Goal: Transaction & Acquisition: Book appointment/travel/reservation

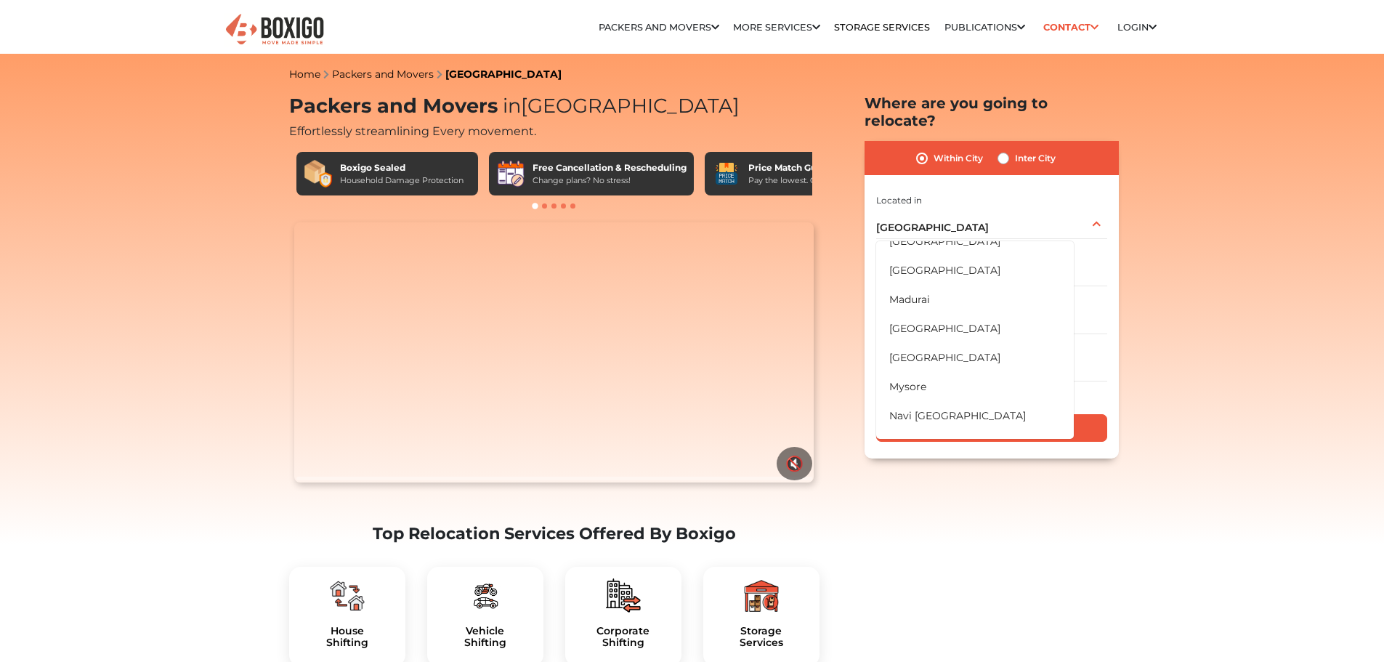
scroll to position [848, 0]
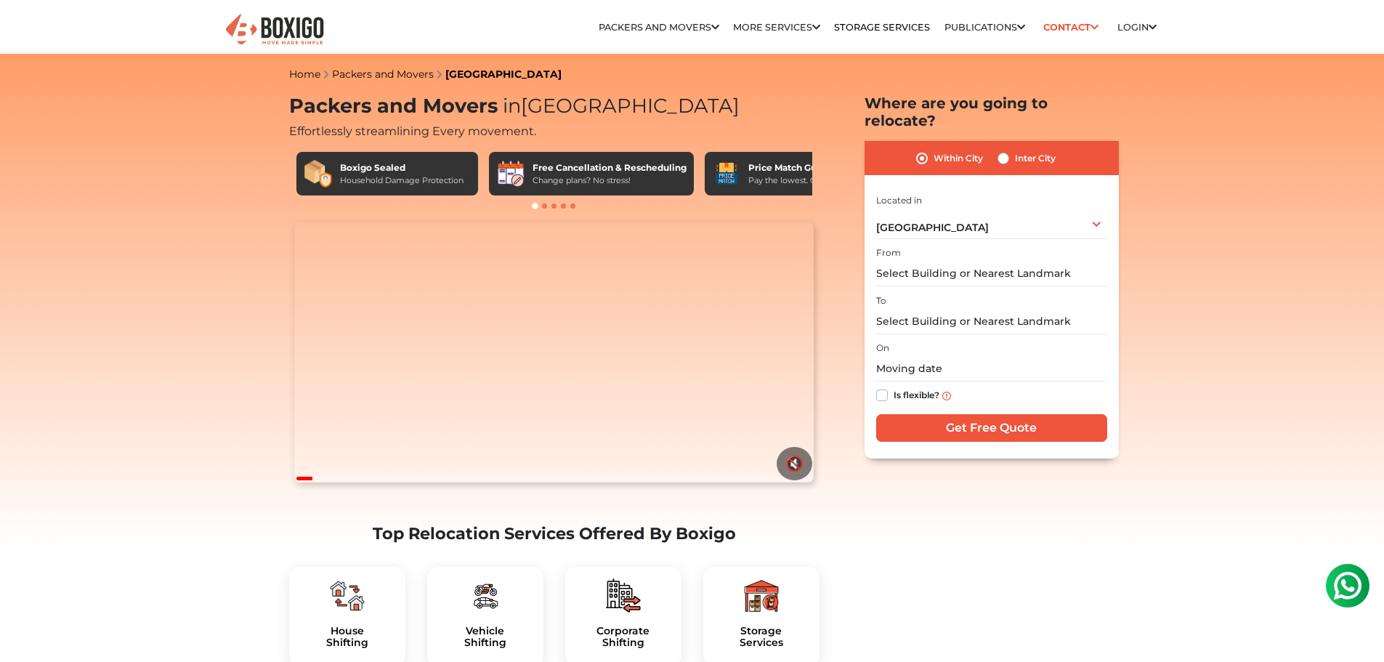
scroll to position [0, 0]
click at [1037, 150] on label "Inter City" at bounding box center [1035, 158] width 41 height 17
click at [1009, 150] on input "Inter City" at bounding box center [1003, 157] width 12 height 15
radio input "true"
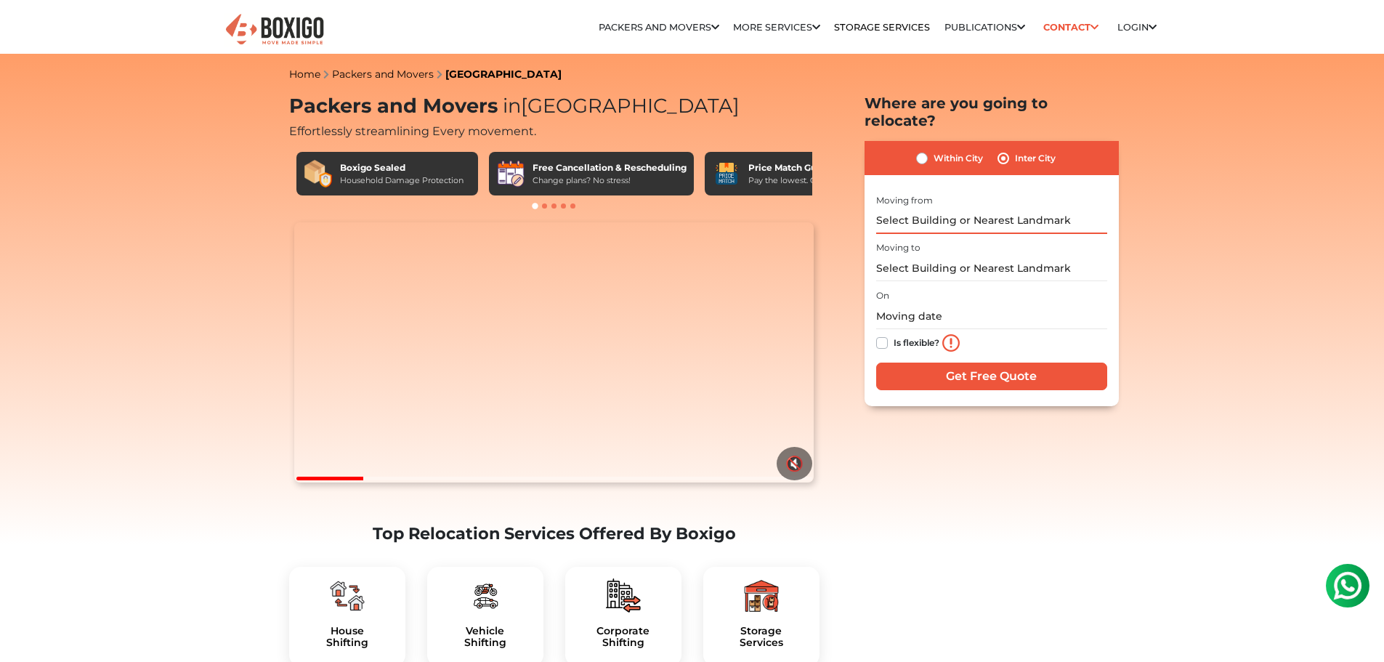
click at [1003, 208] on input "text" at bounding box center [991, 220] width 231 height 25
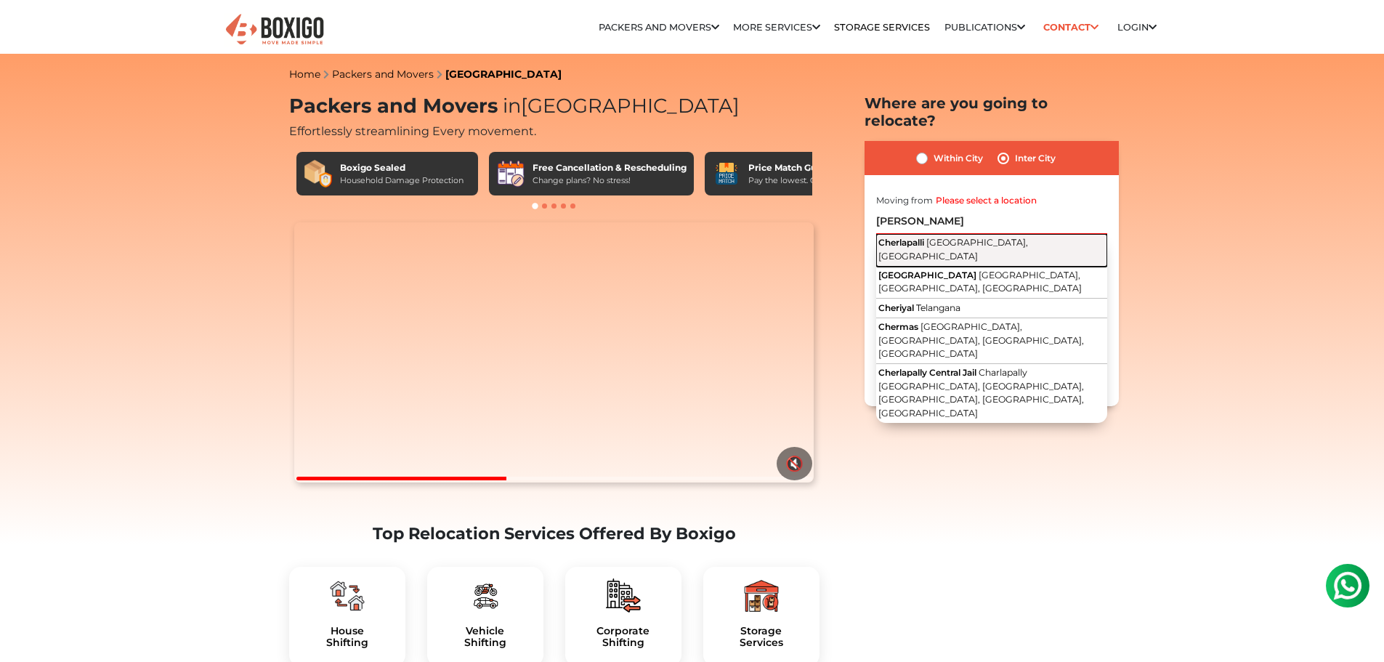
click at [989, 237] on span "[GEOGRAPHIC_DATA], [GEOGRAPHIC_DATA]" at bounding box center [953, 249] width 150 height 25
type input "[GEOGRAPHIC_DATA], [GEOGRAPHIC_DATA], [GEOGRAPHIC_DATA]"
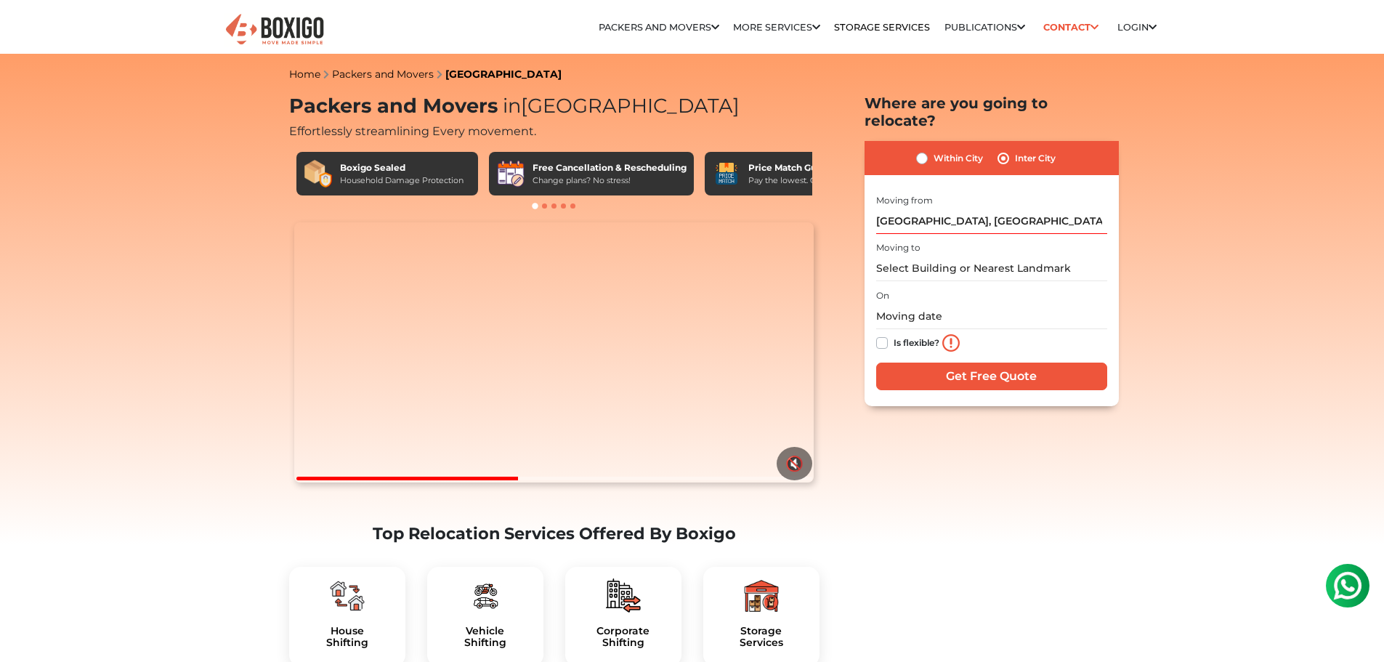
click at [924, 267] on div "I am shifting my 1 BHK 2 BHK 3 BHK 3 + BHK FEW ITEMS FEW ITEMS 1 BHK 2 BHK 3 BH…" at bounding box center [991, 292] width 231 height 203
click at [925, 256] on input "text" at bounding box center [991, 268] width 231 height 25
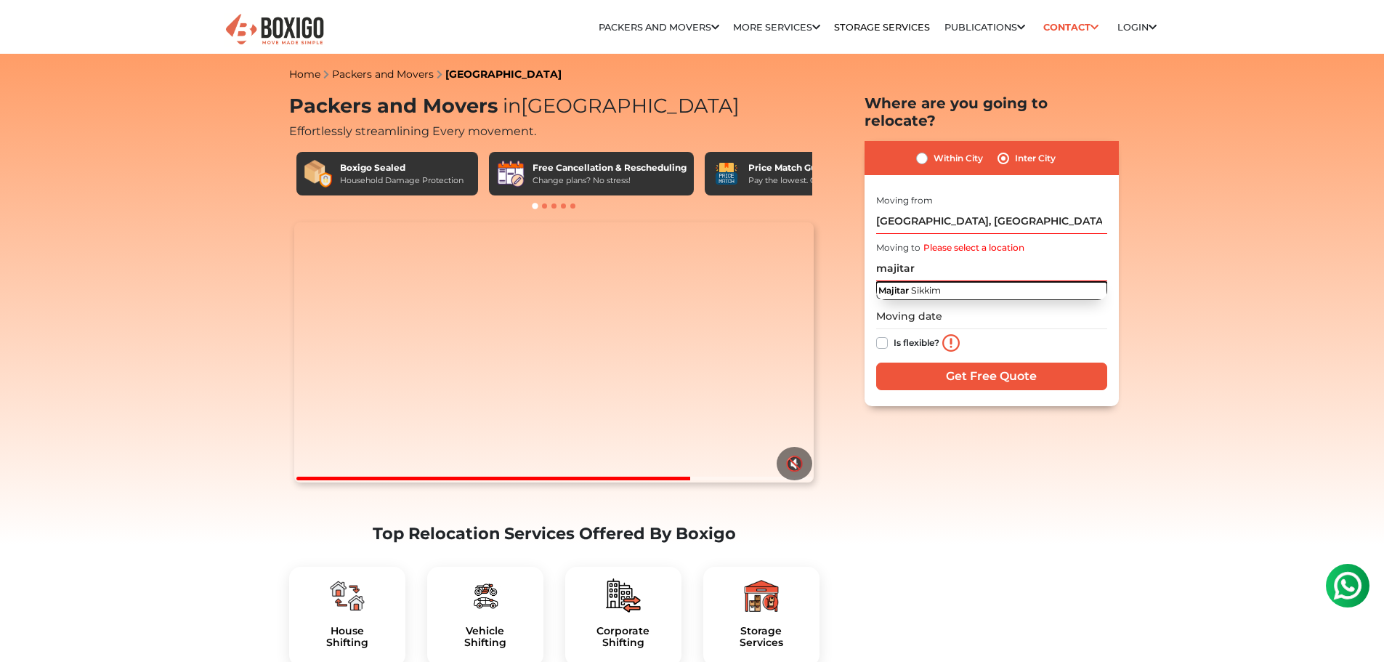
click at [924, 285] on span "Sikkim" at bounding box center [926, 290] width 30 height 11
type input "Majitar, Sikkim"
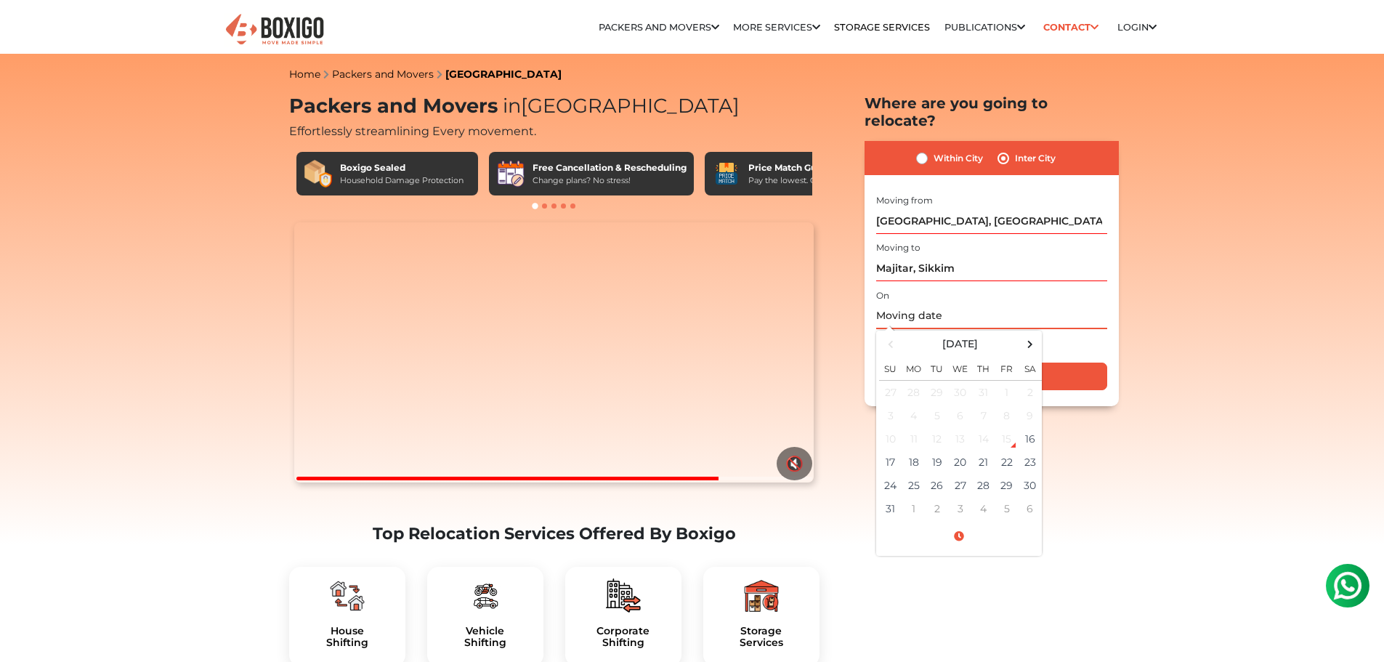
click at [896, 304] on input "text" at bounding box center [991, 316] width 231 height 25
click at [1045, 304] on input "text" at bounding box center [991, 316] width 231 height 25
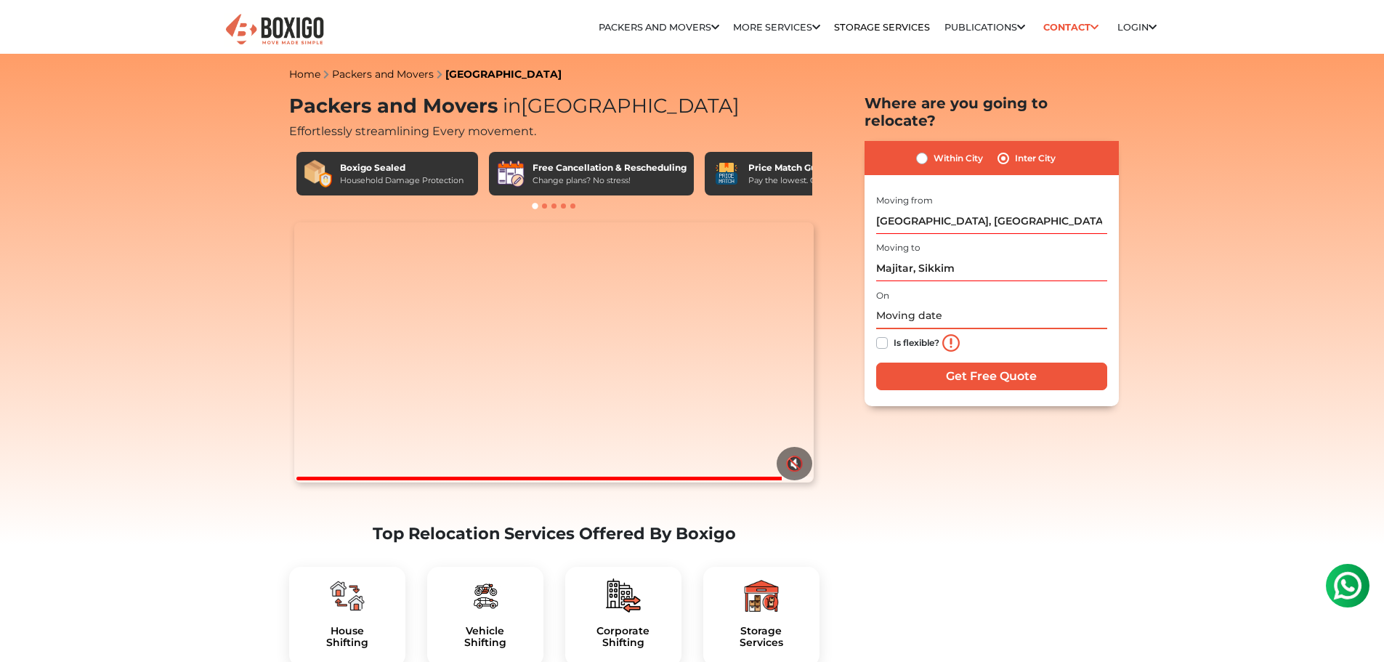
click at [1021, 304] on input "text" at bounding box center [991, 316] width 231 height 25
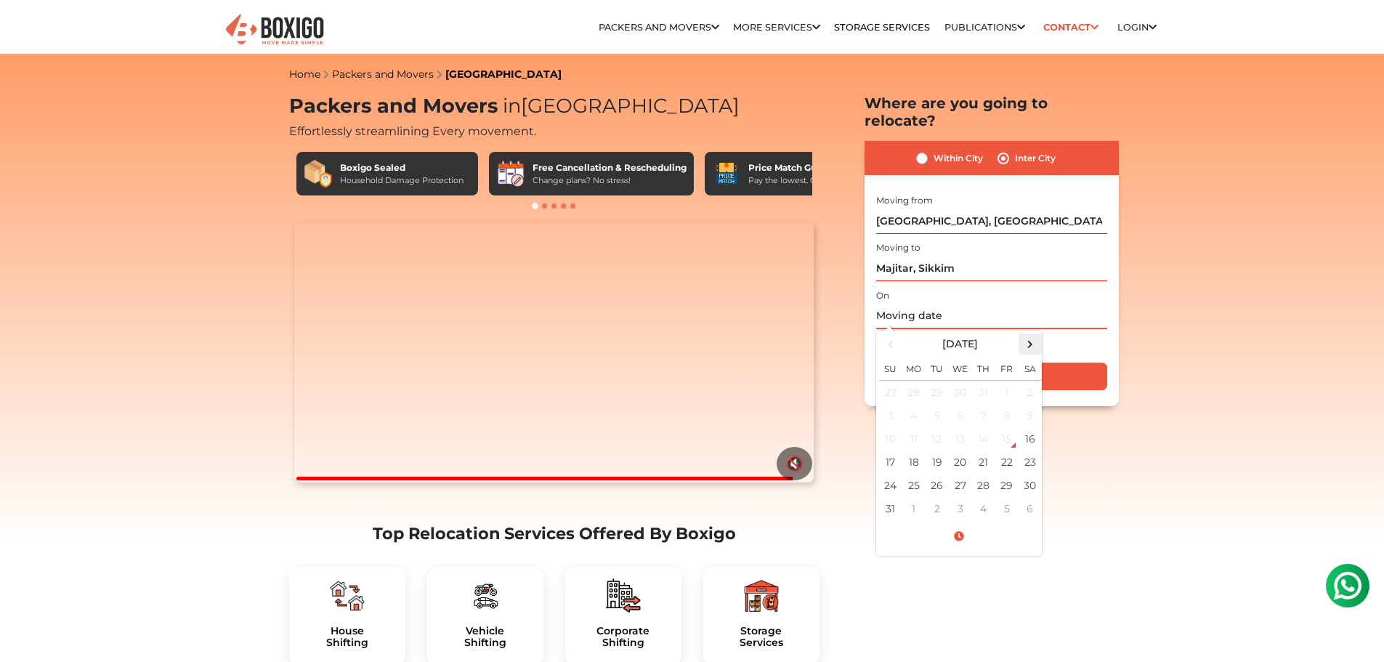
click at [1031, 334] on span at bounding box center [1030, 344] width 20 height 20
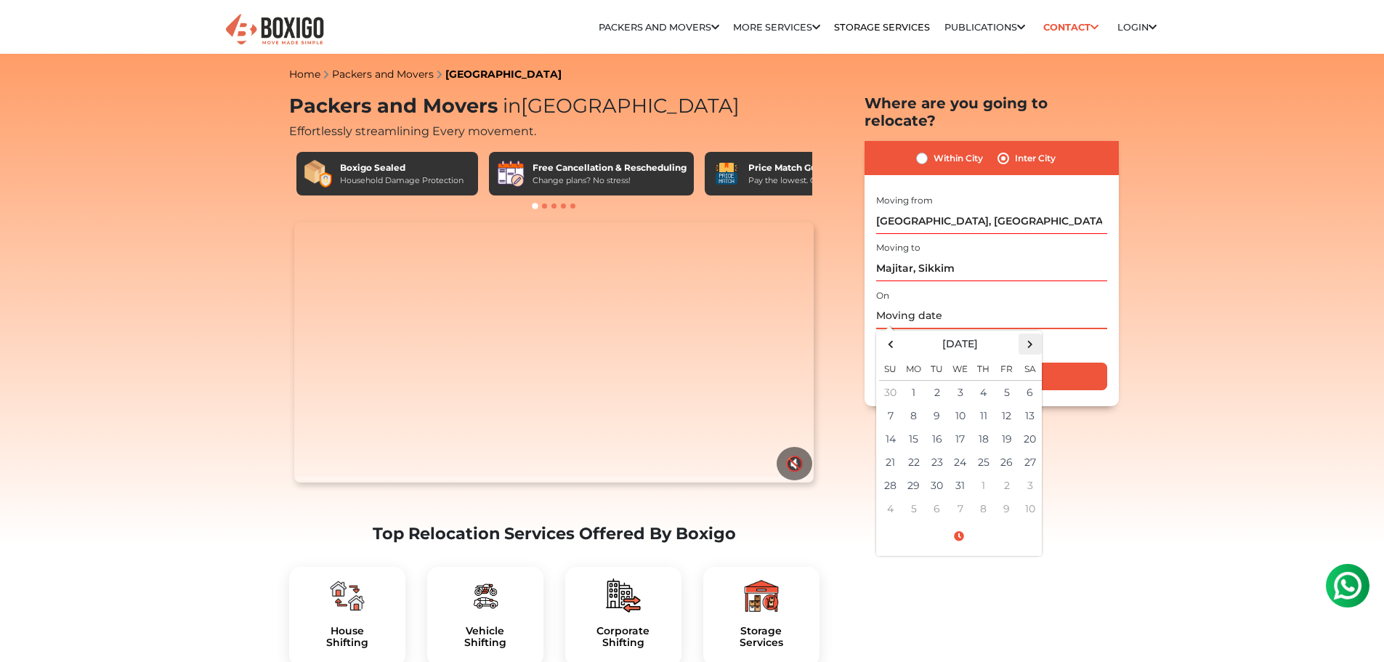
click at [1031, 334] on span at bounding box center [1030, 344] width 20 height 20
click at [892, 334] on span at bounding box center [890, 344] width 20 height 20
click at [891, 334] on span at bounding box center [890, 344] width 20 height 20
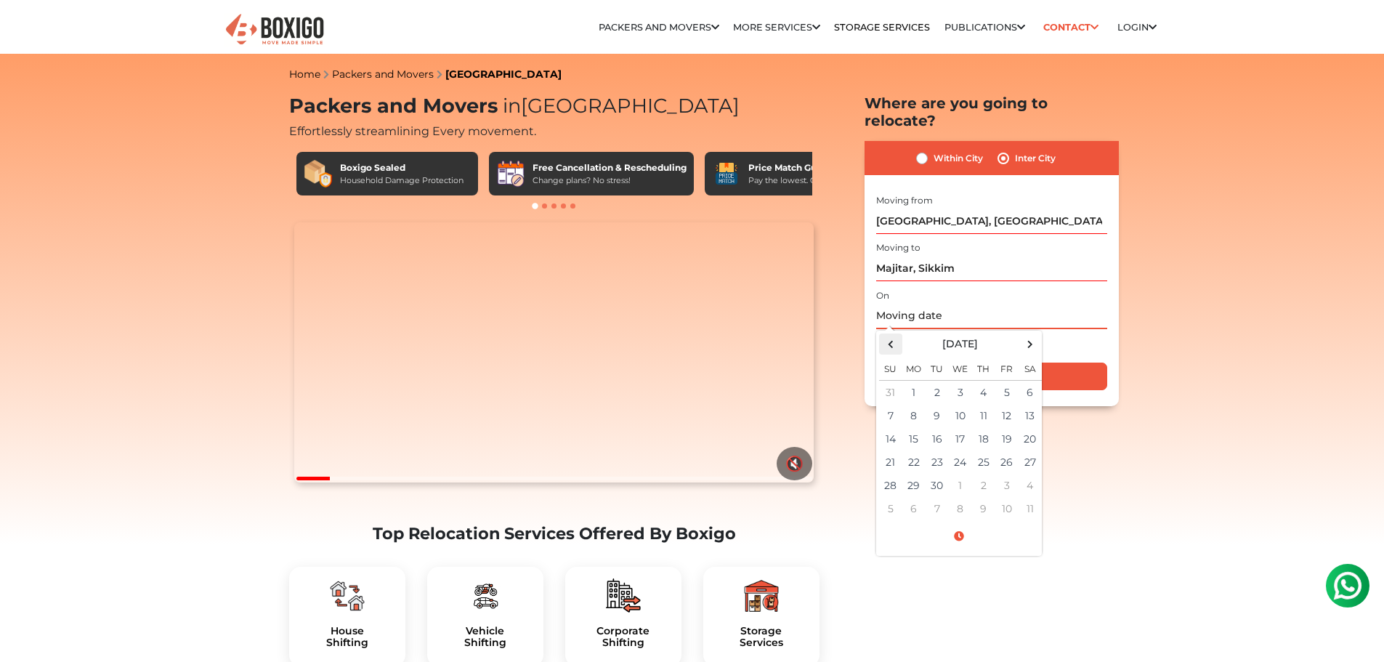
click at [891, 334] on span at bounding box center [890, 344] width 20 height 20
click at [1026, 474] on td "30" at bounding box center [1029, 485] width 23 height 23
type input "08/30/2025 12:00 AM"
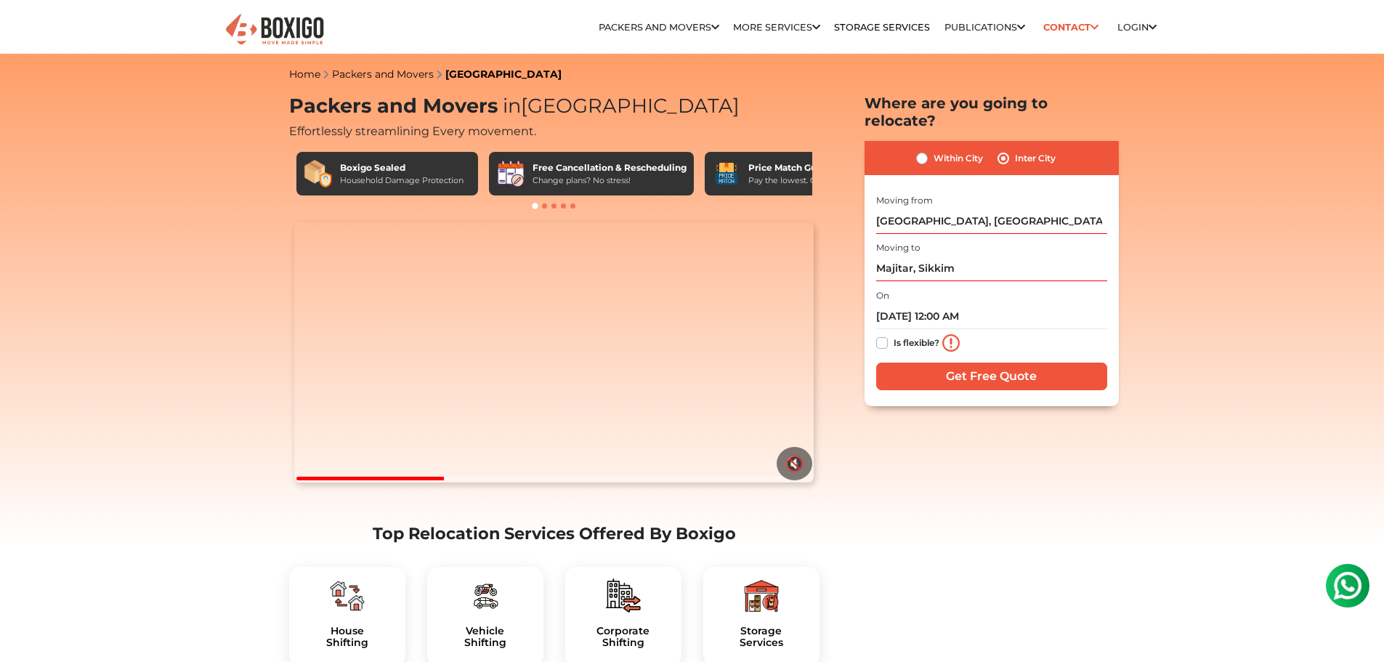
click at [914, 334] on label "Is flexible?" at bounding box center [916, 341] width 46 height 15
click at [888, 334] on input "Is flexible?" at bounding box center [882, 341] width 12 height 15
checkbox input "true"
click at [936, 362] on input "Get Free Quote" at bounding box center [991, 376] width 231 height 28
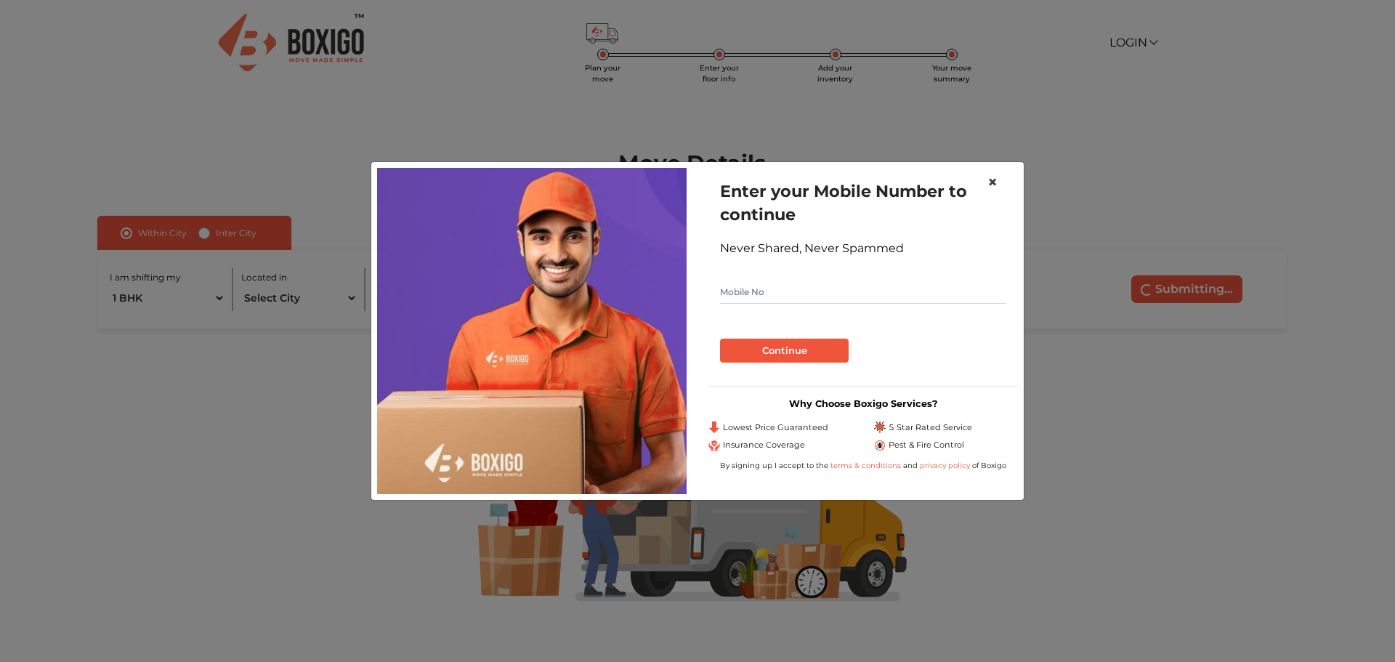
click at [1003, 181] on button "×" at bounding box center [992, 182] width 33 height 41
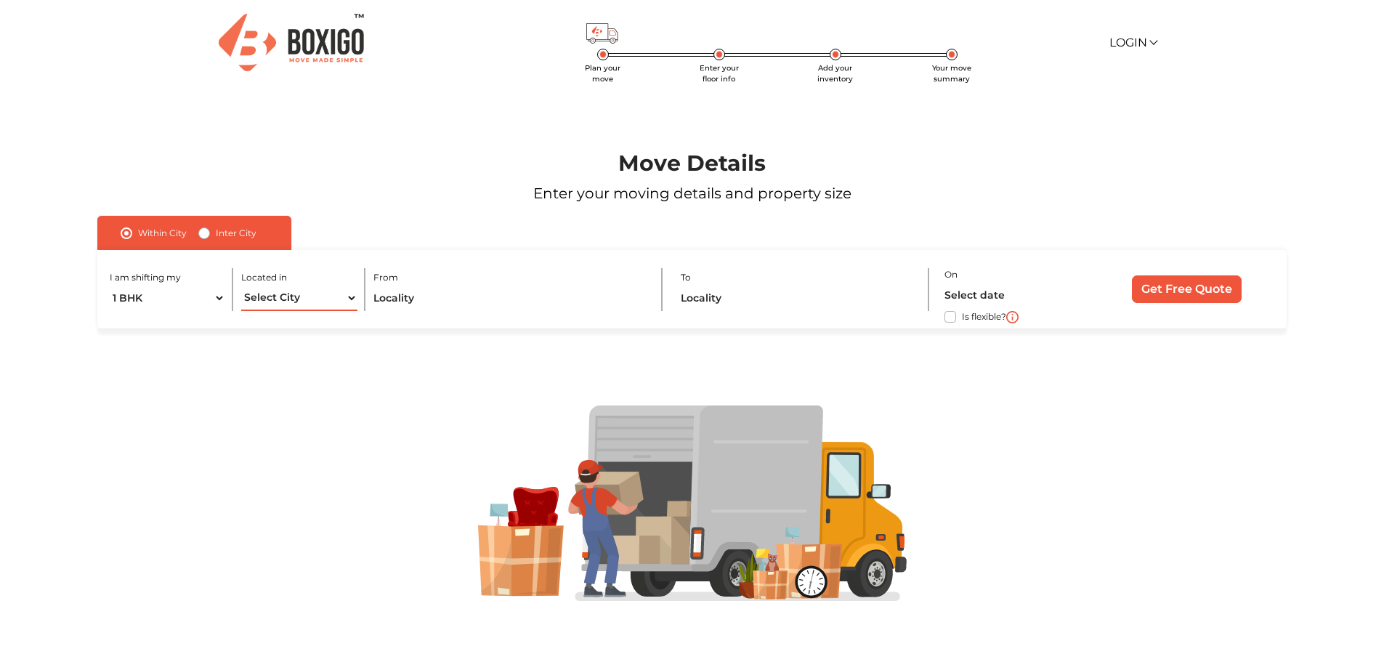
click at [279, 302] on select "Select City [GEOGRAPHIC_DATA] [GEOGRAPHIC_DATA] [GEOGRAPHIC_DATA] [GEOGRAPHIC_D…" at bounding box center [299, 297] width 116 height 25
click at [299, 299] on select "Select City [GEOGRAPHIC_DATA] [GEOGRAPHIC_DATA] [GEOGRAPHIC_DATA] [GEOGRAPHIC_D…" at bounding box center [299, 297] width 116 height 25
click at [241, 285] on select "Select City [GEOGRAPHIC_DATA] [GEOGRAPHIC_DATA] [GEOGRAPHIC_DATA] [GEOGRAPHIC_D…" at bounding box center [299, 297] width 116 height 25
click at [299, 302] on select "Select City [GEOGRAPHIC_DATA] [GEOGRAPHIC_DATA] [GEOGRAPHIC_DATA] [GEOGRAPHIC_D…" at bounding box center [299, 297] width 116 height 25
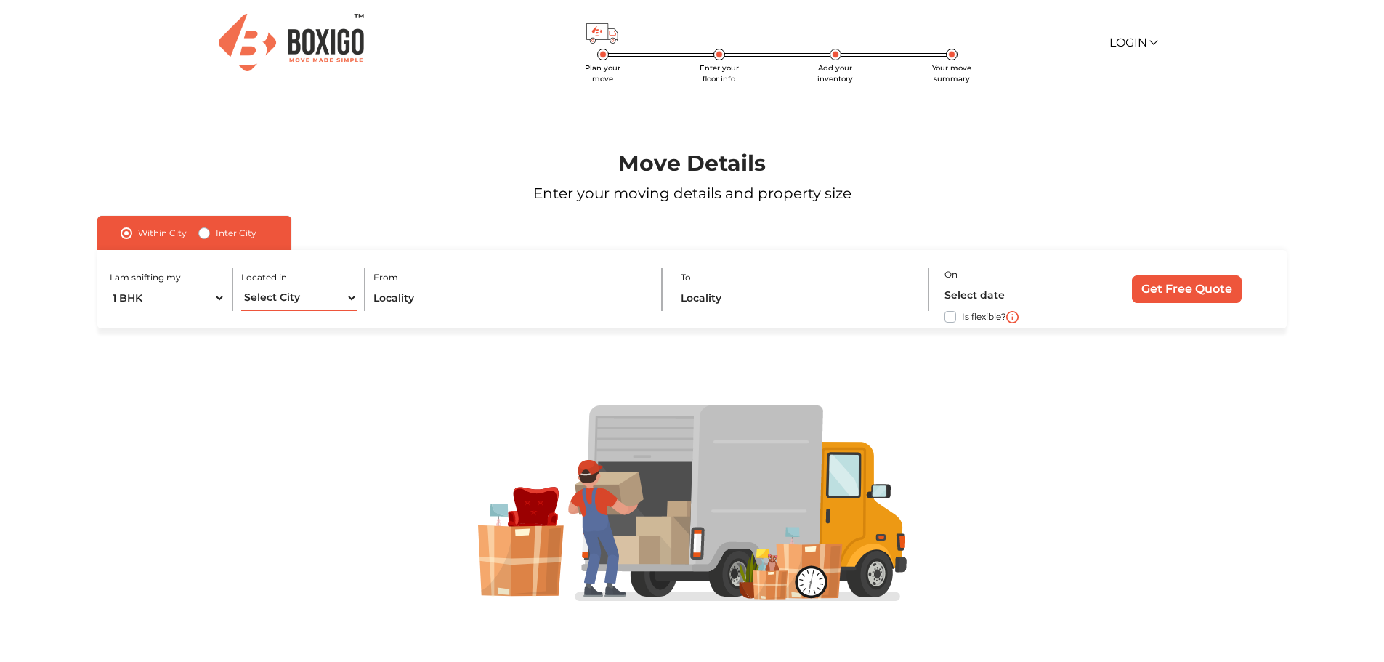
select select "Siliguri"
click at [241, 285] on select "Select City [GEOGRAPHIC_DATA] [GEOGRAPHIC_DATA] [GEOGRAPHIC_DATA] [GEOGRAPHIC_D…" at bounding box center [299, 297] width 116 height 25
click at [420, 308] on input "text" at bounding box center [509, 297] width 272 height 25
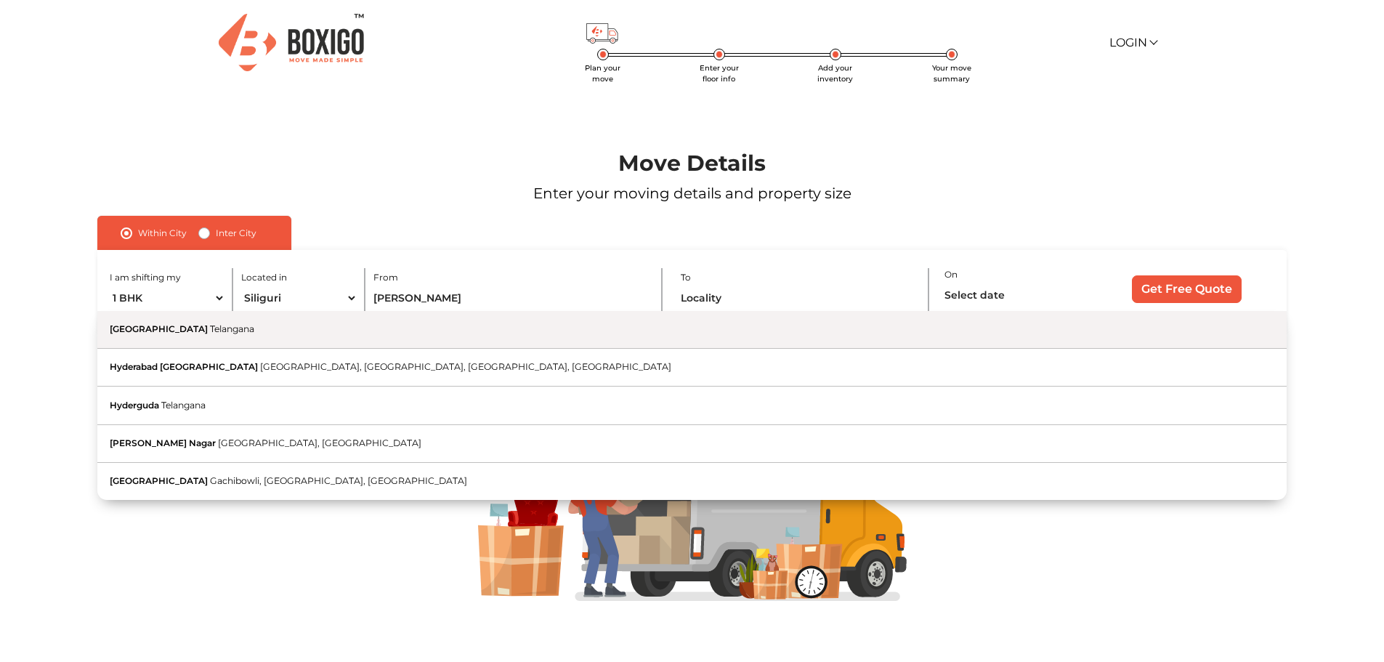
click at [307, 337] on button "Hyderabad [GEOGRAPHIC_DATA]" at bounding box center [691, 330] width 1188 height 38
type input "[GEOGRAPHIC_DATA], [GEOGRAPHIC_DATA]"
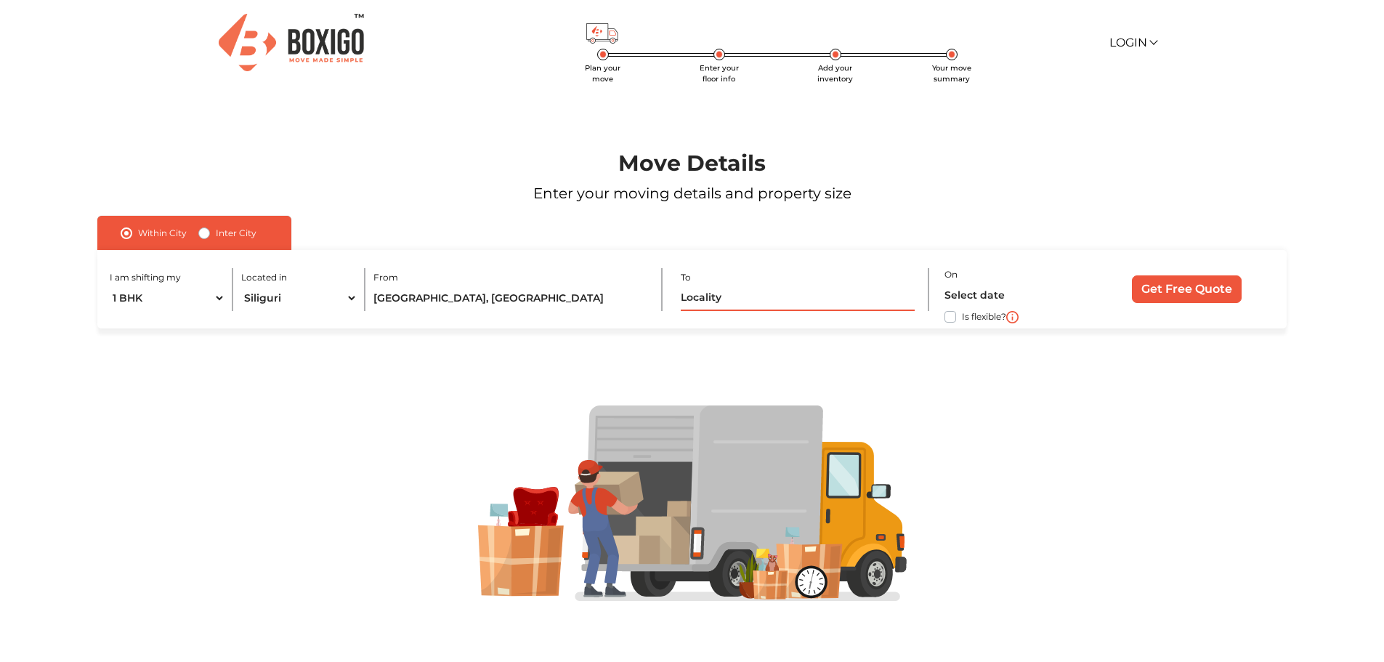
click at [740, 300] on input "text" at bounding box center [797, 297] width 233 height 25
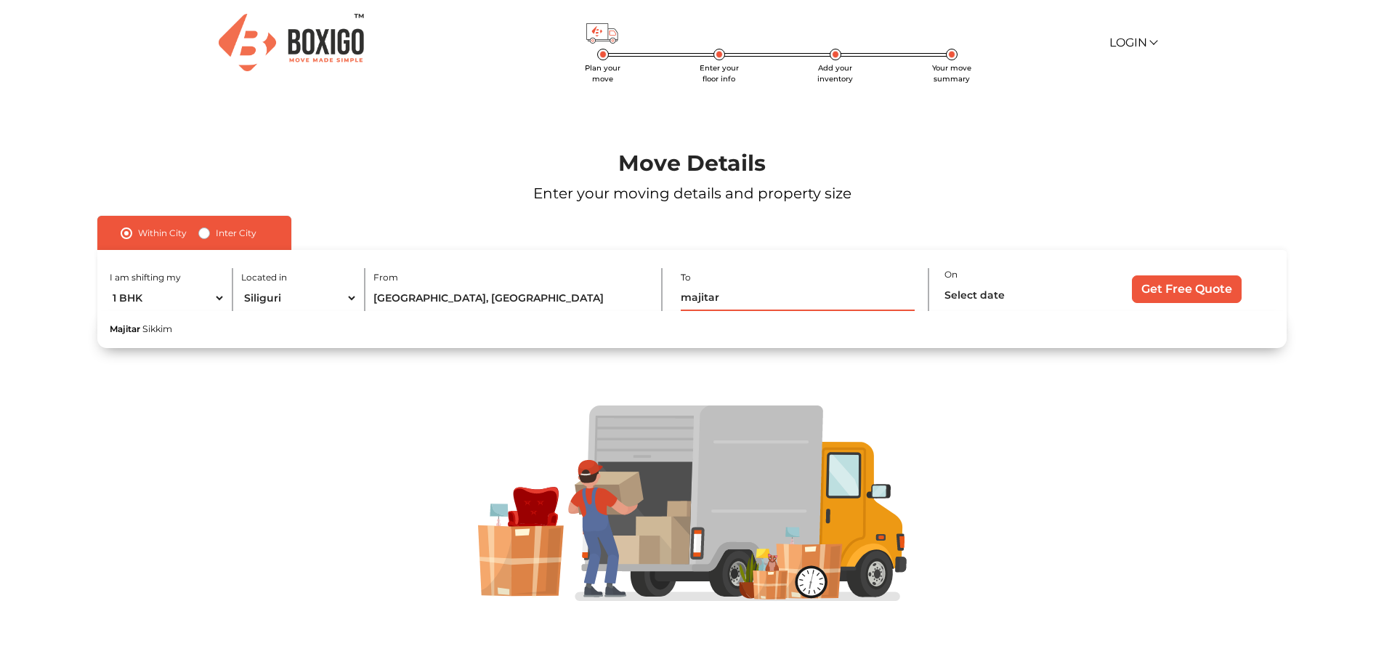
type input "majitar"
click at [221, 226] on label "Inter City" at bounding box center [236, 232] width 41 height 17
click at [210, 226] on input "Inter City" at bounding box center [204, 231] width 12 height 15
radio input "true"
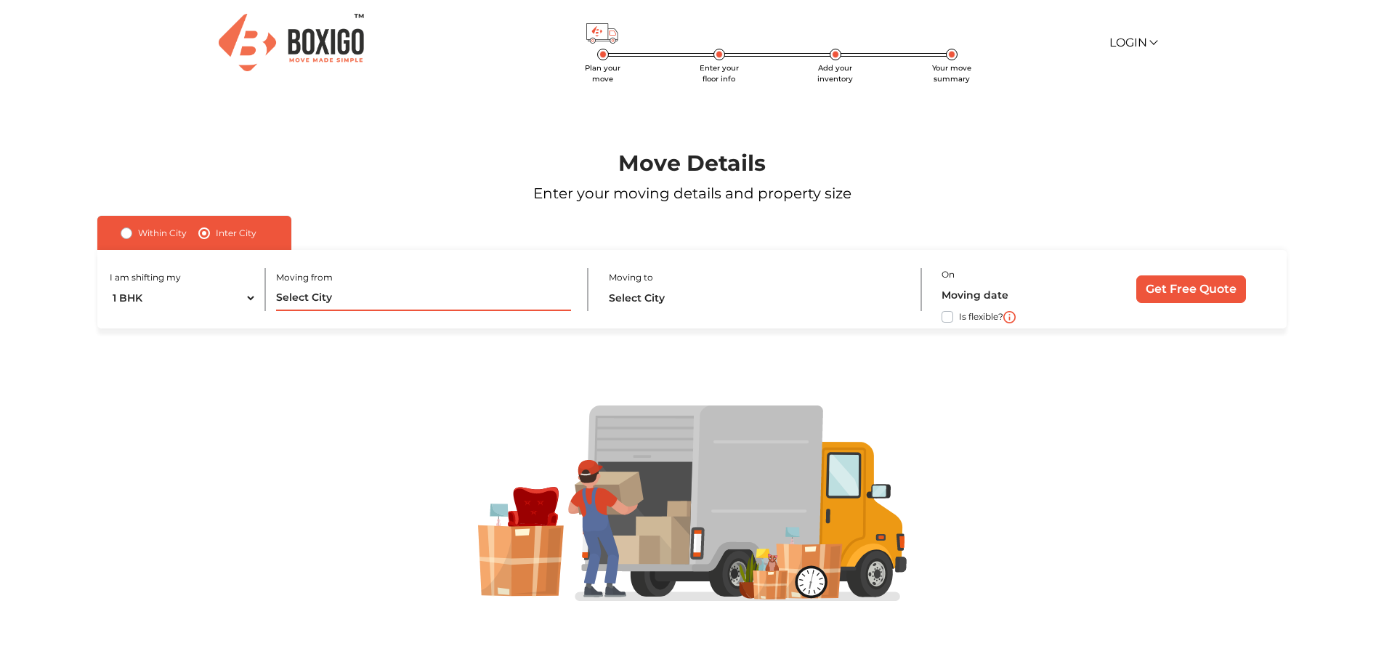
click at [317, 298] on input "text" at bounding box center [423, 297] width 295 height 25
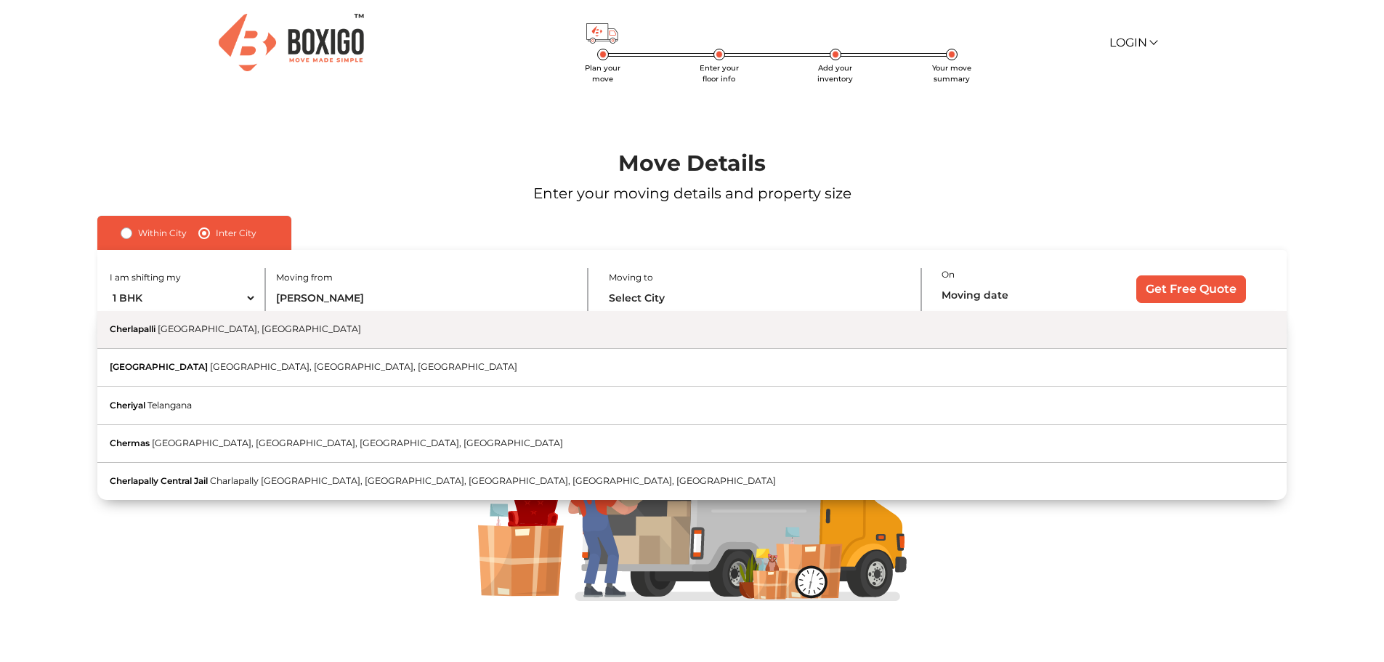
click at [293, 346] on button "Cherlapalli [GEOGRAPHIC_DATA], [GEOGRAPHIC_DATA]" at bounding box center [691, 330] width 1188 height 38
type input "[GEOGRAPHIC_DATA], [GEOGRAPHIC_DATA], [GEOGRAPHIC_DATA]"
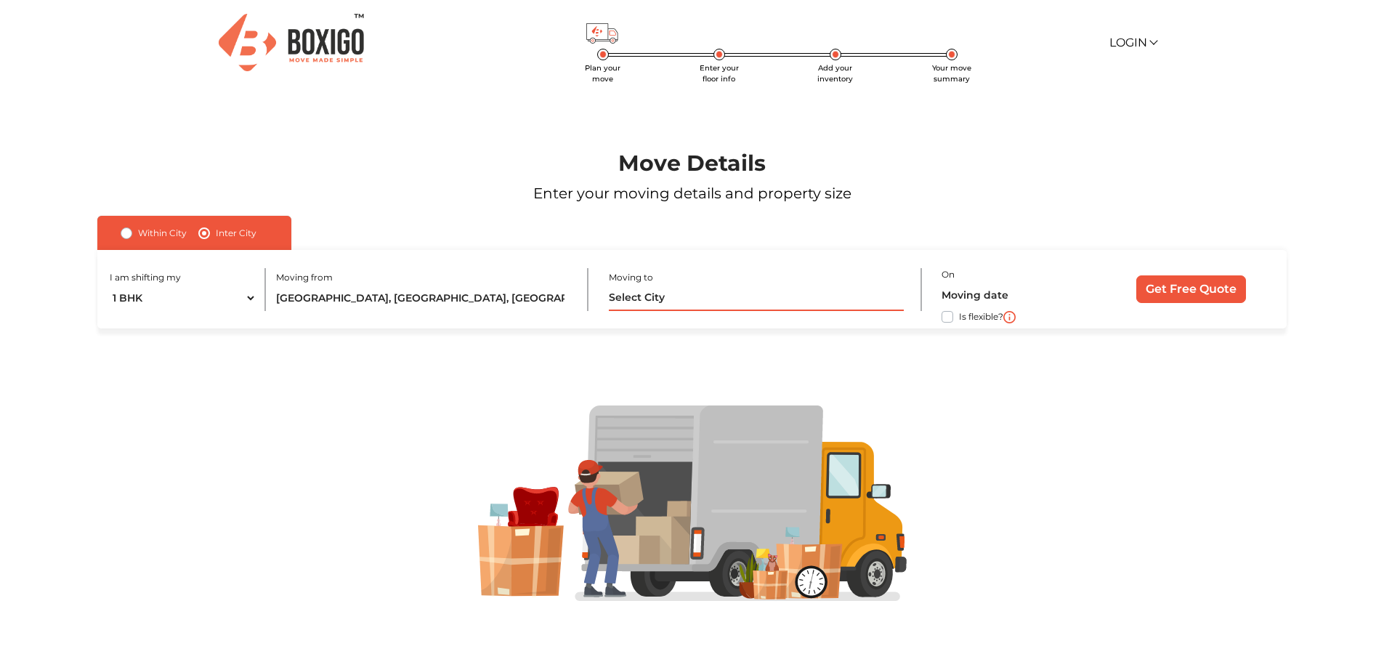
click at [760, 297] on input "text" at bounding box center [756, 297] width 295 height 25
type input "s"
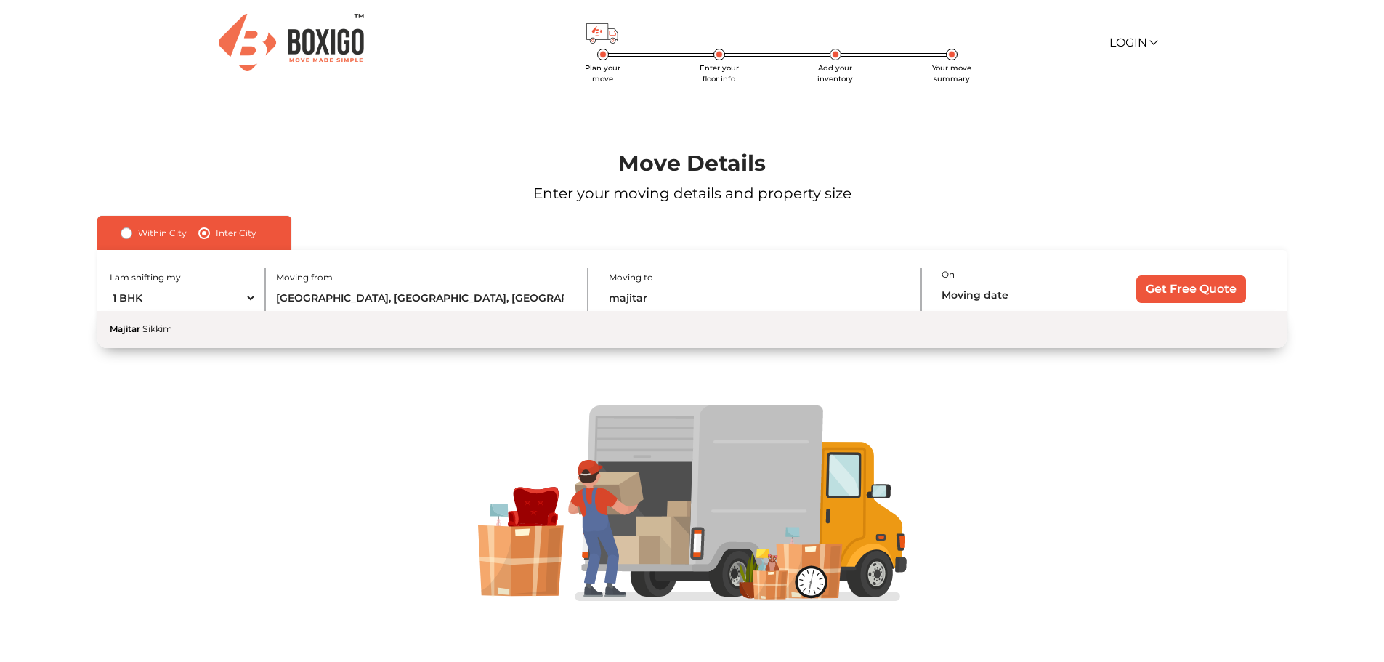
click at [419, 334] on button "Majitar Sikkim" at bounding box center [691, 329] width 1188 height 37
type input "Majitar, Sikkim"
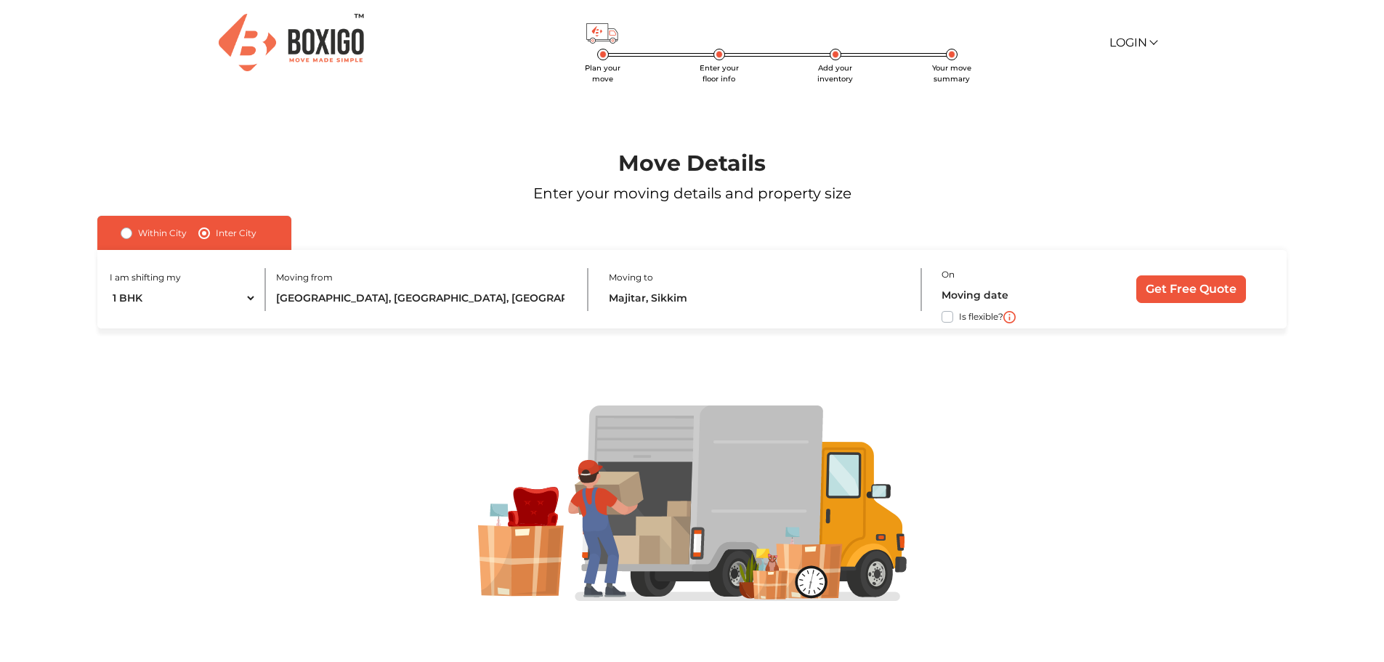
click at [959, 315] on label "Is flexible?" at bounding box center [981, 315] width 44 height 15
click at [109, 315] on input "Is flexible?" at bounding box center [103, 315] width 12 height 15
checkbox input "true"
click at [1197, 277] on input "Get Free Quote" at bounding box center [1191, 289] width 110 height 28
click at [1000, 282] on div "On required Is flexible?" at bounding box center [1019, 289] width 156 height 49
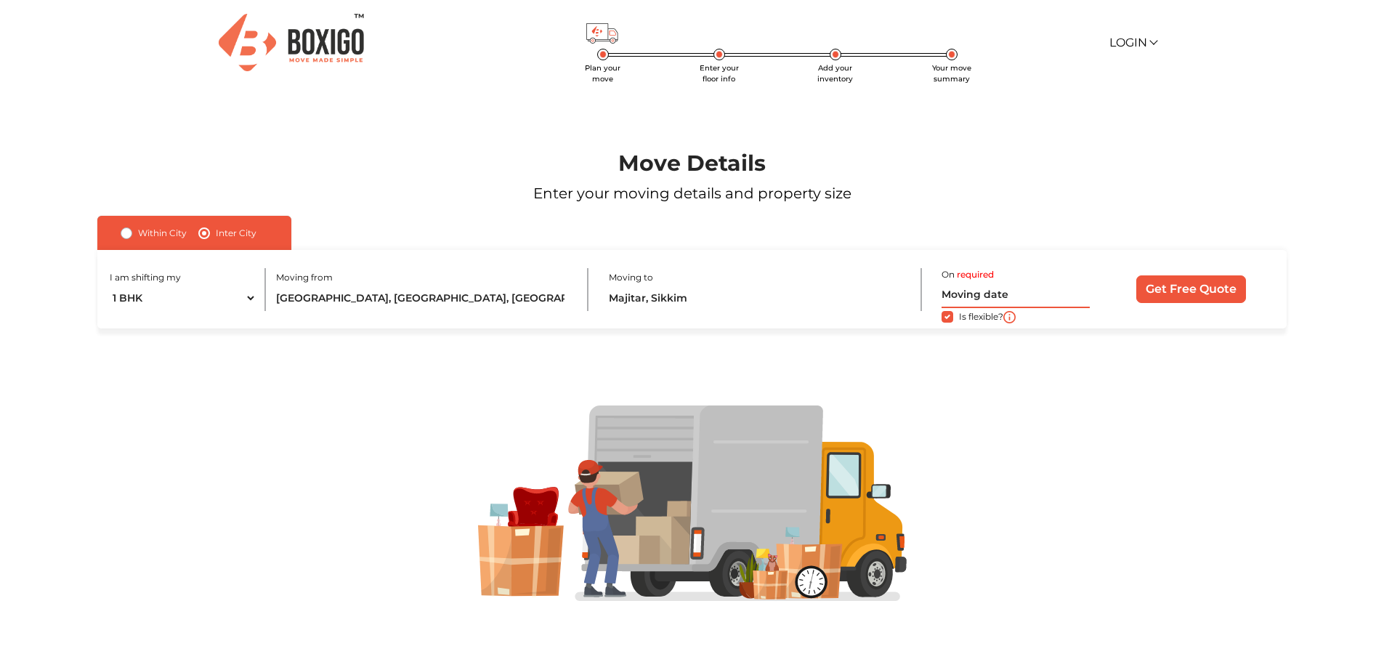
click at [976, 295] on input "text" at bounding box center [1015, 295] width 148 height 25
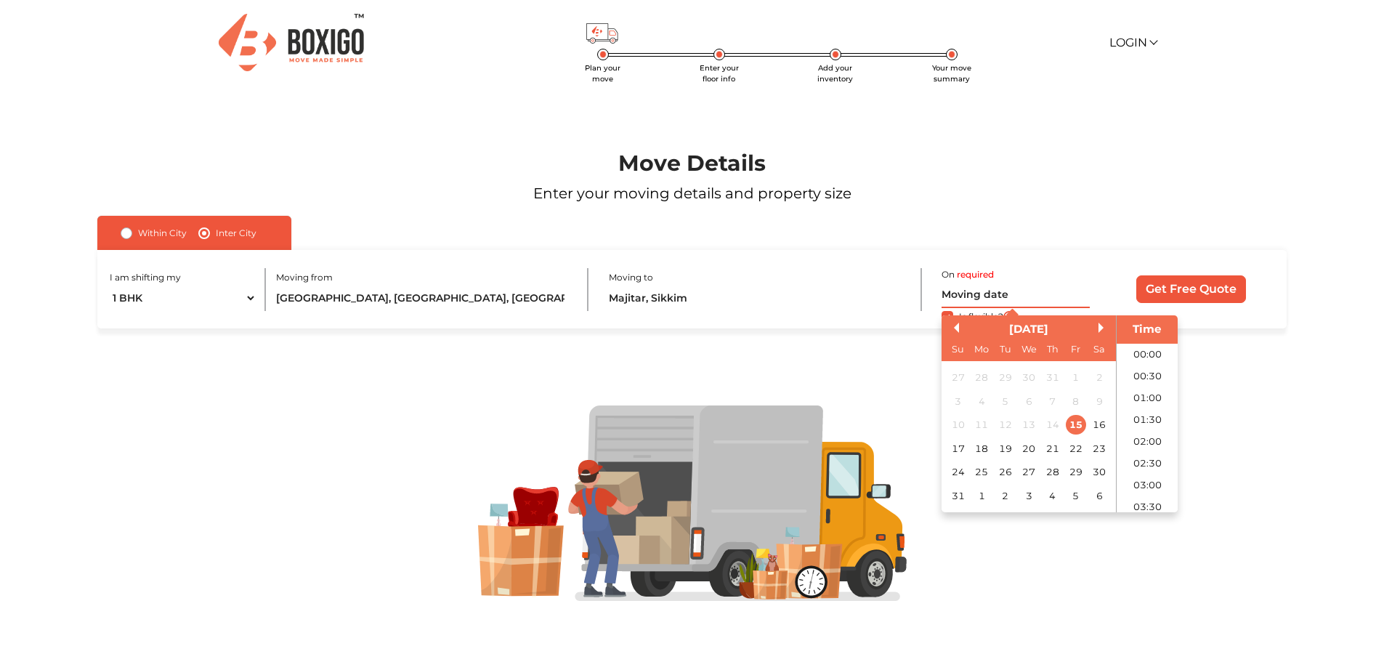
scroll to position [877, 0]
click at [1098, 470] on div "30" at bounding box center [1100, 472] width 20 height 20
type input "[DATE] 12:00 AM"
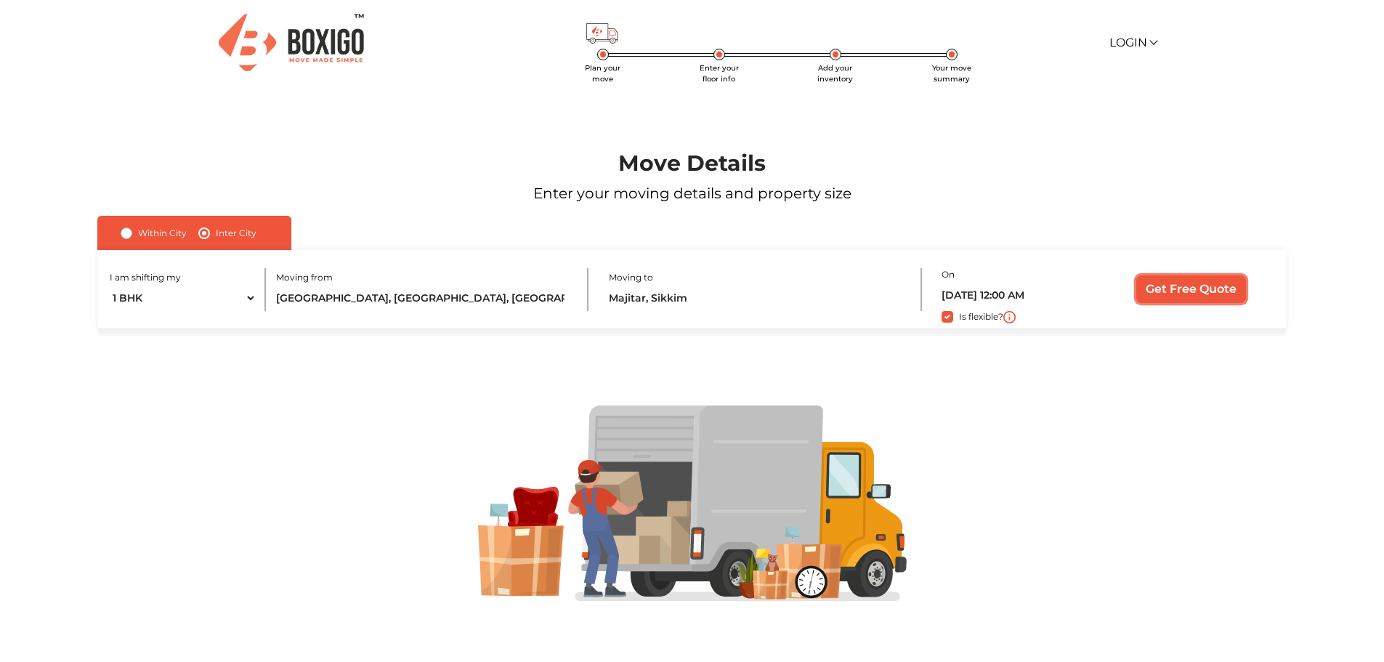
click at [1188, 275] on input "Get Free Quote" at bounding box center [1191, 289] width 110 height 28
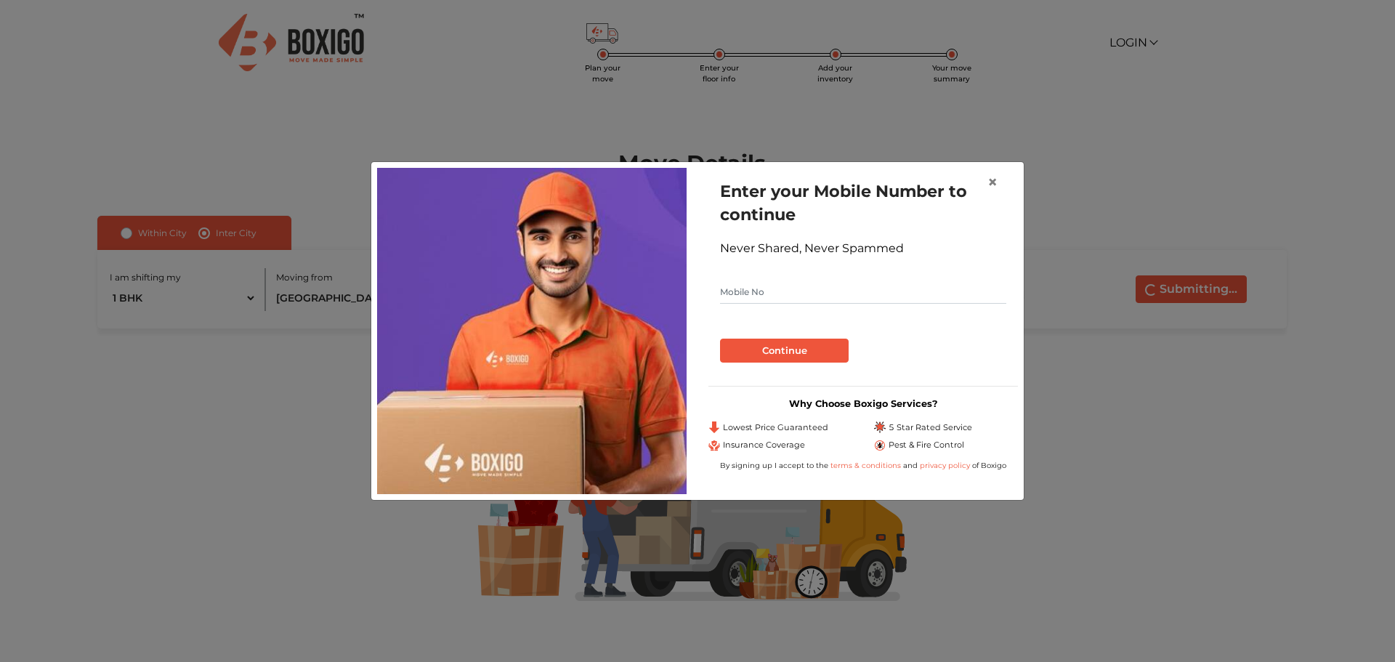
click at [817, 288] on input "text" at bounding box center [863, 291] width 286 height 23
type input "7063635854"
click at [775, 357] on button "Continue" at bounding box center [784, 350] width 129 height 25
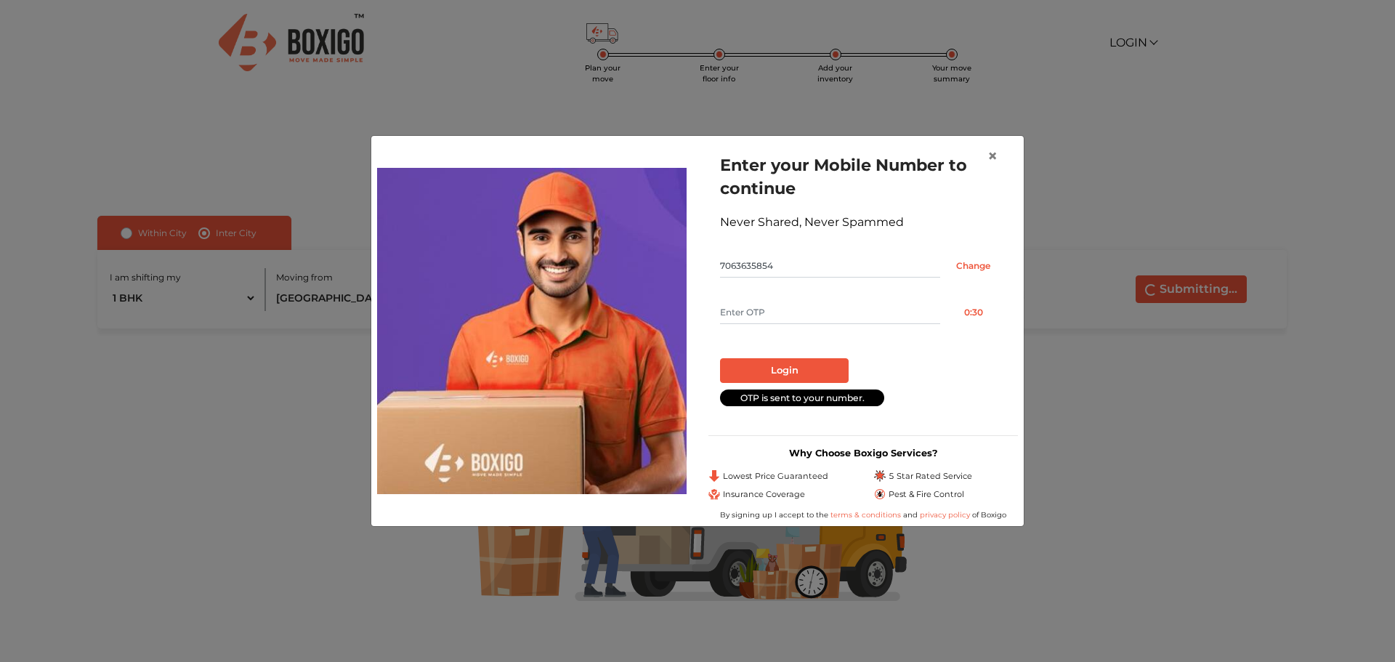
click at [770, 314] on input "text" at bounding box center [830, 312] width 220 height 23
type input "7968"
click at [807, 362] on button "Login" at bounding box center [784, 370] width 129 height 25
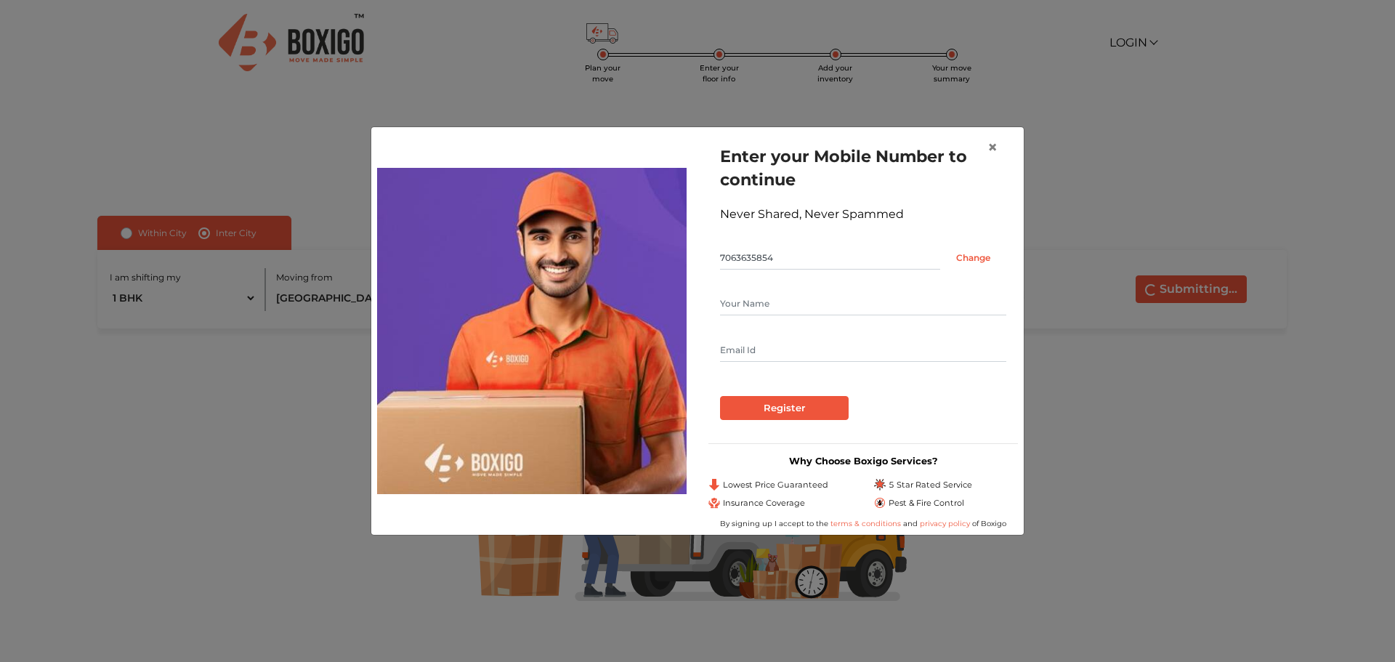
click at [802, 312] on input "text" at bounding box center [863, 303] width 286 height 23
type input "[PERSON_NAME] KAR"
type input "[EMAIL_ADDRESS][DOMAIN_NAME]"
click at [791, 413] on input "Register" at bounding box center [784, 408] width 129 height 25
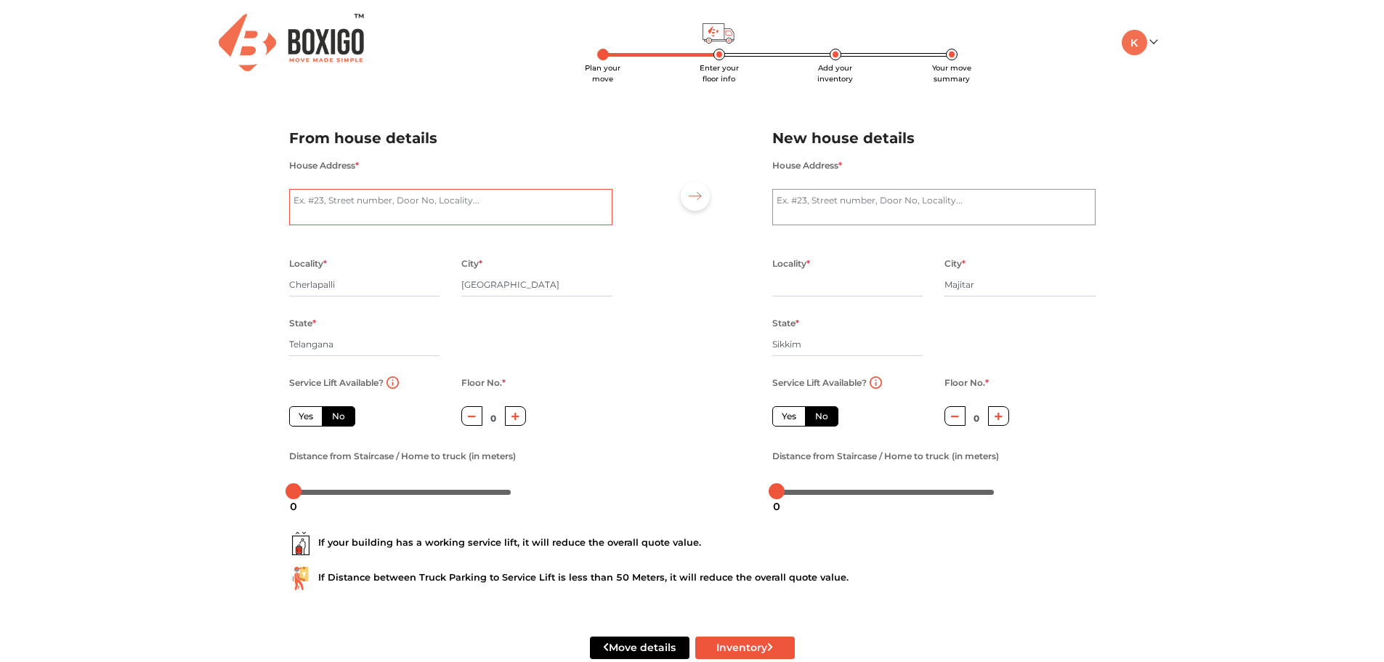
click at [430, 209] on textarea "House Address *" at bounding box center [450, 207] width 323 height 36
click at [428, 202] on textarea "House Address *" at bounding box center [450, 207] width 323 height 36
type textarea "a/301 rajiv bhaban"
click at [682, 292] on div at bounding box center [692, 309] width 138 height 400
click at [830, 206] on textarea "House Address *" at bounding box center [933, 207] width 323 height 36
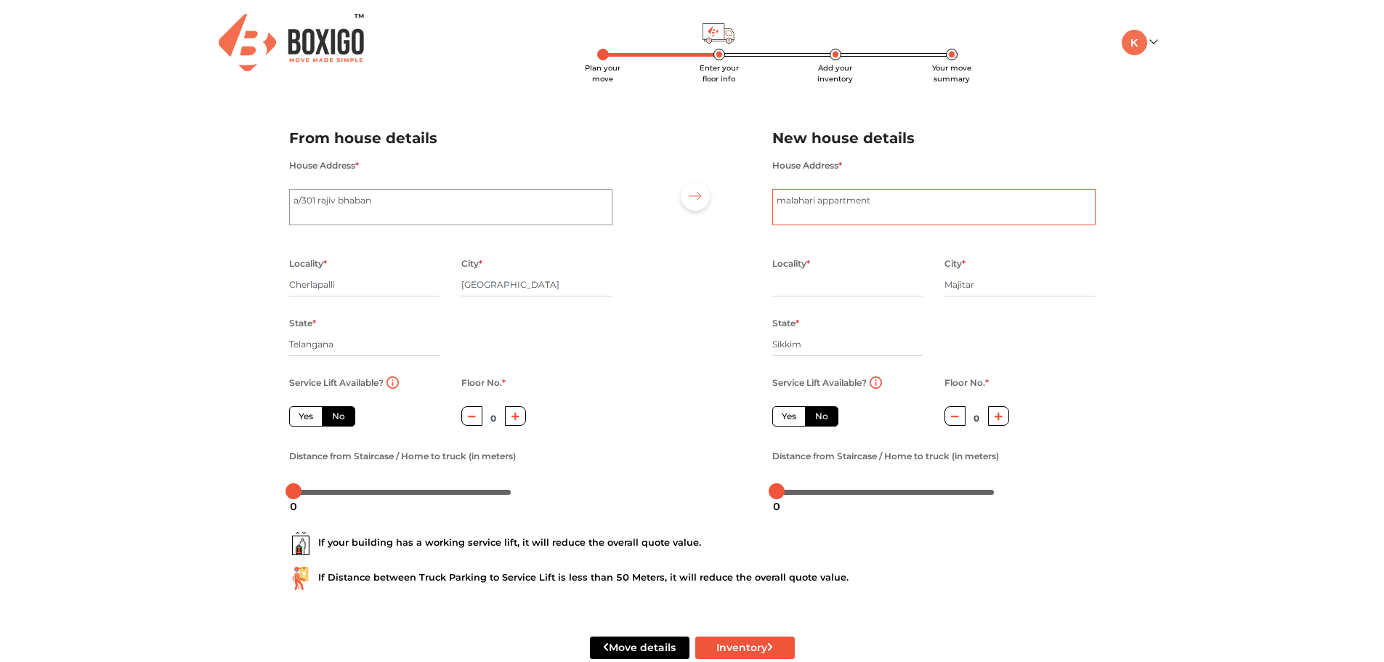
type textarea "malahari appartment"
click at [812, 290] on input "text" at bounding box center [847, 284] width 151 height 23
type input "majitar"
click at [912, 354] on input "Sikkim" at bounding box center [847, 344] width 151 height 23
click at [516, 418] on icon "button" at bounding box center [515, 416] width 8 height 9
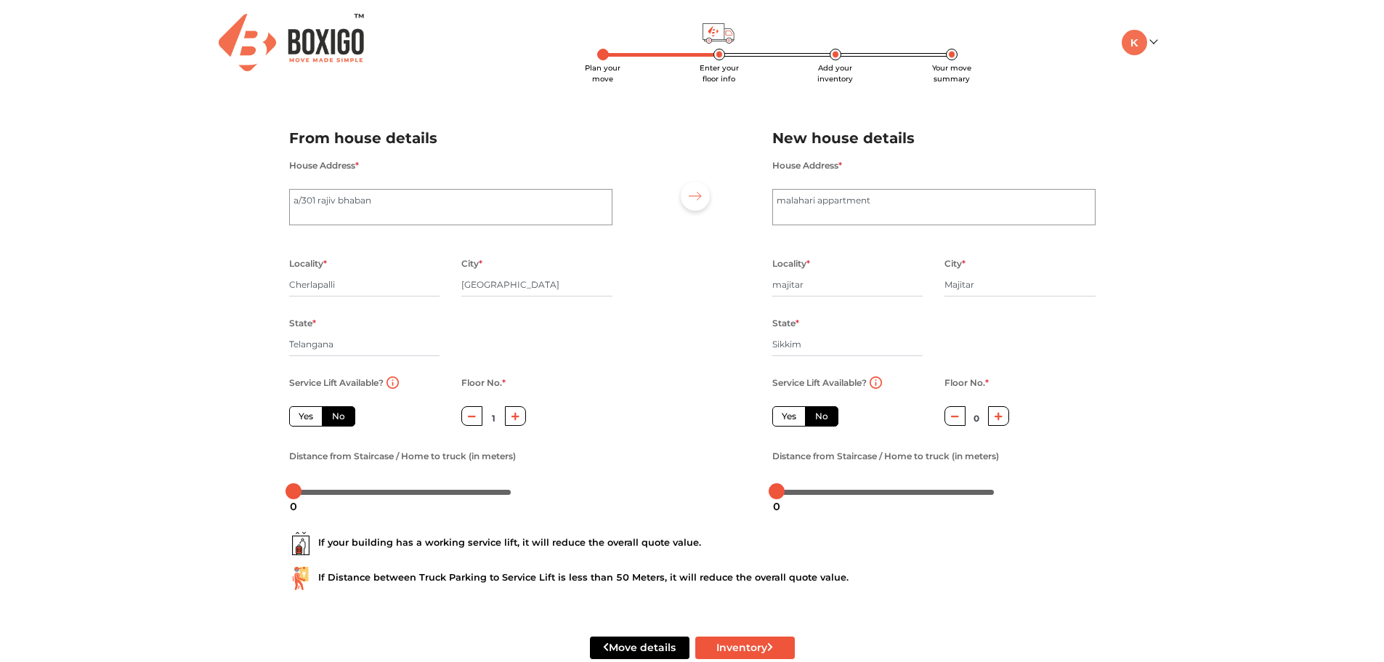
click at [477, 421] on button "button" at bounding box center [471, 416] width 21 height 20
type input "0"
click at [477, 421] on button "button" at bounding box center [471, 416] width 21 height 20
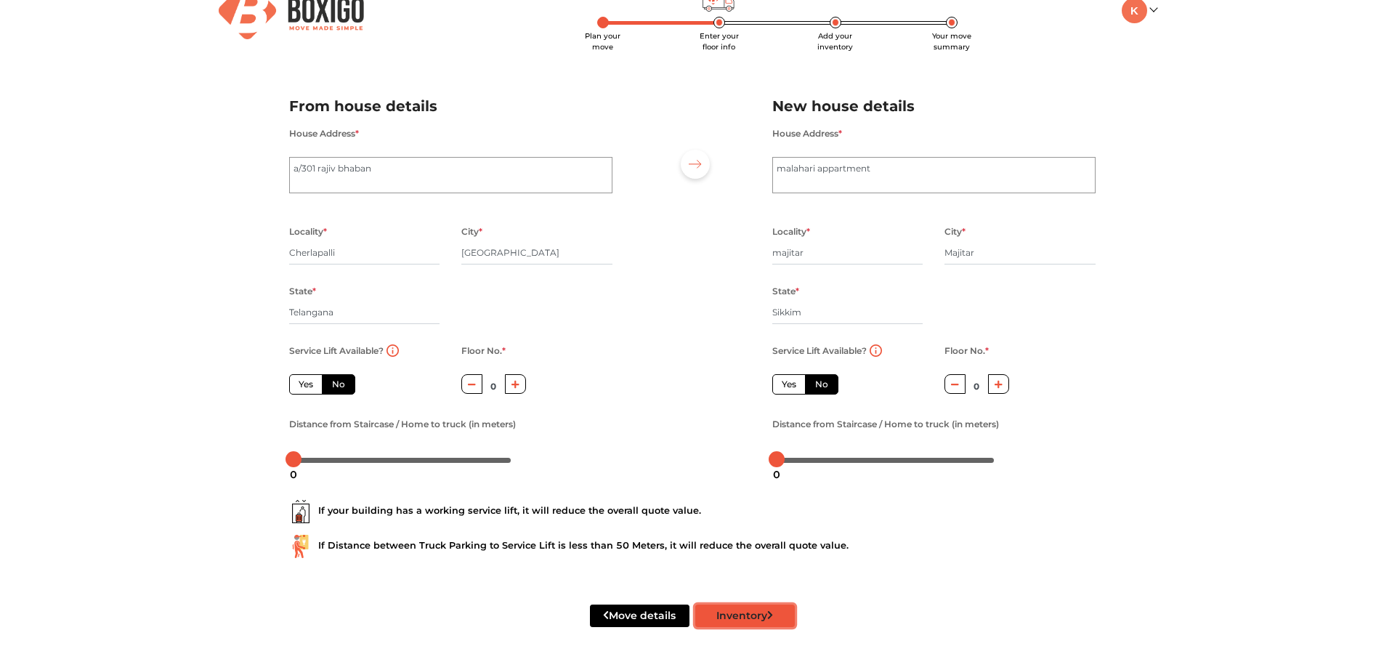
click at [737, 620] on button "Inventory" at bounding box center [745, 615] width 100 height 23
radio input "true"
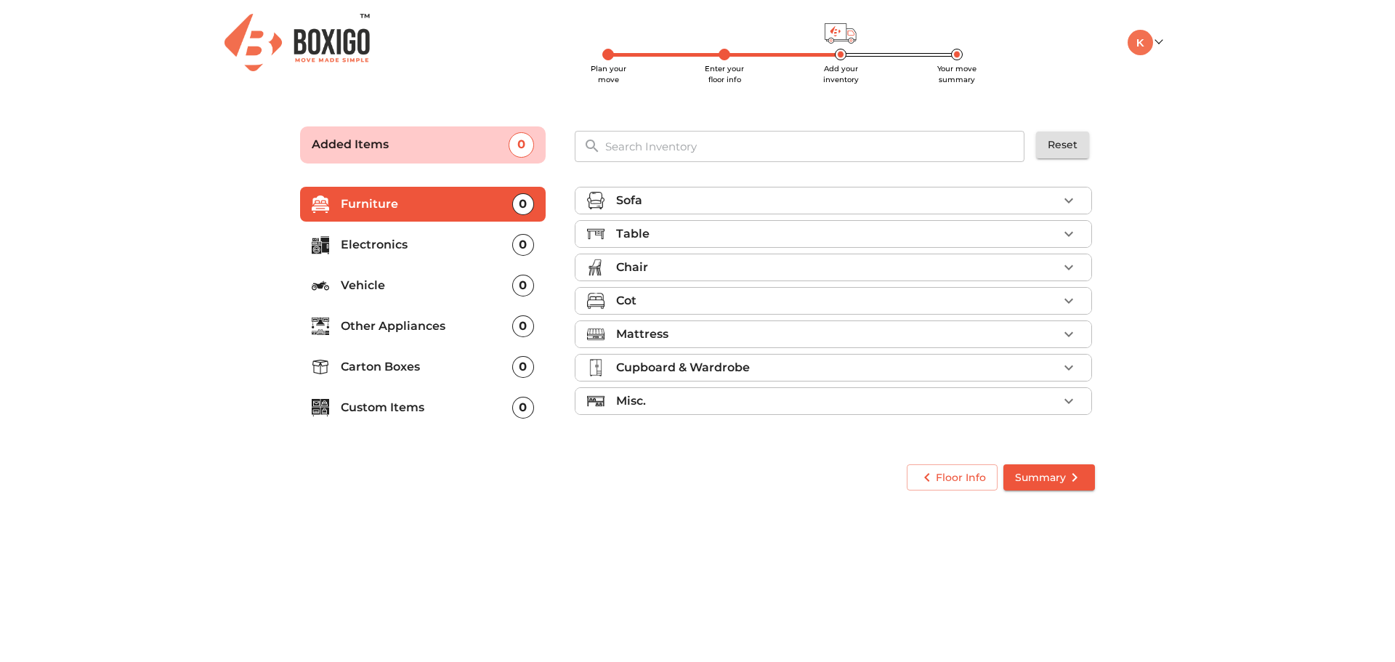
click at [1051, 192] on div "Sofa" at bounding box center [837, 200] width 442 height 17
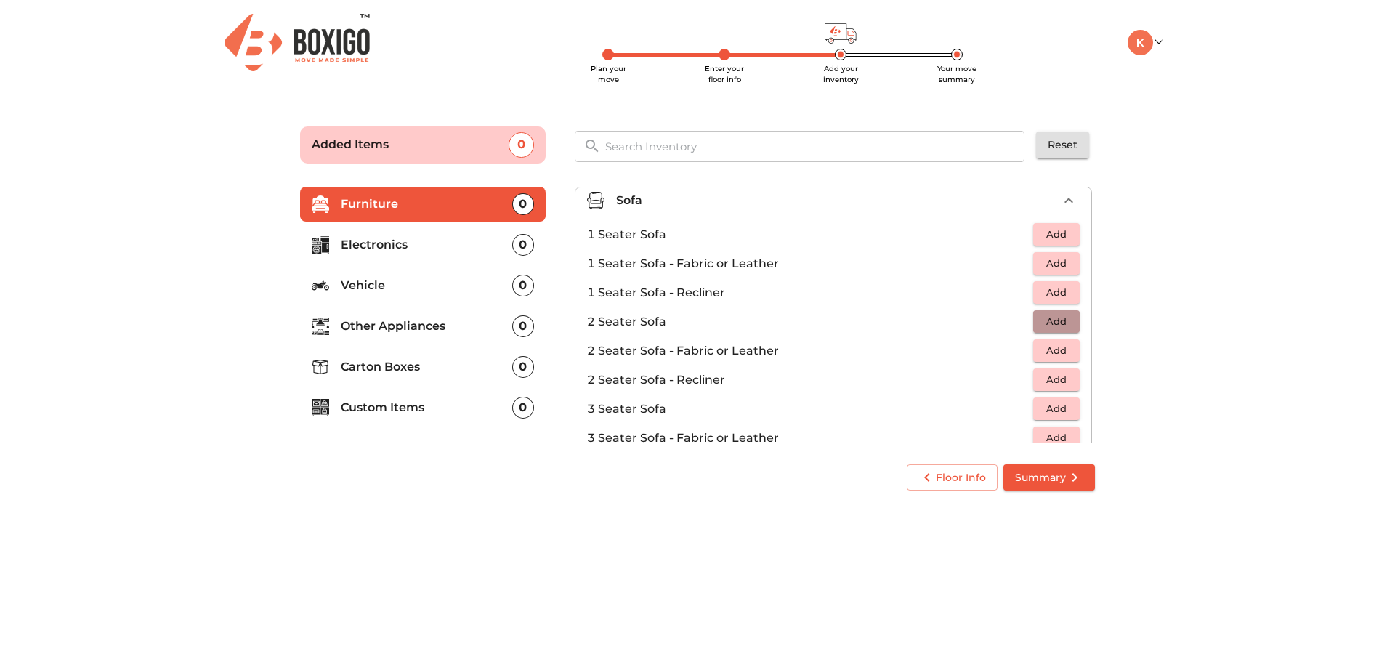
click at [1047, 319] on span "Add" at bounding box center [1056, 321] width 32 height 17
click at [1060, 198] on icon "button" at bounding box center [1068, 200] width 17 height 17
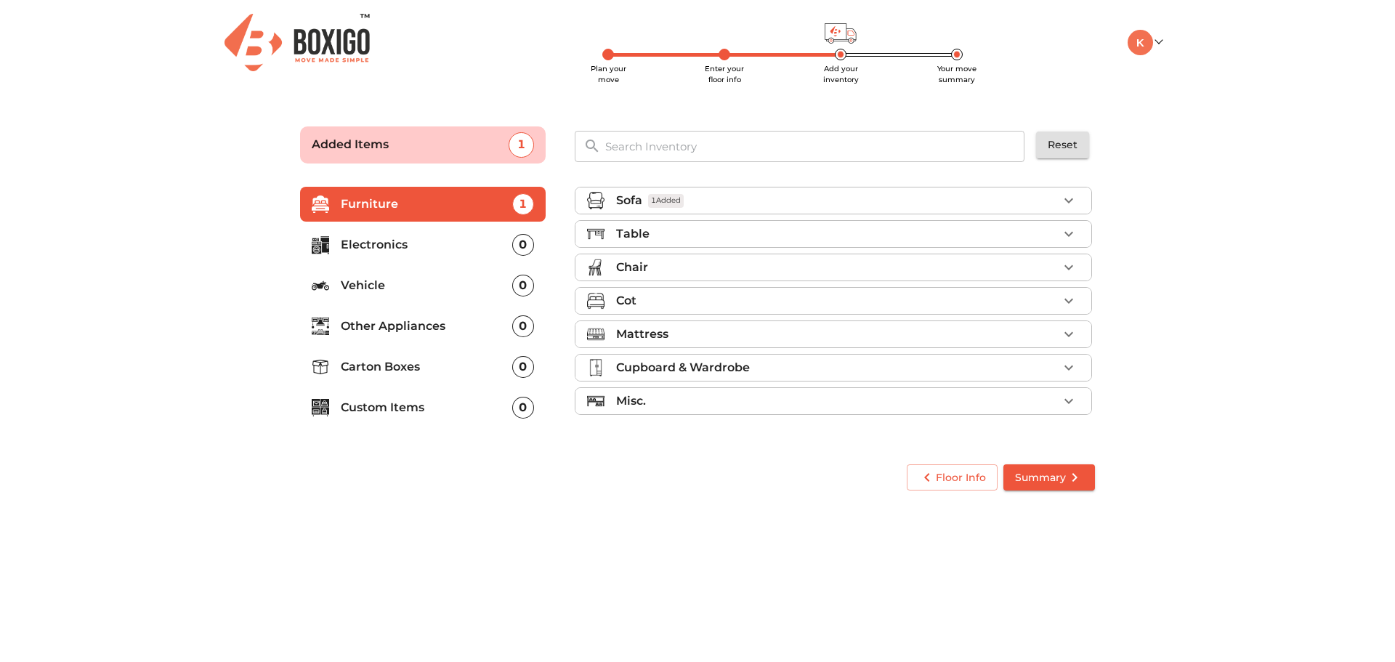
click at [1046, 232] on div "Table" at bounding box center [837, 233] width 442 height 17
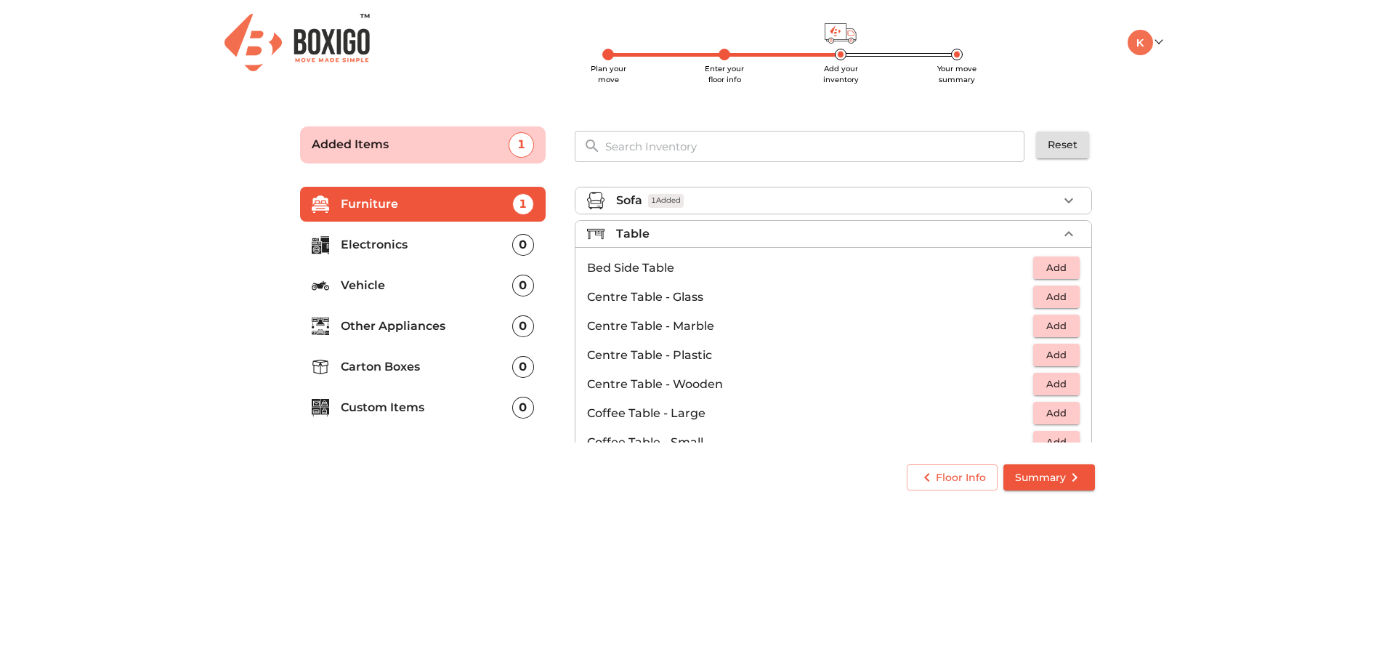
click at [1055, 265] on span "Add" at bounding box center [1056, 267] width 32 height 17
click at [1055, 296] on span "Add" at bounding box center [1056, 296] width 32 height 17
click at [1065, 227] on icon "button" at bounding box center [1068, 233] width 17 height 17
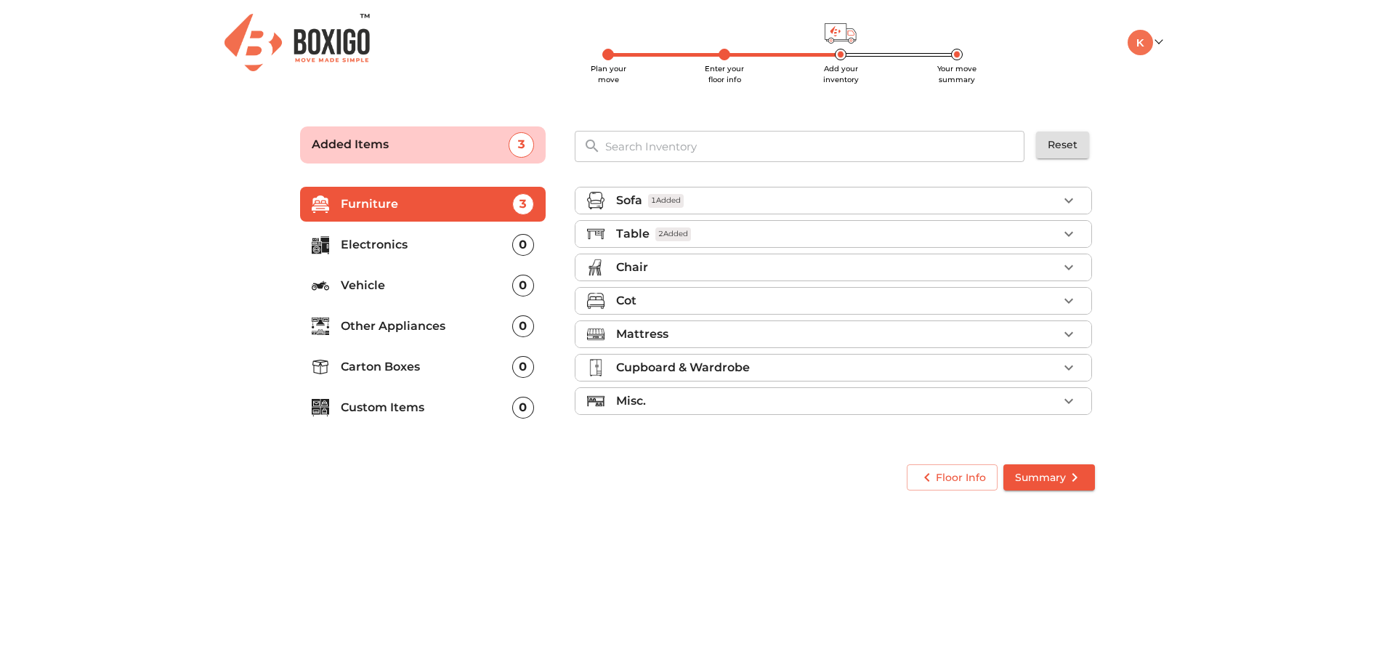
click at [1051, 275] on div "Chair" at bounding box center [837, 267] width 442 height 17
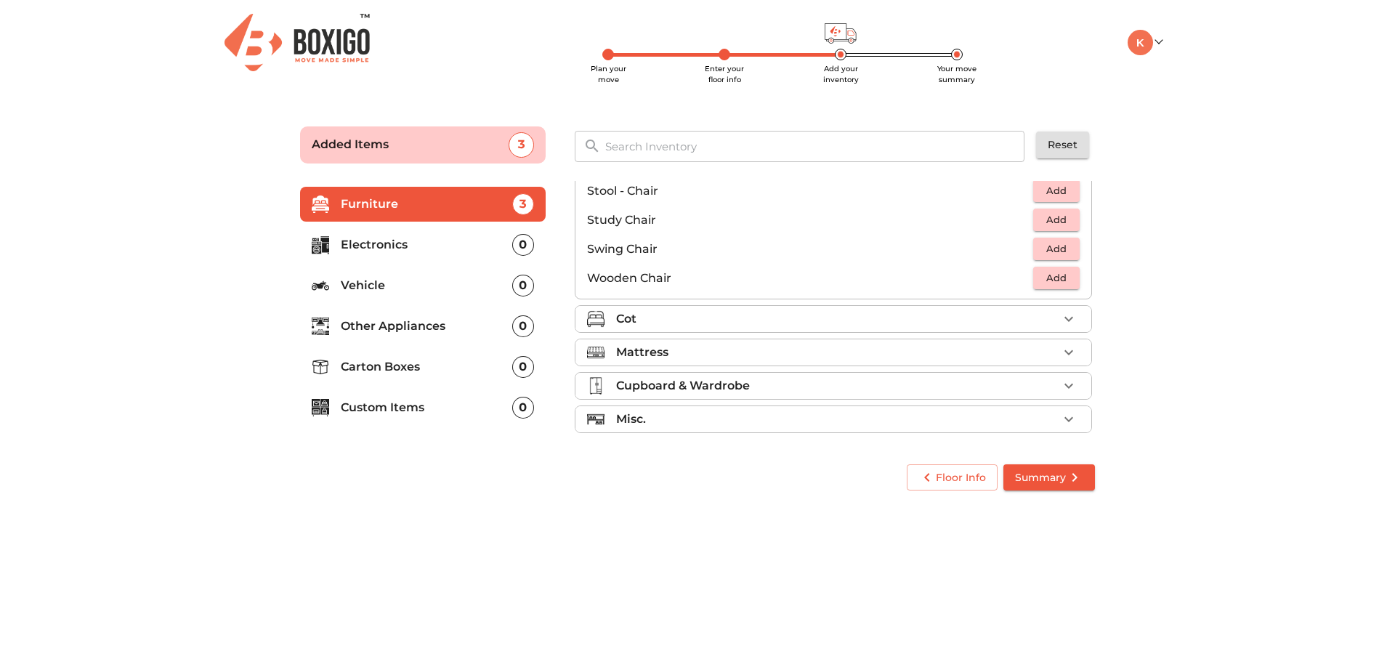
scroll to position [607, 0]
click at [1060, 309] on icon "button" at bounding box center [1068, 316] width 17 height 17
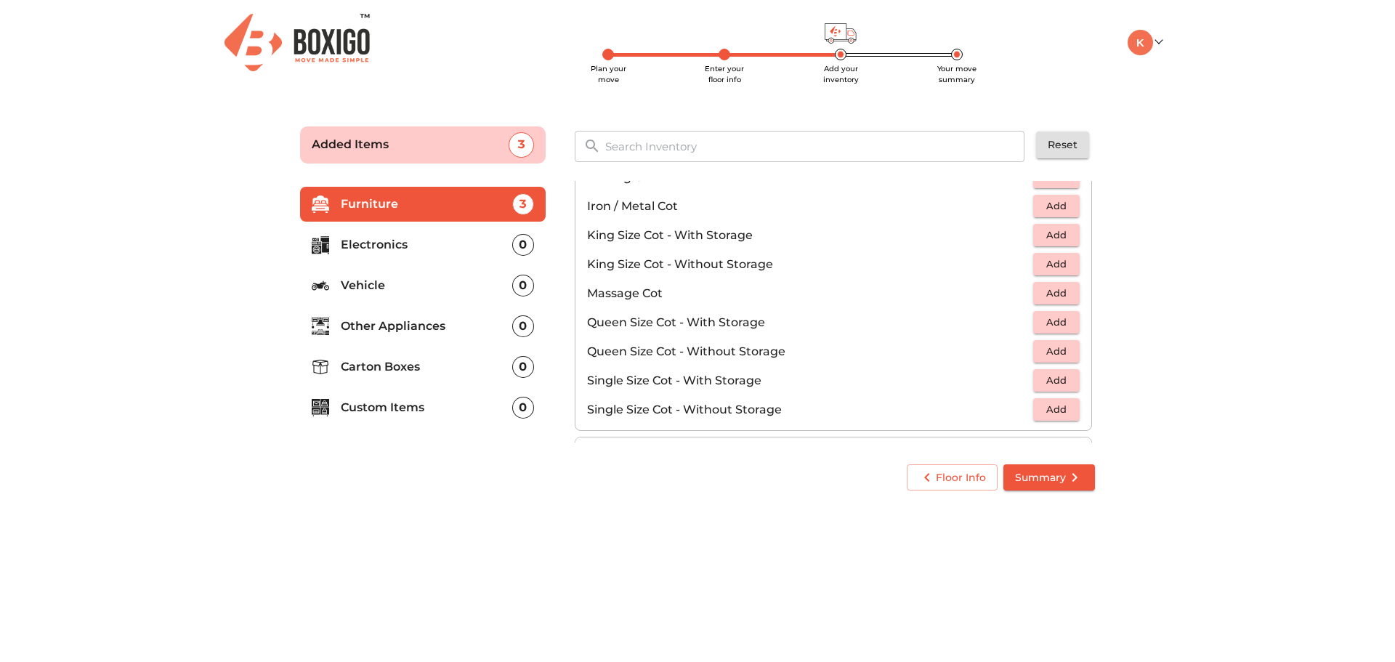
scroll to position [397, 0]
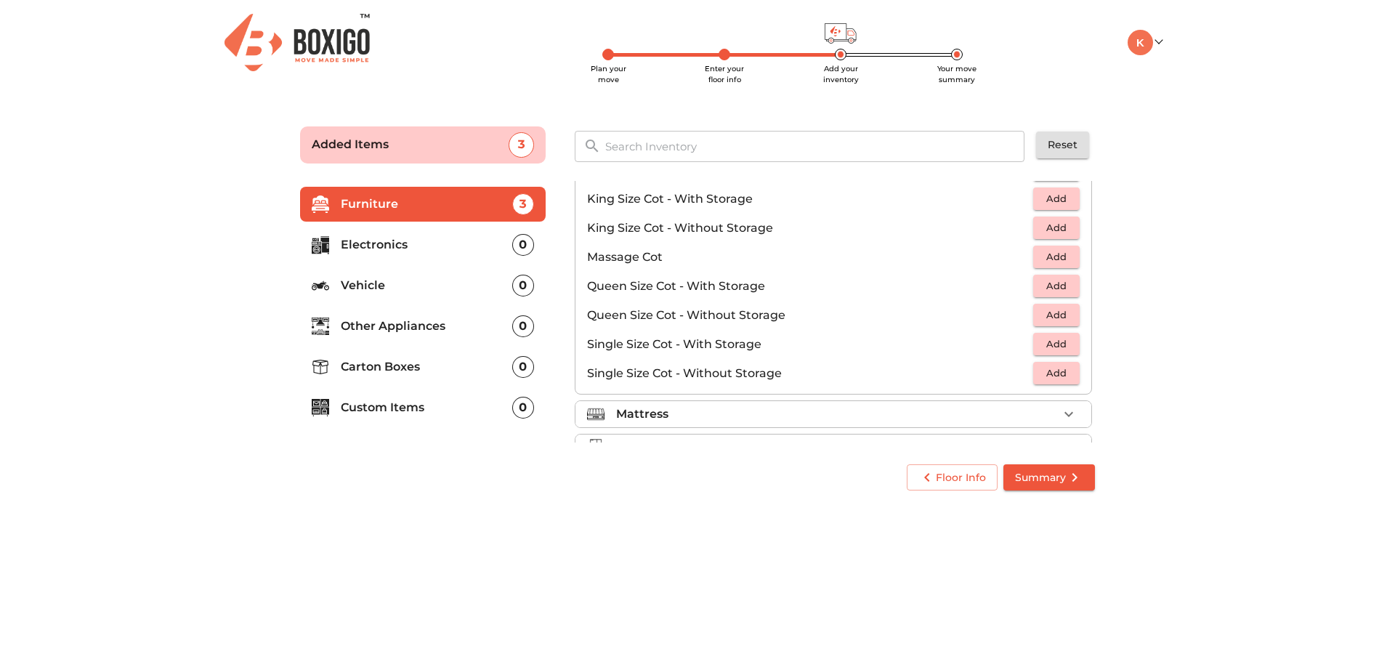
click at [1052, 314] on span "Add" at bounding box center [1056, 315] width 32 height 17
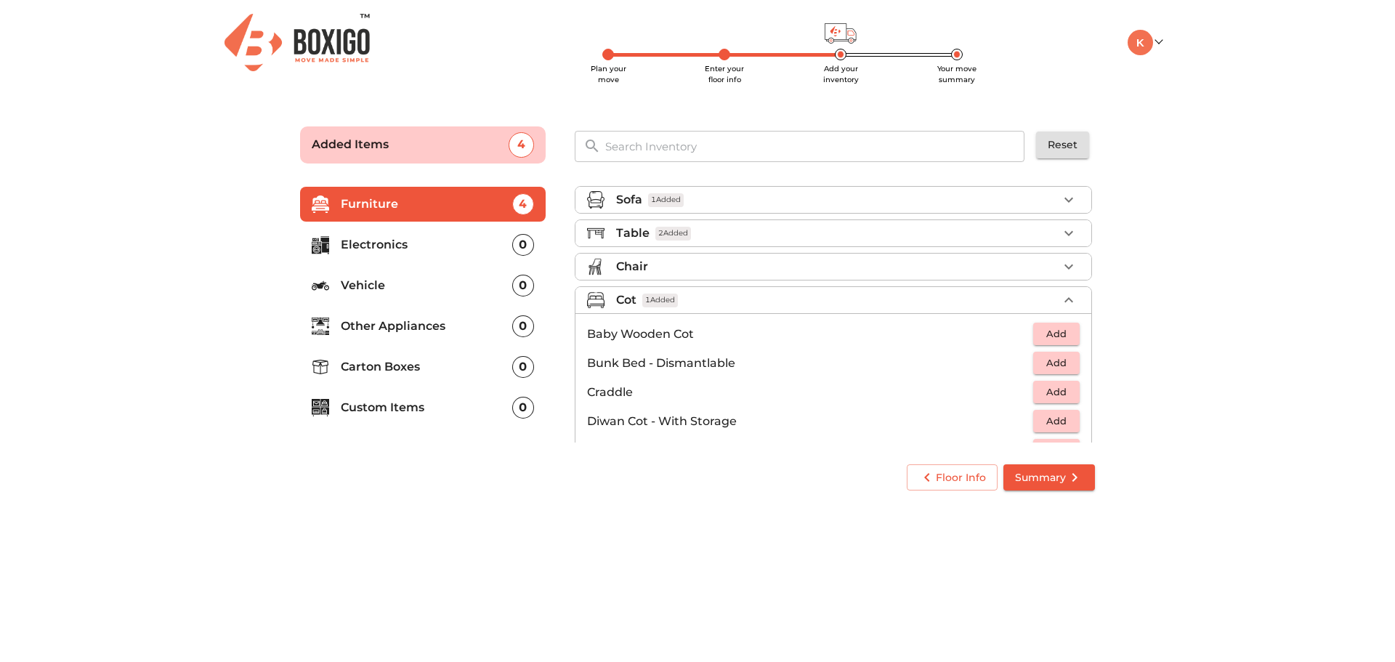
scroll to position [0, 0]
click at [1012, 272] on div "Chair" at bounding box center [837, 267] width 442 height 17
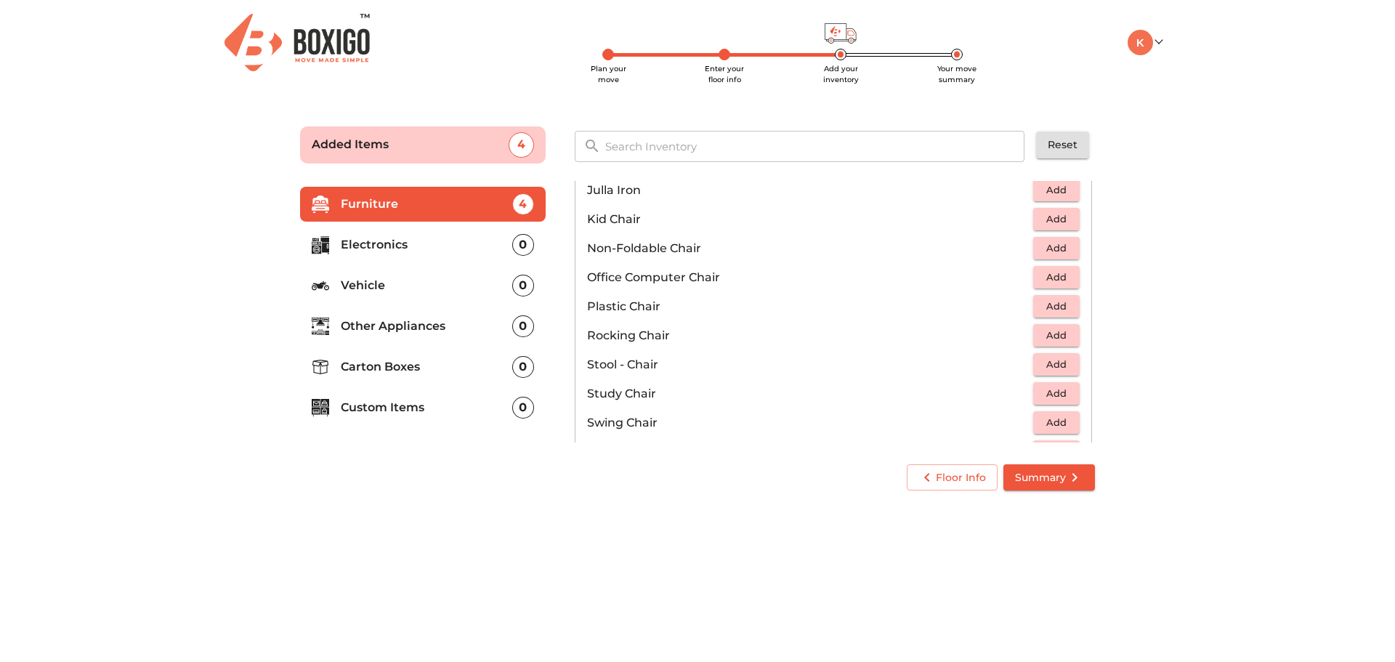
scroll to position [436, 0]
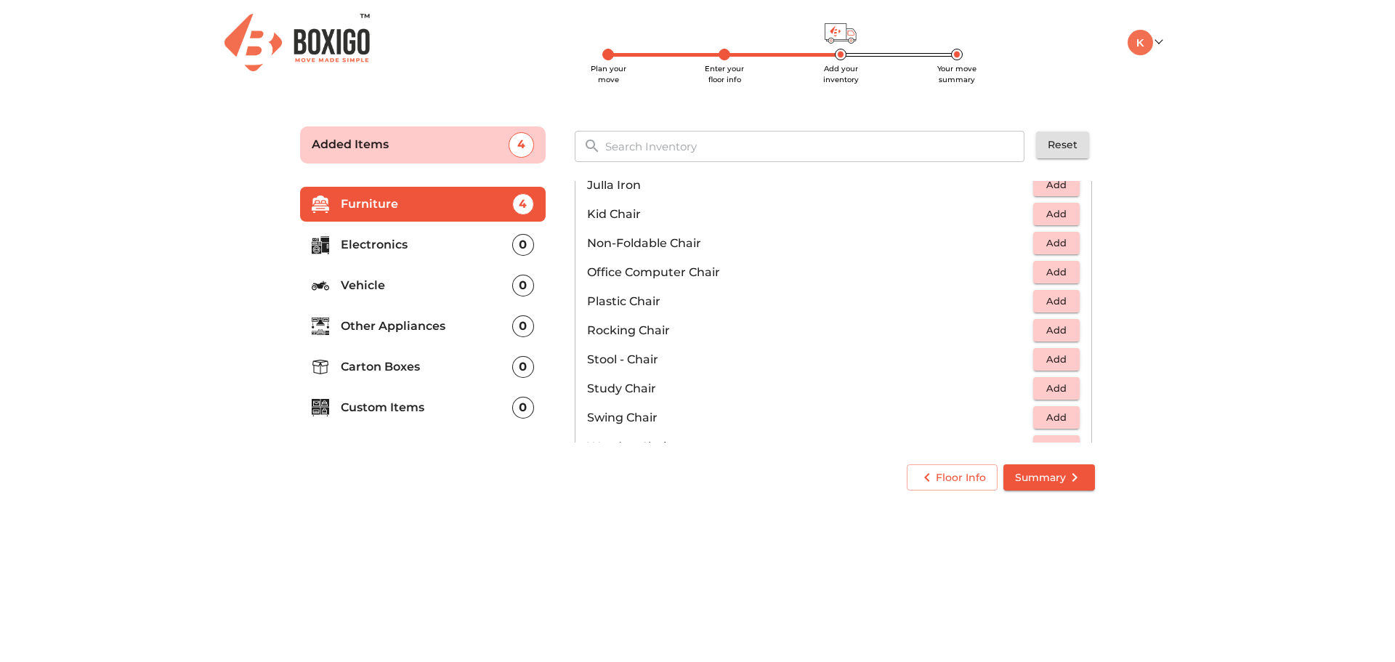
click at [1049, 293] on span "Add" at bounding box center [1056, 301] width 32 height 17
click at [1049, 293] on div "1" at bounding box center [1046, 302] width 66 height 22
click at [1060, 298] on icon "button" at bounding box center [1068, 301] width 17 height 17
click at [1063, 298] on icon "button" at bounding box center [1068, 301] width 10 height 10
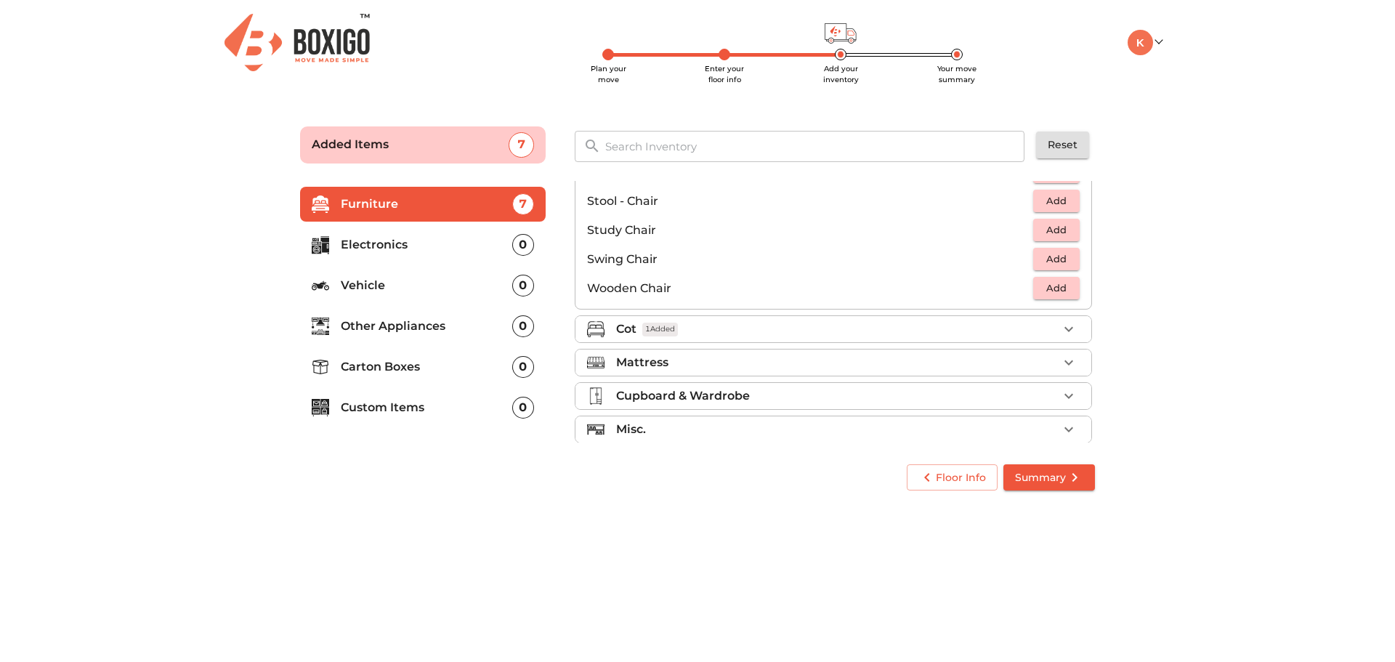
scroll to position [607, 0]
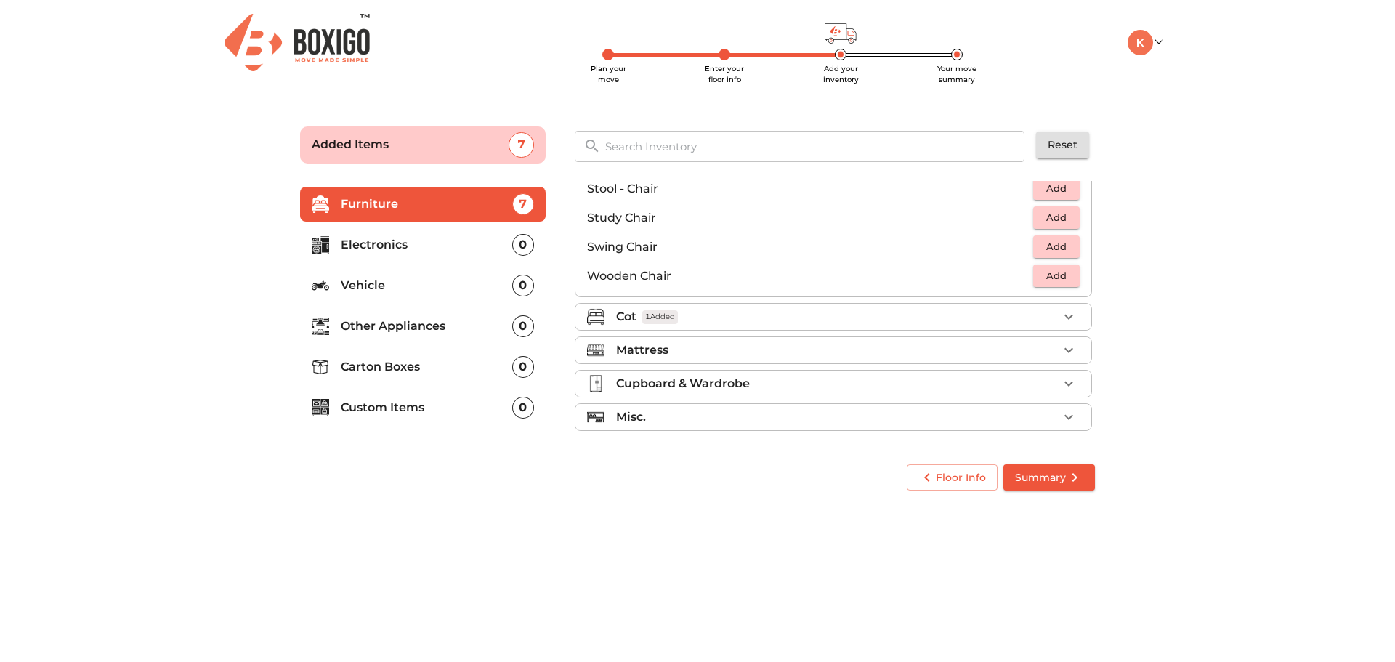
click at [984, 375] on div "Cupboard & Wardrobe" at bounding box center [837, 383] width 442 height 17
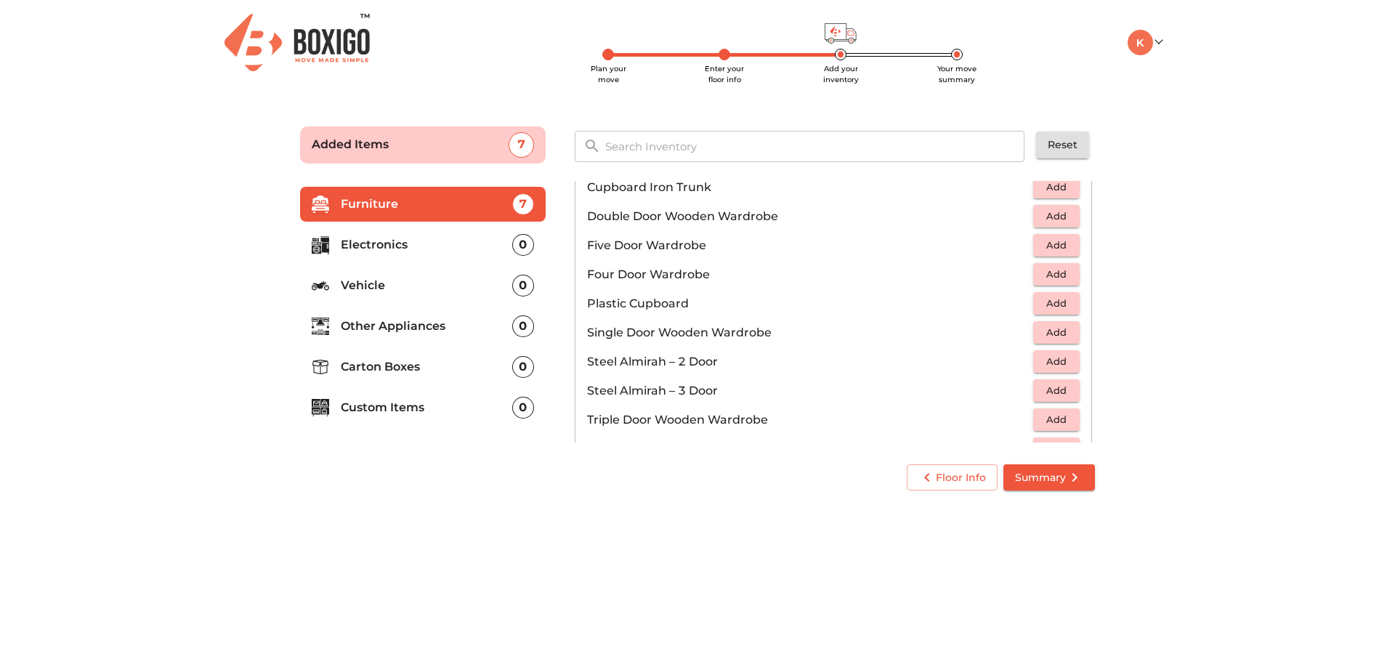
scroll to position [338, 0]
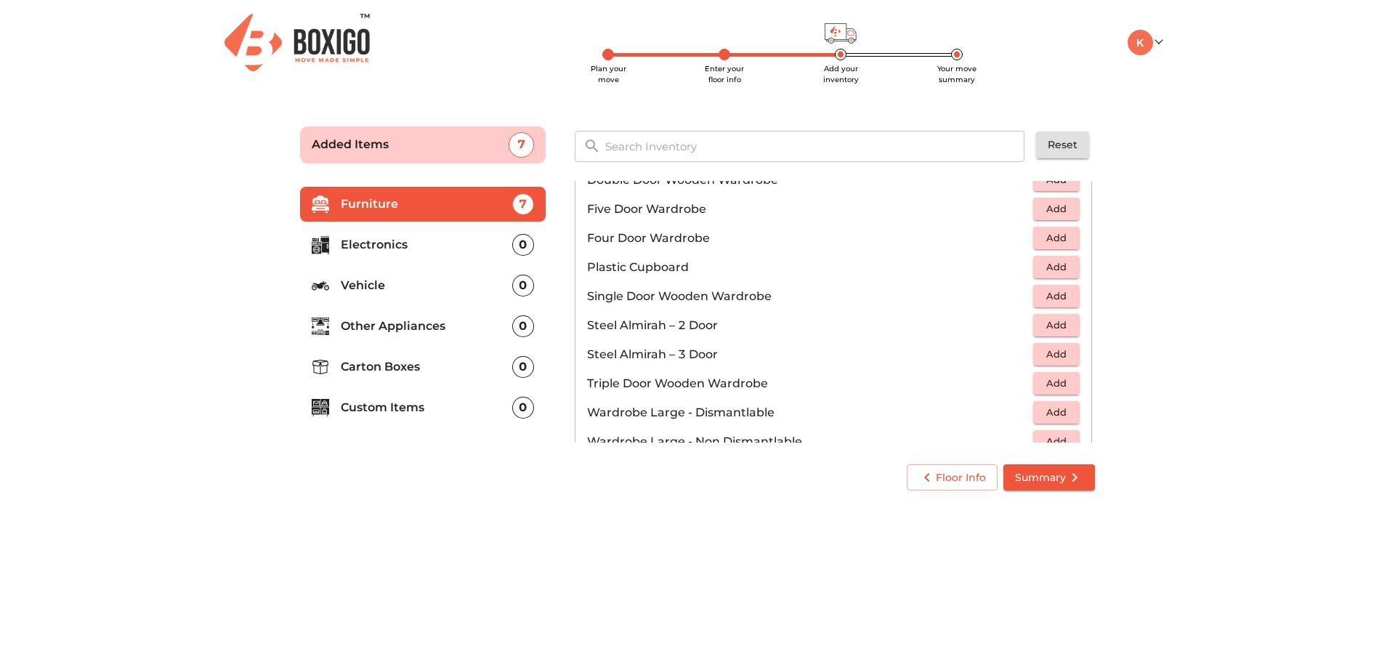
click at [1051, 325] on span "Add" at bounding box center [1056, 325] width 32 height 17
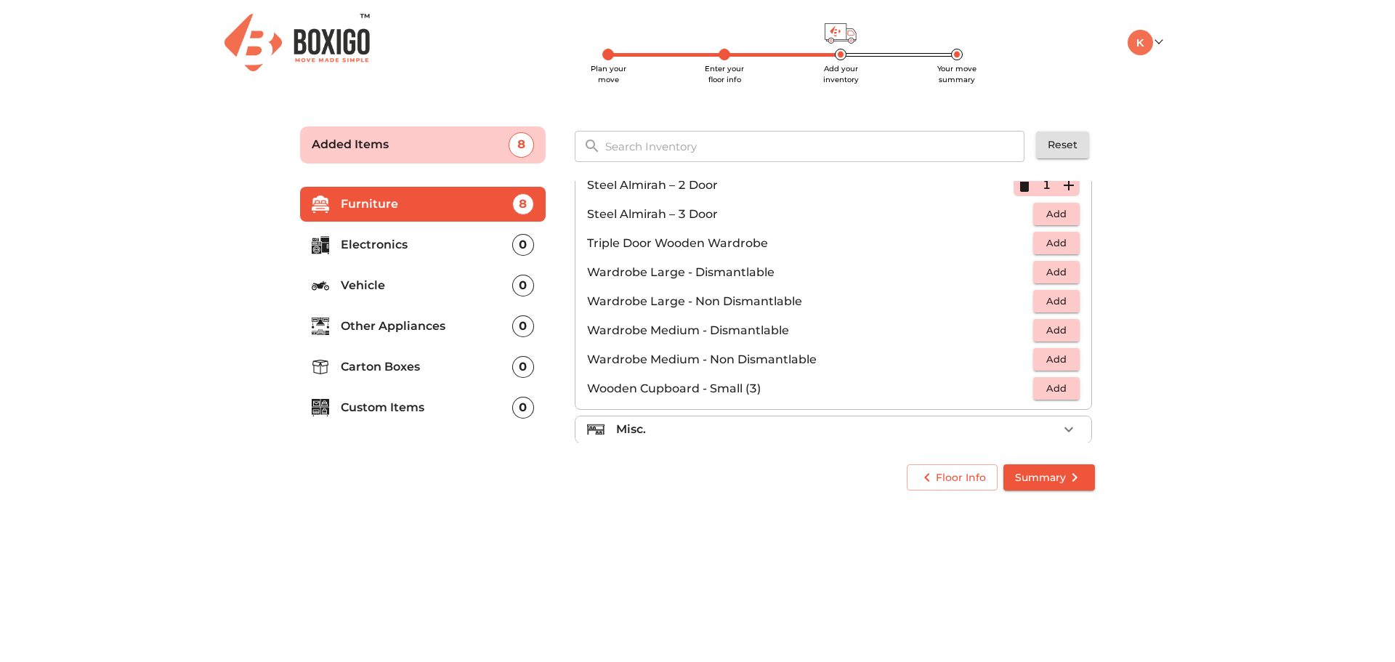
scroll to position [490, 0]
click at [893, 397] on div "Cupboard & Wardrobe 1 Added Chest of Drawers Add Cupboard - China Cabinet Add C…" at bounding box center [833, 130] width 517 height 534
click at [894, 423] on div "Misc." at bounding box center [837, 416] width 442 height 17
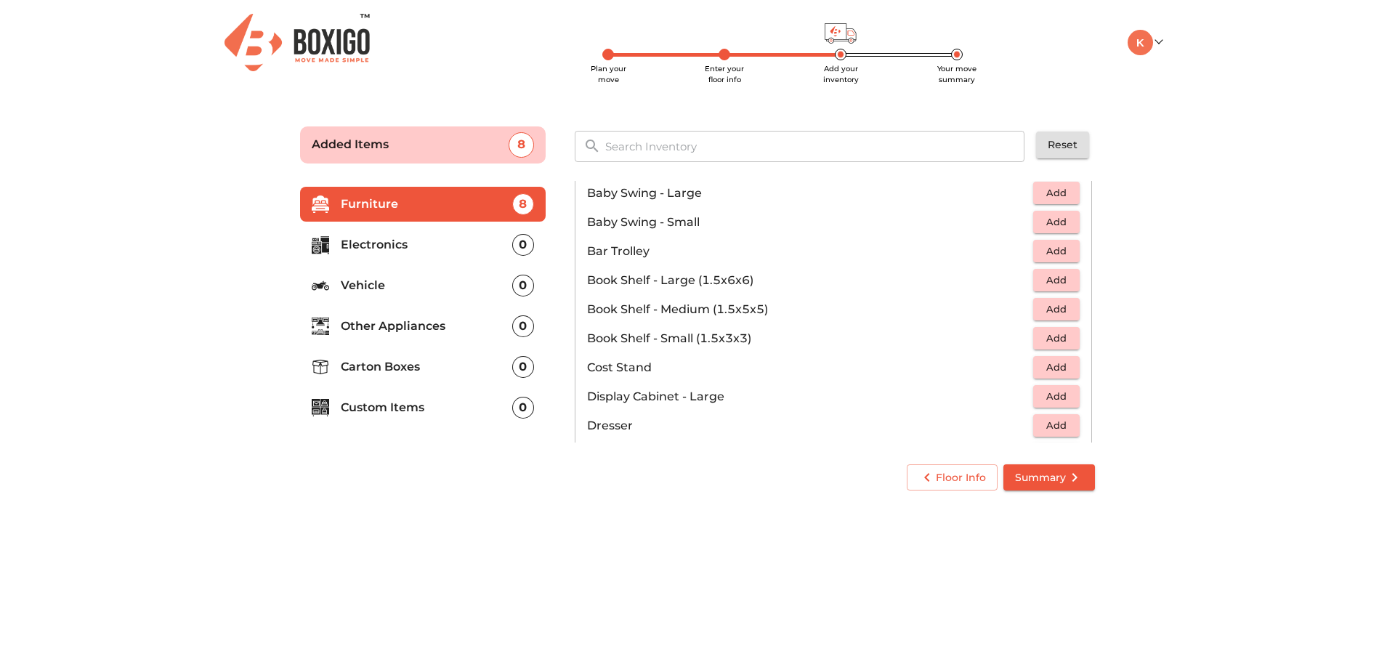
scroll to position [272, 0]
click at [1042, 308] on span "Add" at bounding box center [1056, 307] width 32 height 17
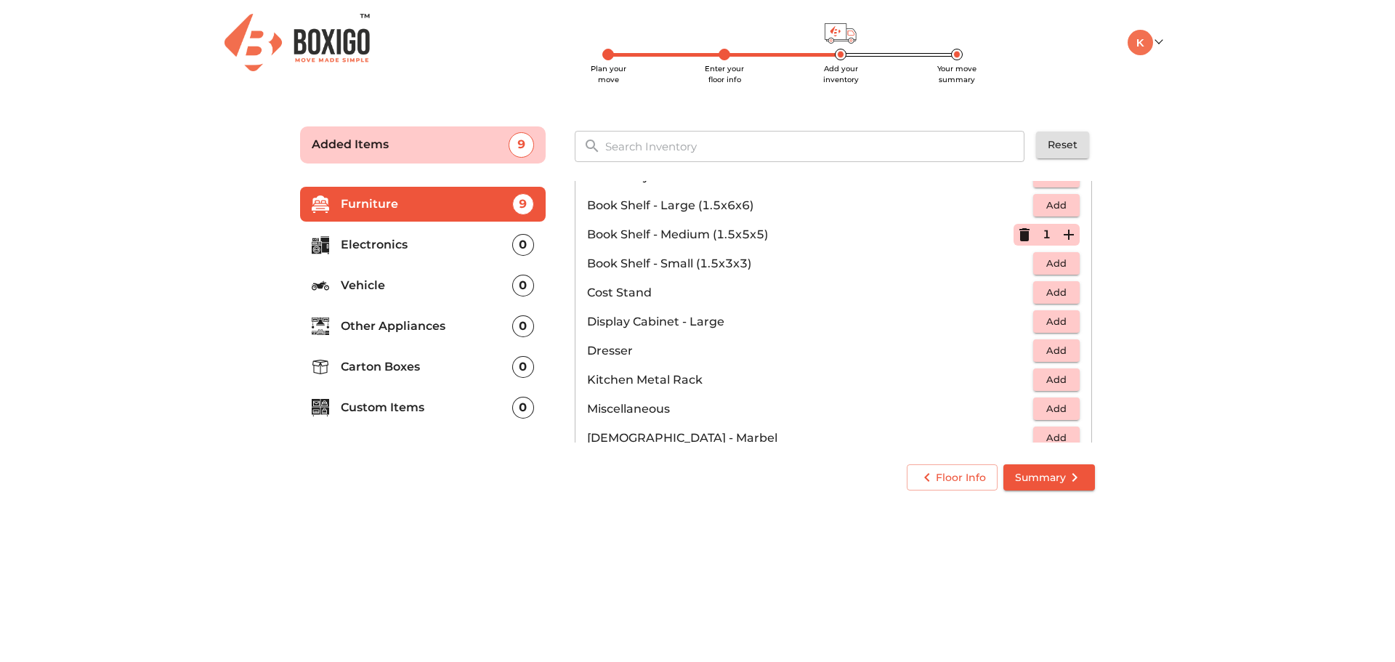
scroll to position [345, 0]
click at [413, 225] on ul "Furniture 9 Electronics 0 Vehicle 0 Other Appliances 0 Carton Boxes 0 Custom It…" at bounding box center [423, 309] width 246 height 256
click at [423, 244] on p "Electronics" at bounding box center [426, 244] width 171 height 17
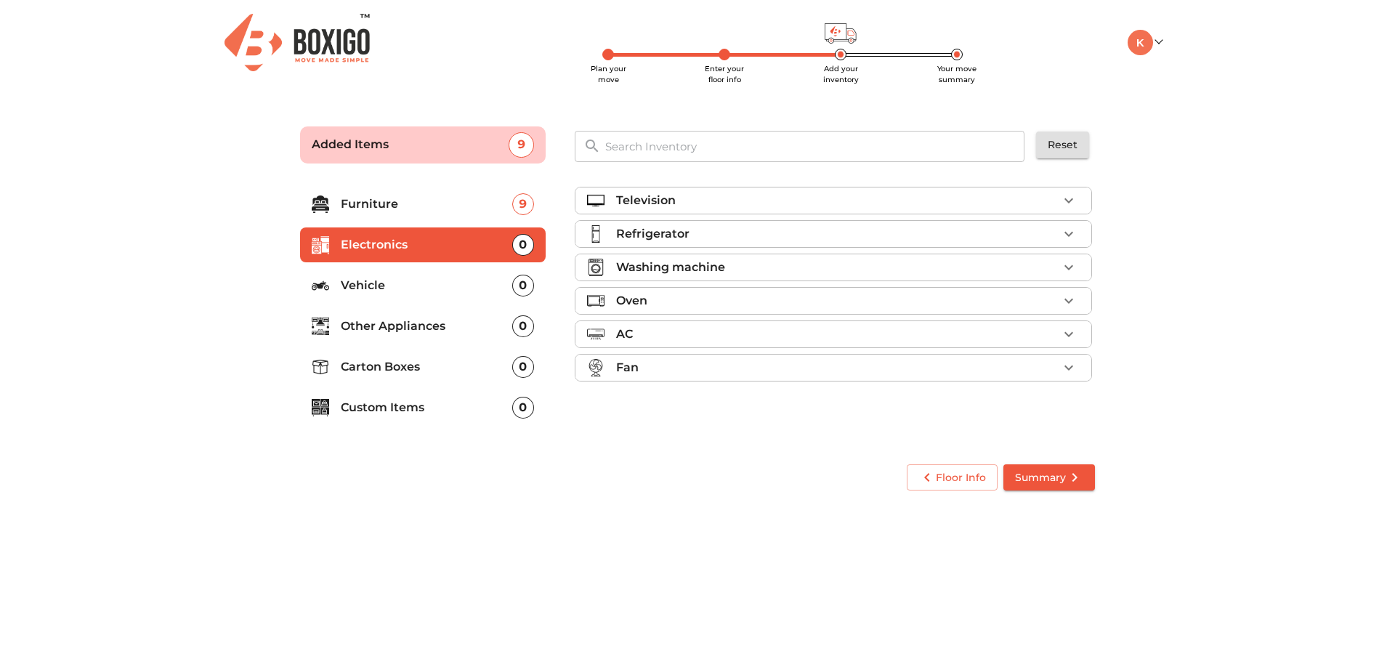
scroll to position [0, 0]
click at [1058, 206] on li "Television" at bounding box center [833, 200] width 516 height 26
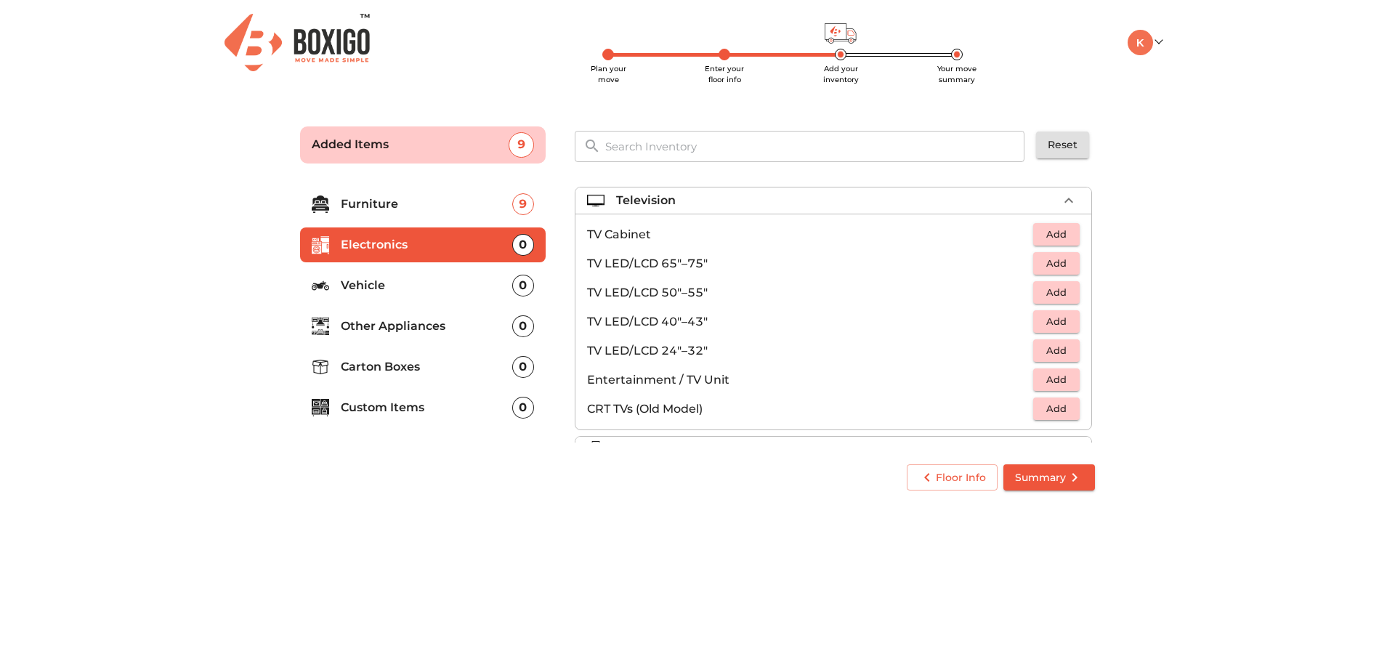
click at [1040, 349] on span "Add" at bounding box center [1056, 350] width 32 height 17
click at [1040, 203] on div "Television 1 Added" at bounding box center [837, 200] width 442 height 17
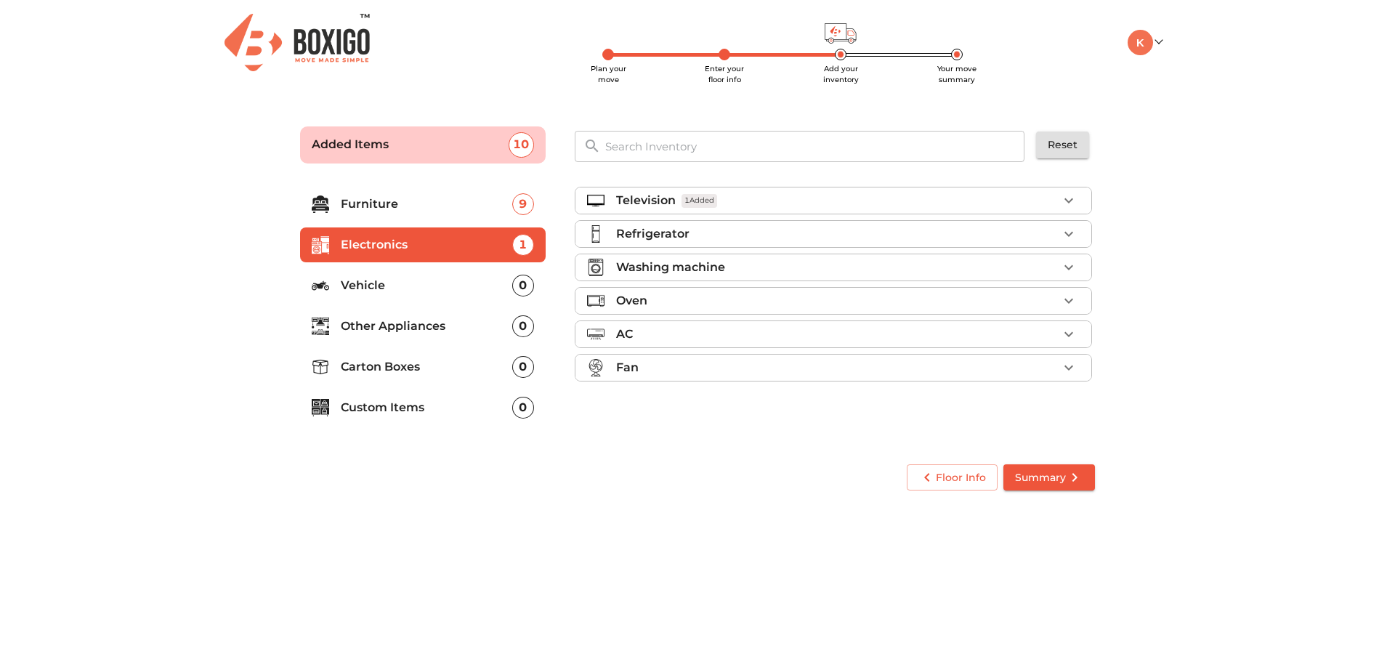
click at [1029, 240] on div "Refrigerator" at bounding box center [837, 233] width 442 height 17
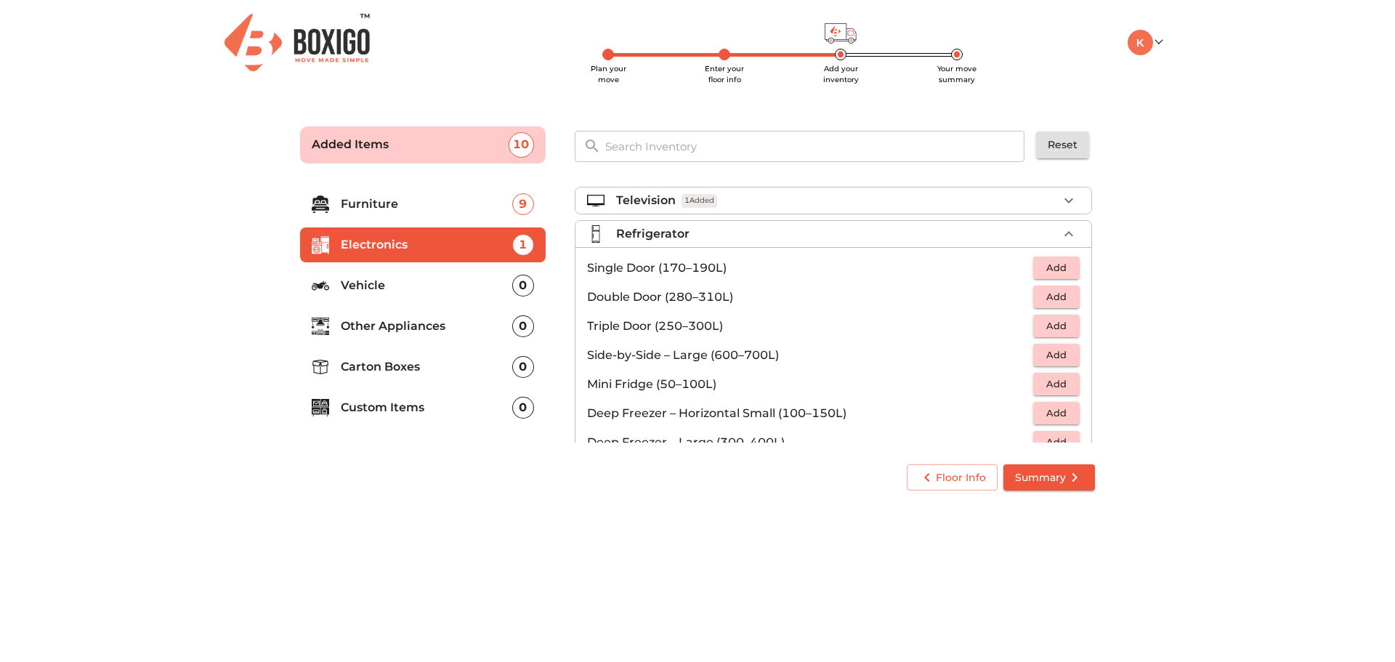
click at [1055, 266] on span "Add" at bounding box center [1056, 267] width 32 height 17
click at [1047, 227] on div "Refrigerator 1 Added" at bounding box center [837, 233] width 442 height 17
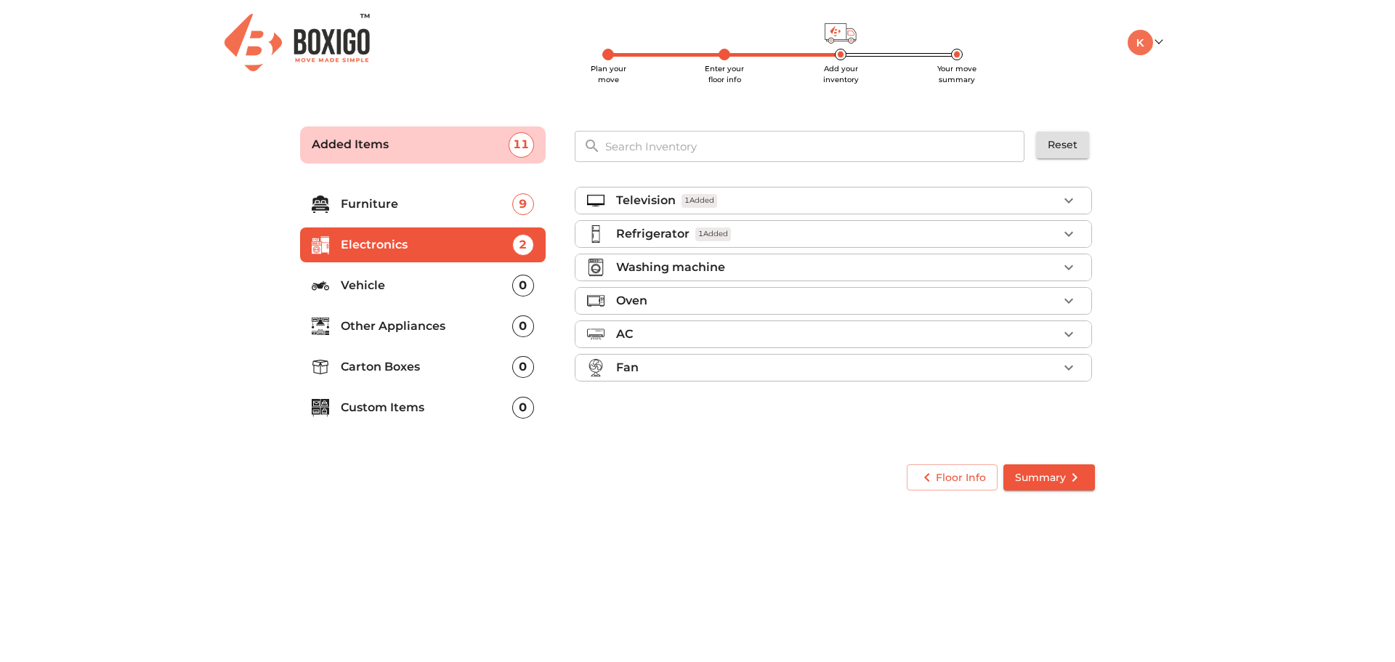
click at [1034, 276] on li "Washing machine" at bounding box center [833, 267] width 516 height 26
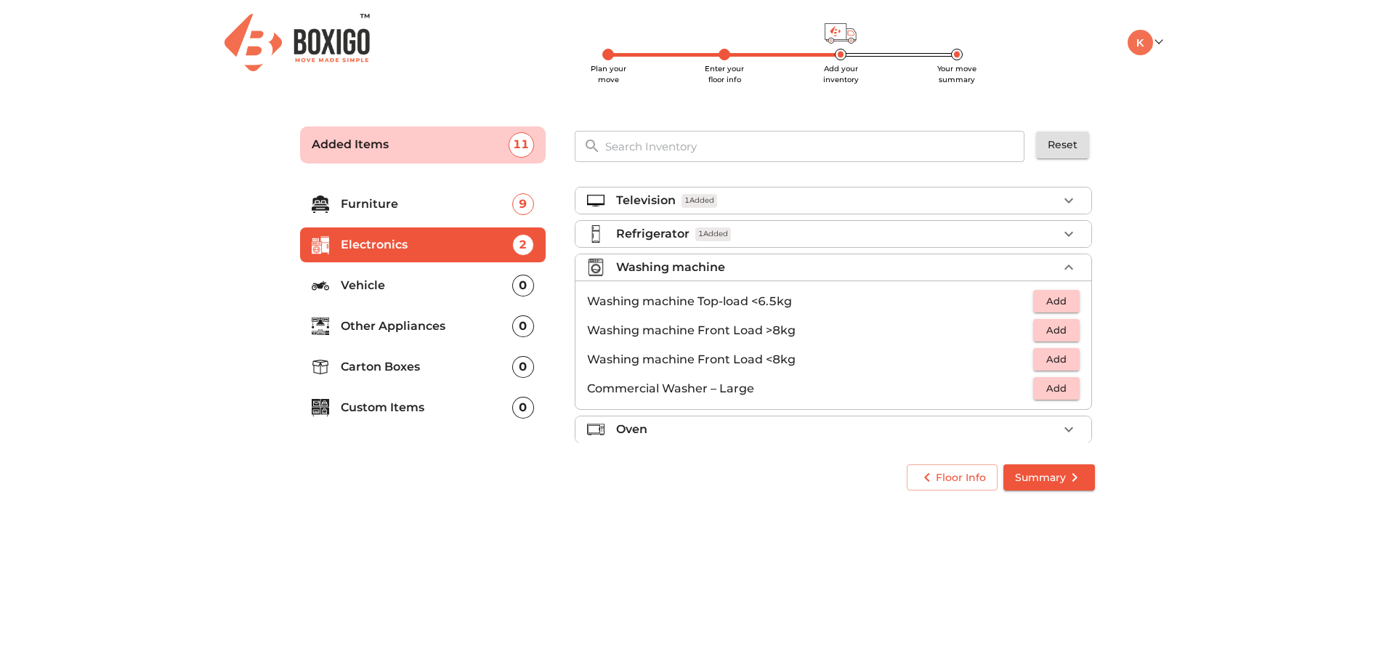
click at [1034, 276] on li "Washing machine" at bounding box center [833, 267] width 516 height 26
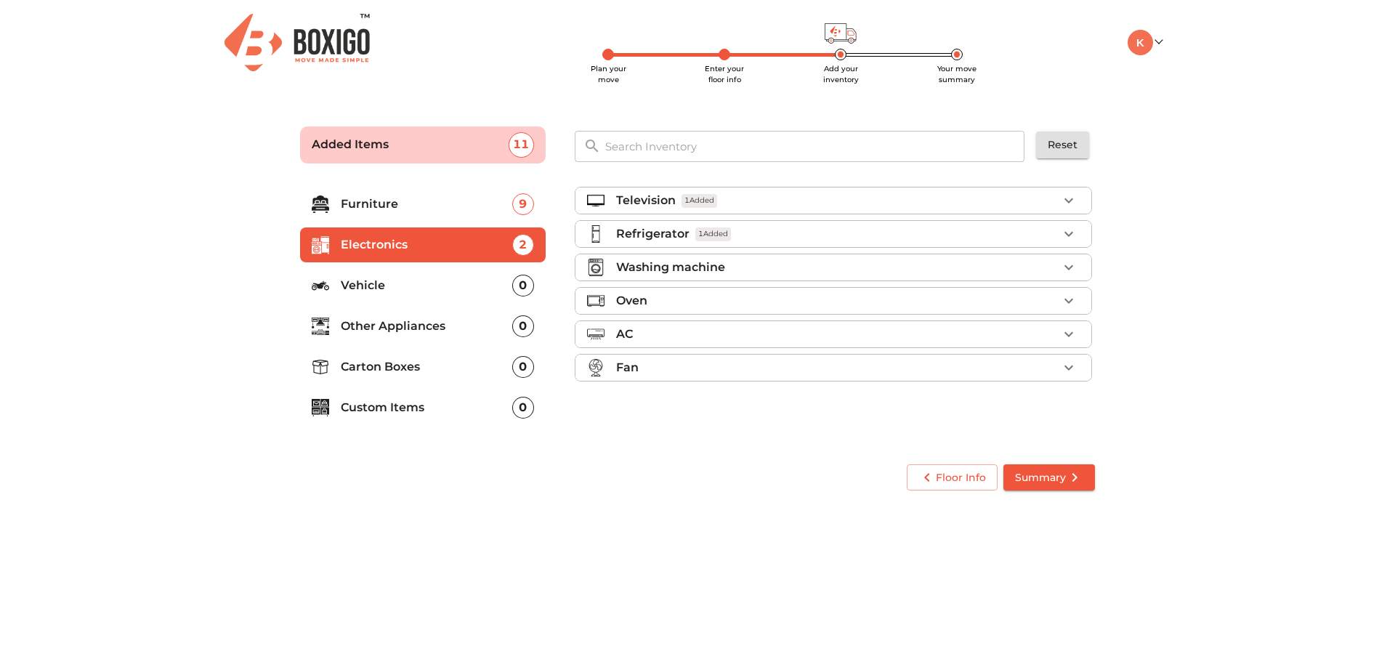
click at [1026, 302] on div "Oven" at bounding box center [837, 300] width 442 height 17
click at [1039, 348] on ul "Television 1 Added Refrigerator 1 Added Washing machine Oven AC Fan" at bounding box center [833, 287] width 517 height 212
click at [1090, 377] on li "Fan" at bounding box center [833, 367] width 516 height 26
click at [1061, 362] on icon "button" at bounding box center [1068, 367] width 17 height 17
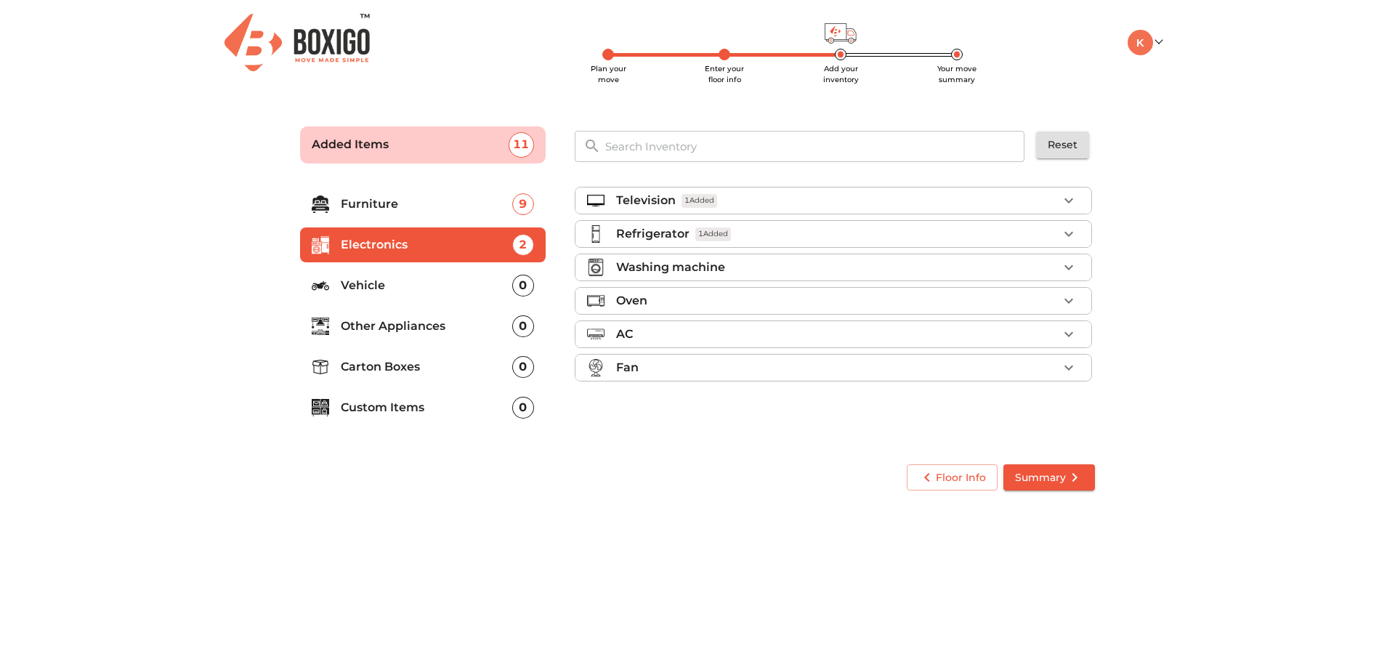
click at [1051, 354] on li "Fan" at bounding box center [833, 367] width 516 height 26
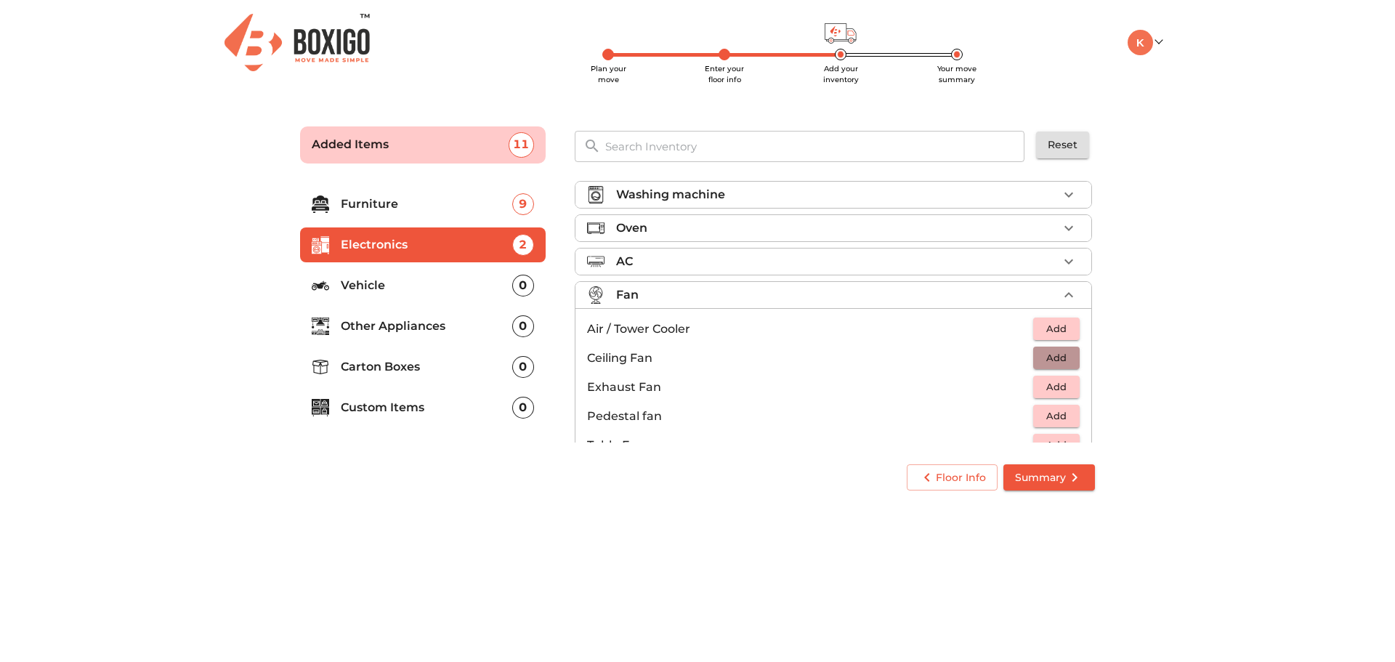
click at [1058, 360] on span "Add" at bounding box center [1056, 357] width 32 height 17
click at [1060, 360] on icon "button" at bounding box center [1068, 357] width 17 height 17
click at [1015, 366] on icon "button" at bounding box center [1023, 357] width 17 height 17
click at [1047, 295] on div "Fan 2 Added" at bounding box center [837, 294] width 442 height 17
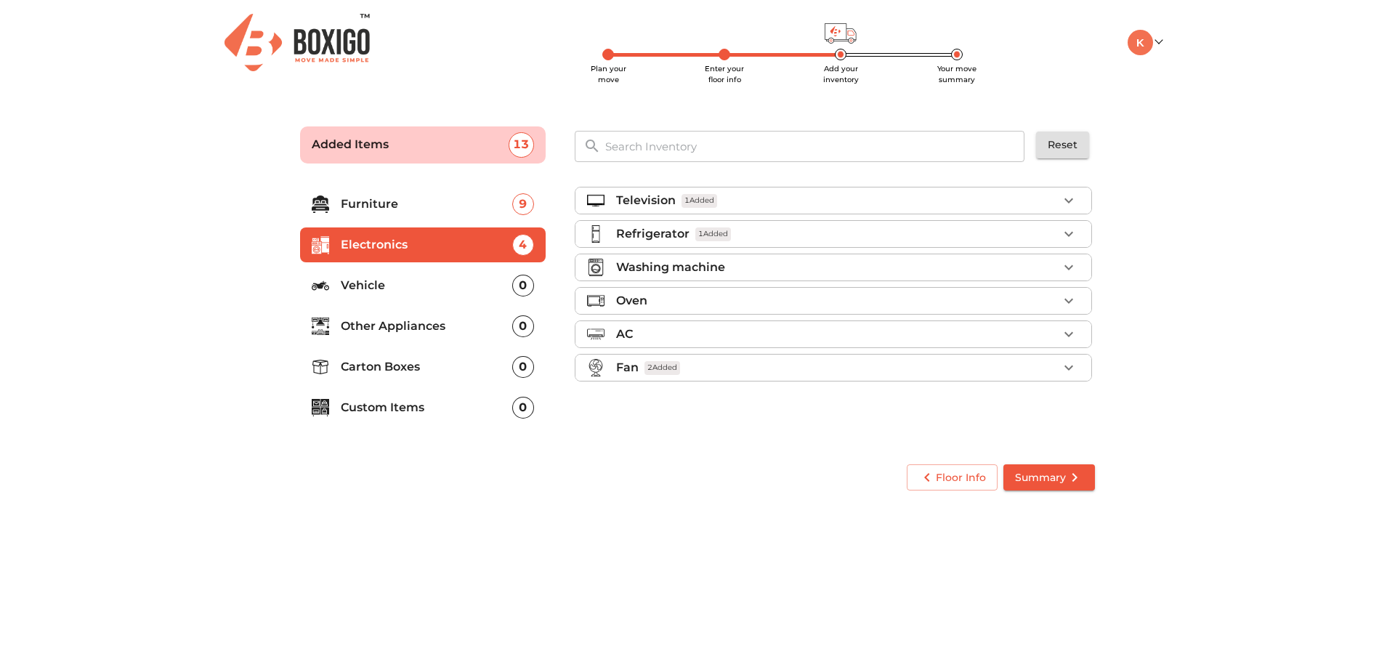
scroll to position [0, 0]
click at [390, 277] on p "Vehicle" at bounding box center [426, 285] width 171 height 17
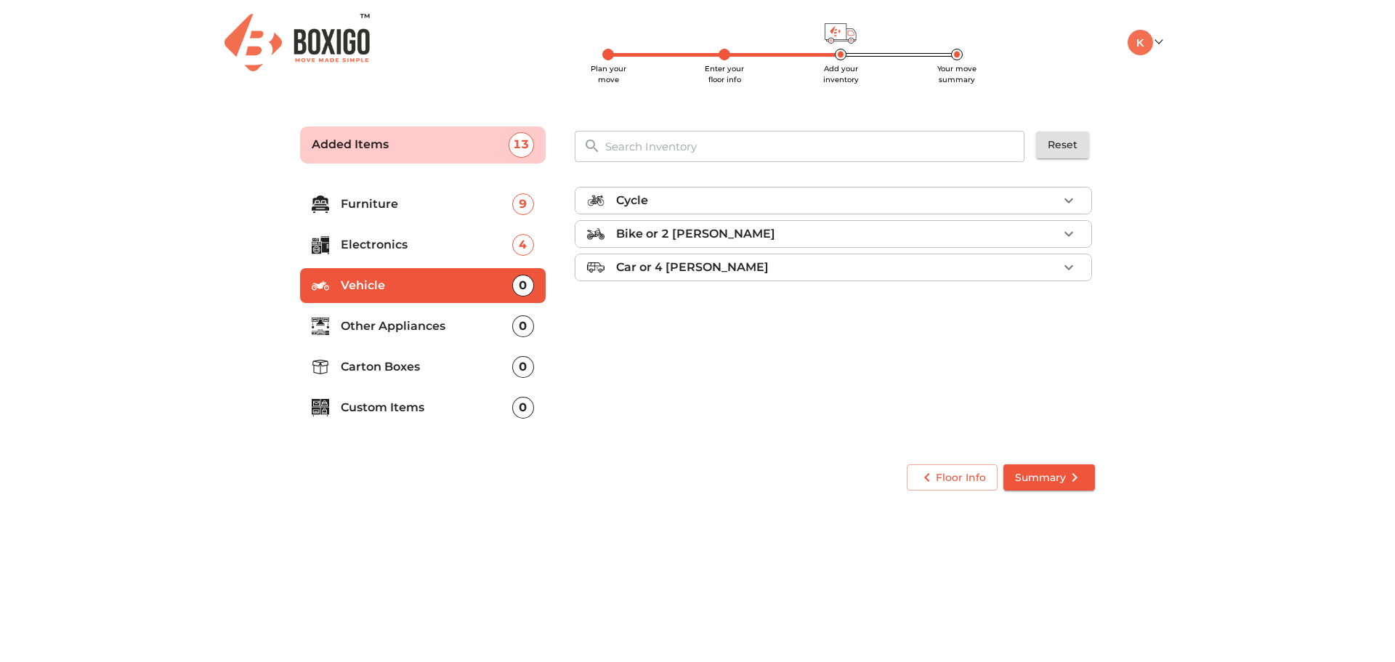
click at [357, 254] on li "Electronics 4" at bounding box center [423, 244] width 246 height 35
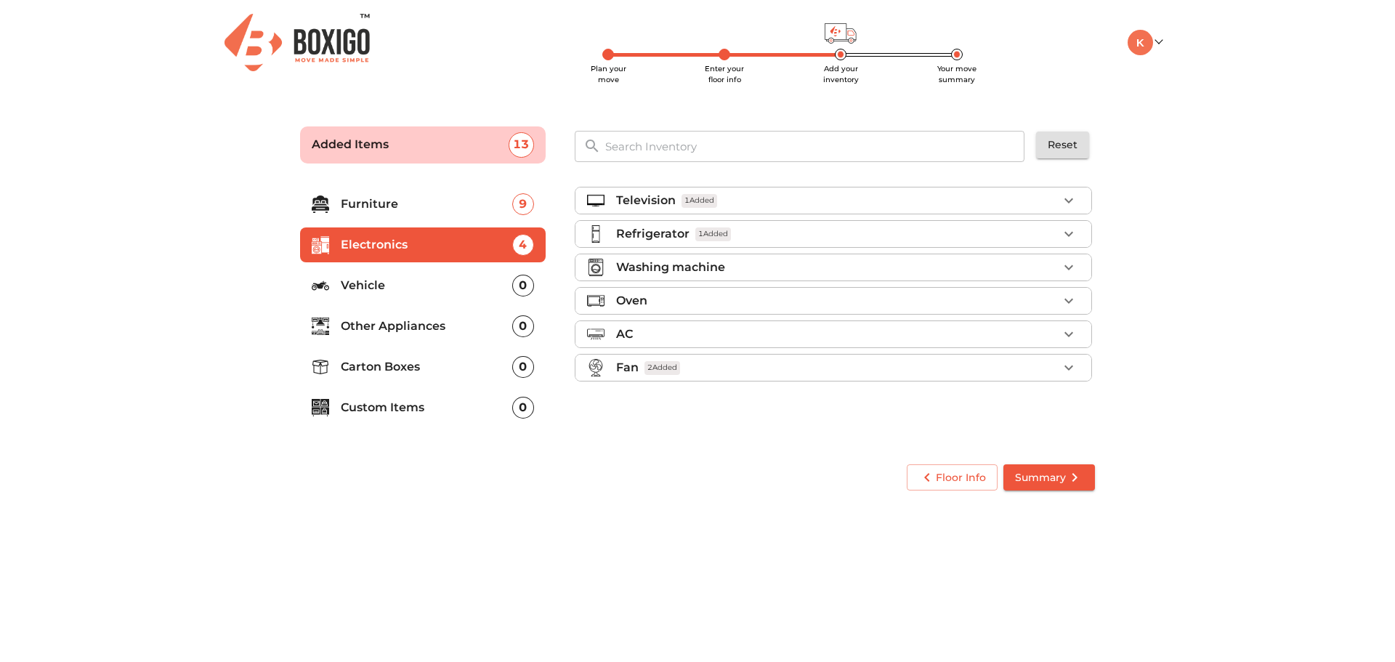
click at [382, 211] on p "Furniture" at bounding box center [426, 203] width 171 height 17
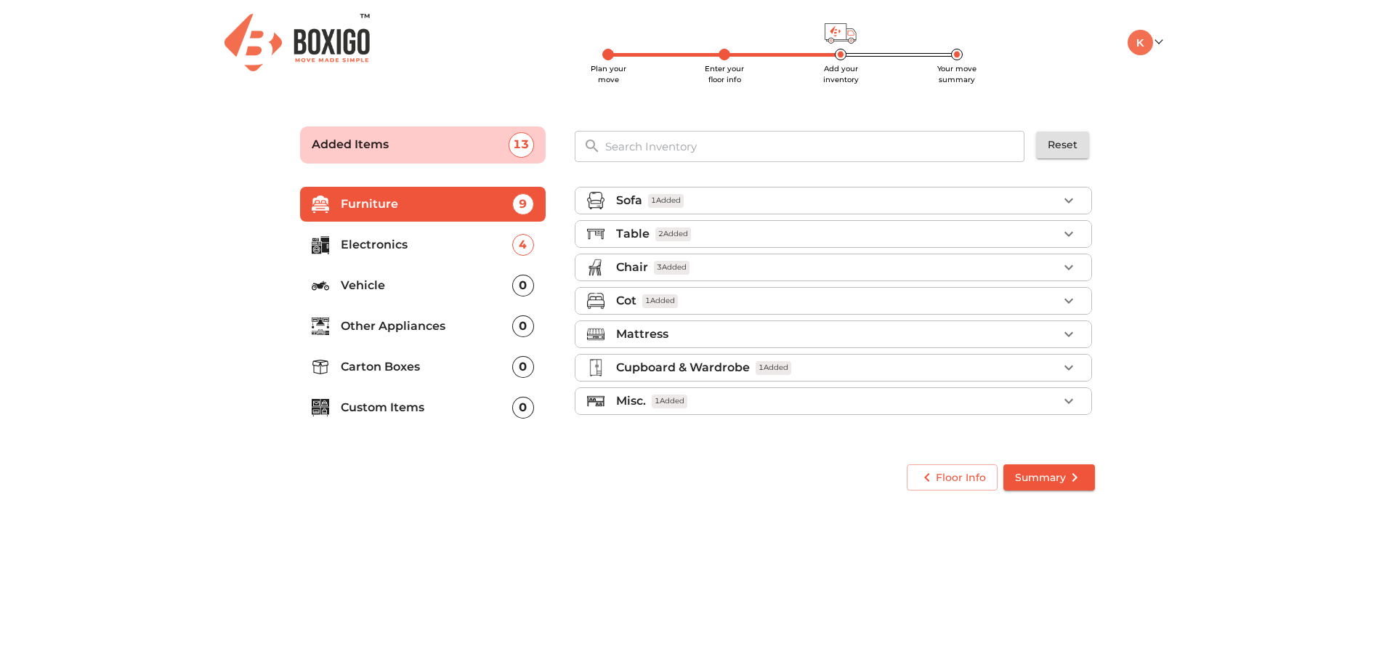
click at [973, 307] on div "Cot 1 Added" at bounding box center [837, 300] width 442 height 17
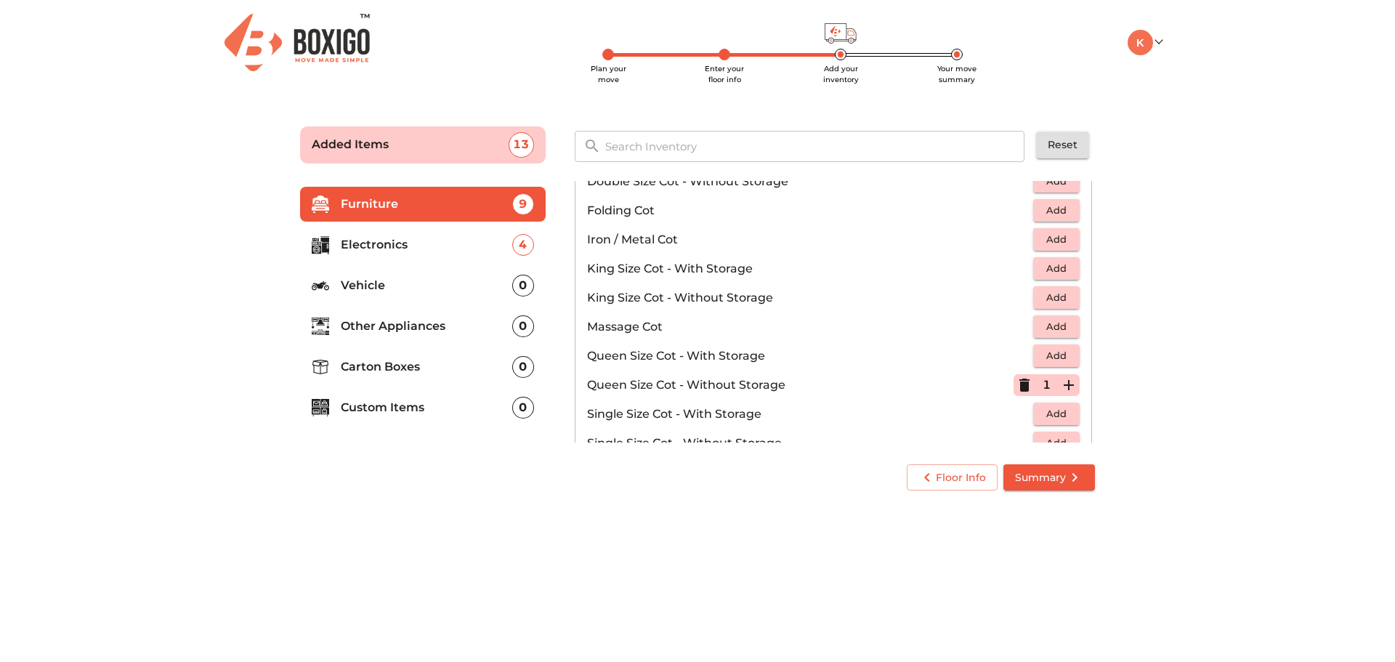
scroll to position [363, 0]
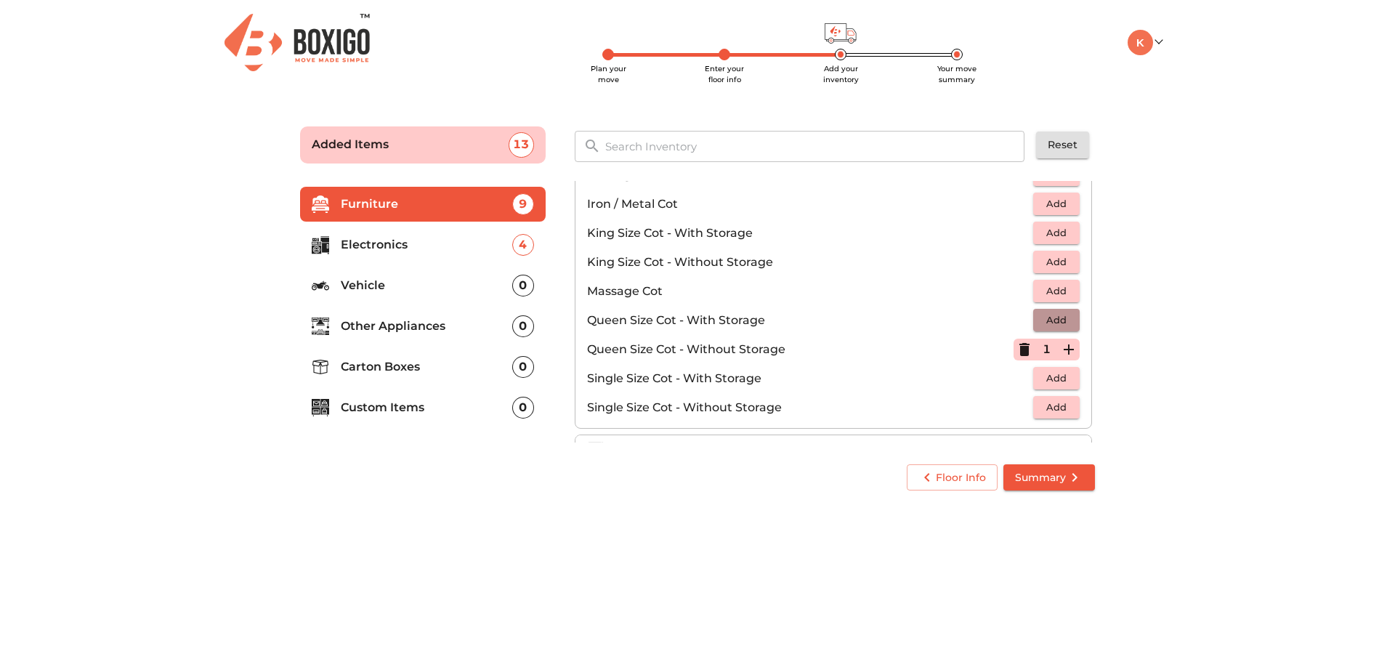
click at [1062, 322] on span "Add" at bounding box center [1056, 320] width 32 height 17
click at [420, 293] on p "Vehicle" at bounding box center [426, 285] width 171 height 17
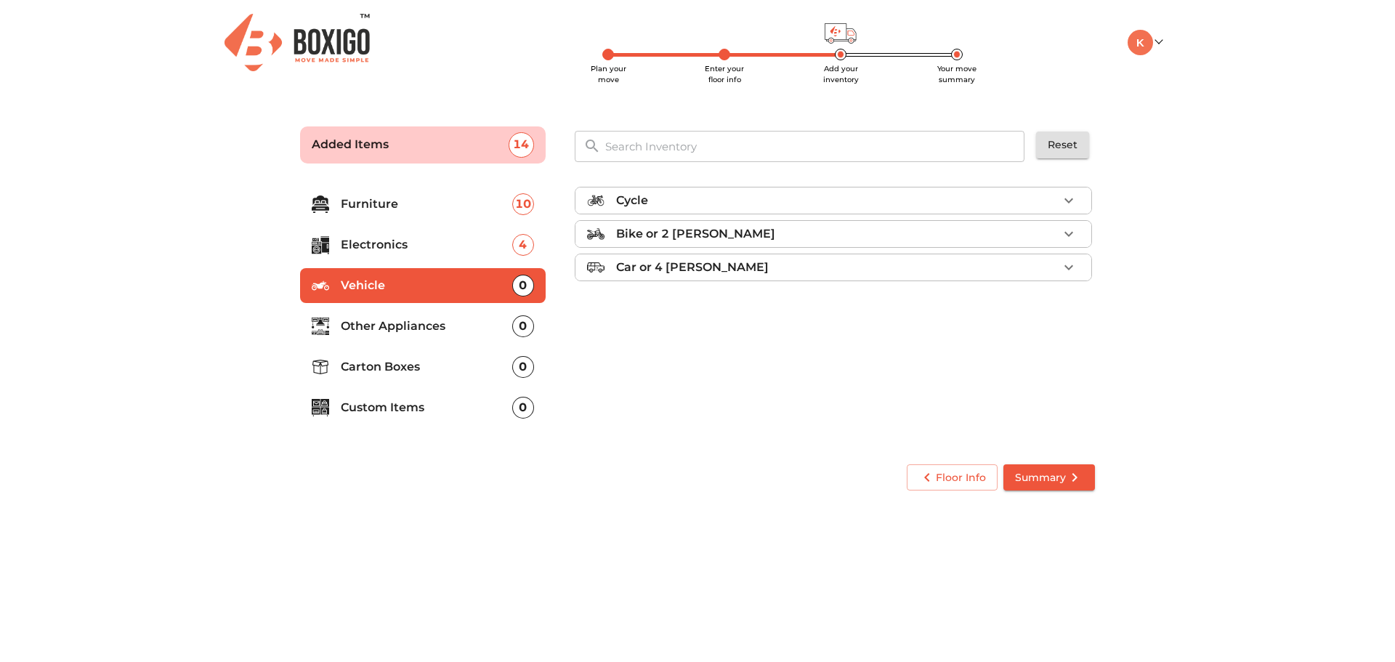
click at [428, 309] on li "Other Appliances 0" at bounding box center [423, 326] width 246 height 35
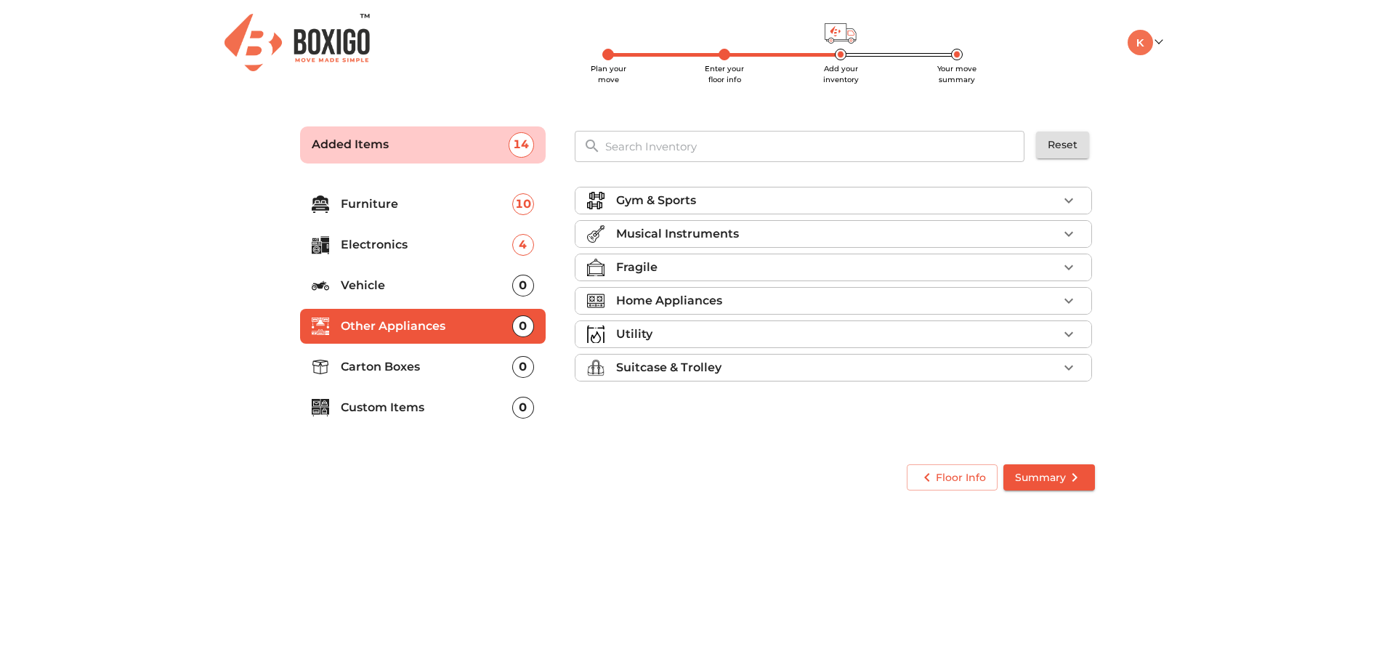
click at [718, 296] on p "Home Appliances" at bounding box center [669, 300] width 106 height 17
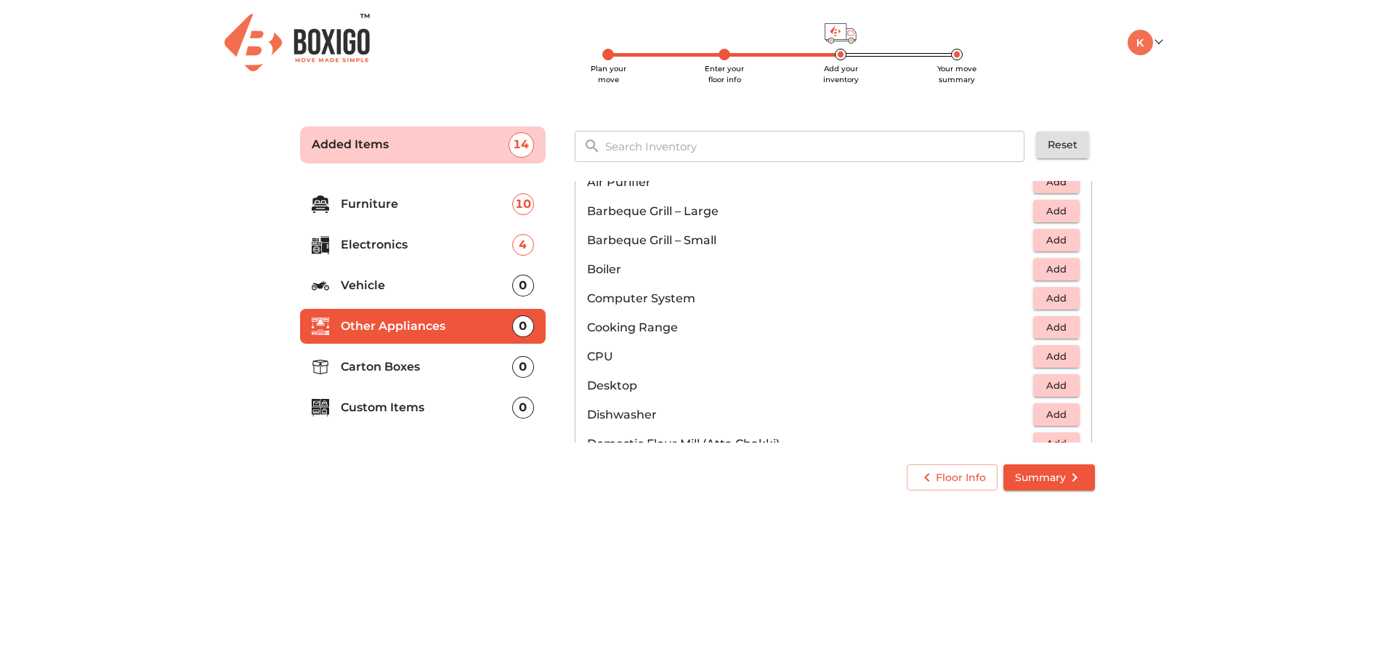
scroll to position [218, 0]
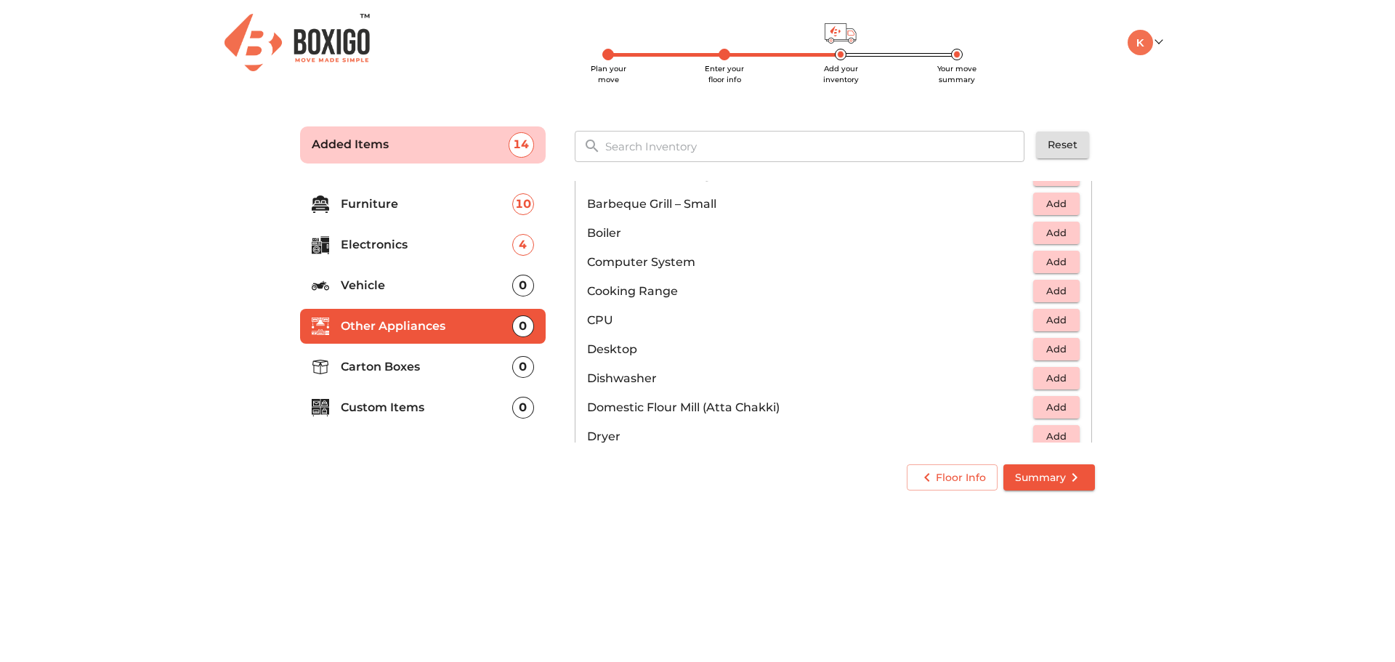
click at [1042, 344] on span "Add" at bounding box center [1056, 349] width 32 height 17
click at [1043, 317] on span "Add" at bounding box center [1056, 320] width 32 height 17
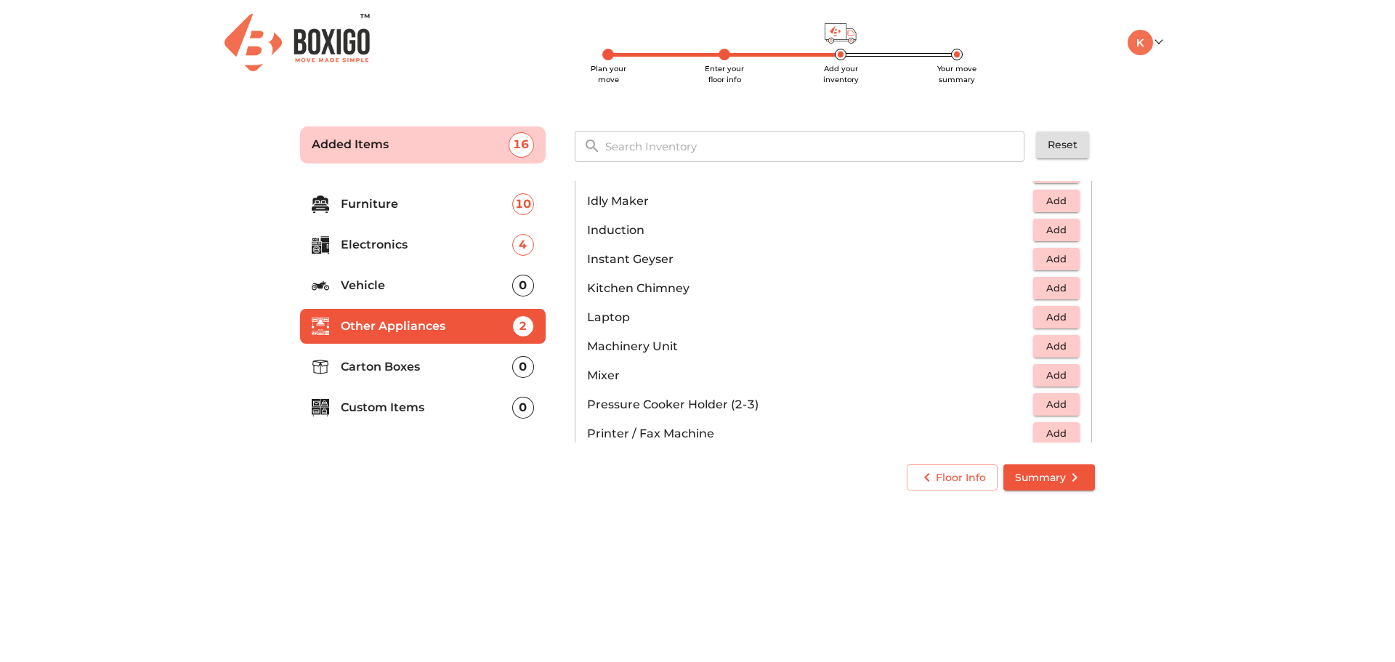
scroll to position [654, 0]
click at [1070, 235] on button "Add" at bounding box center [1056, 233] width 46 height 23
click at [1055, 315] on span "Add" at bounding box center [1056, 320] width 32 height 17
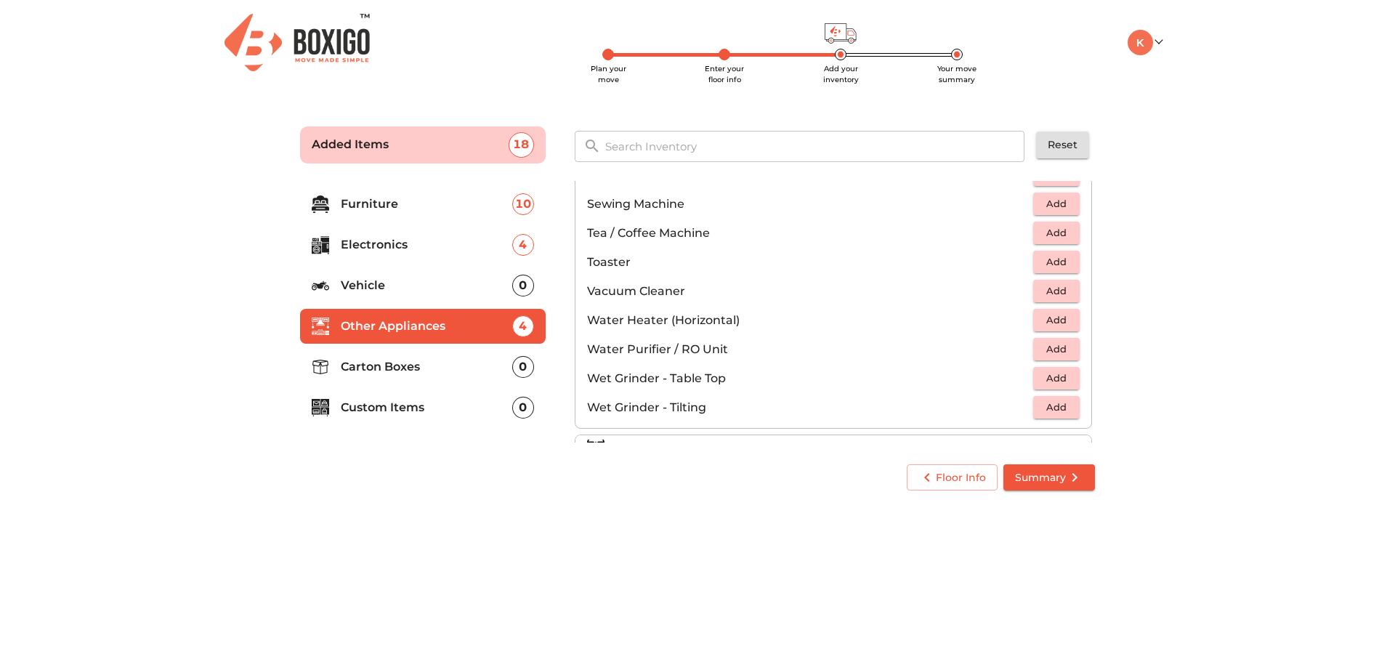
scroll to position [1009, 0]
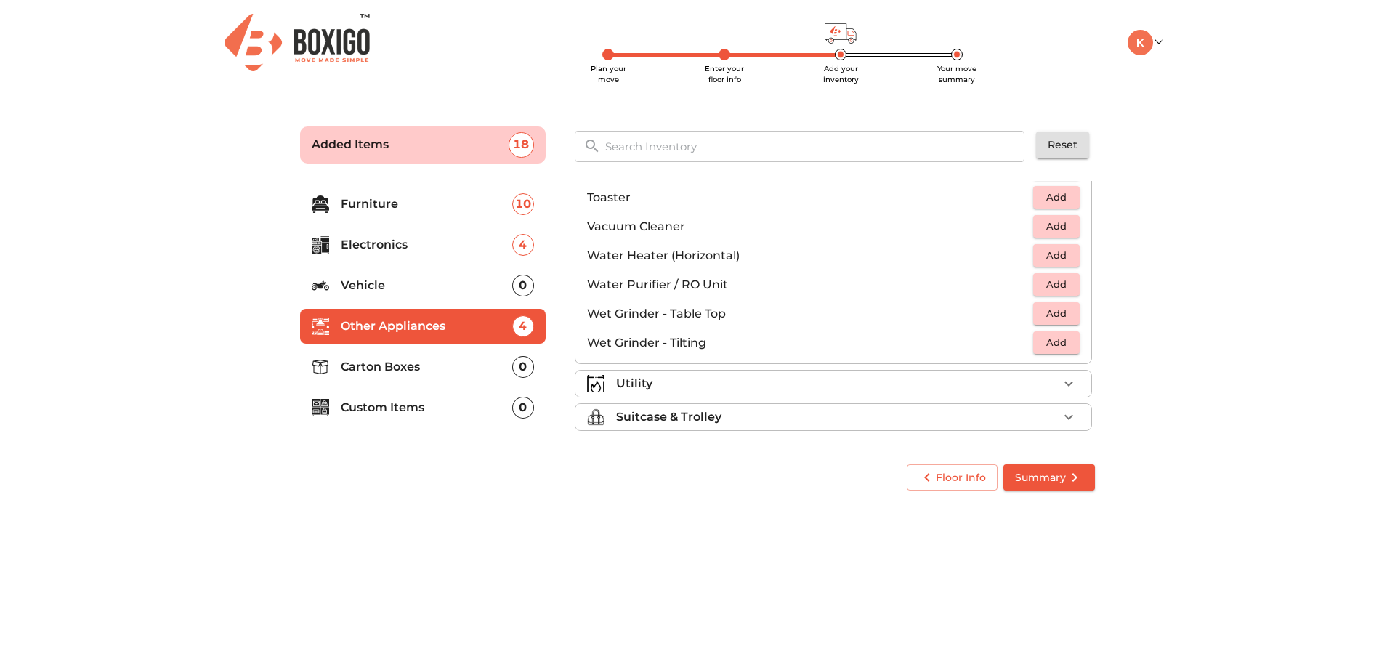
click at [682, 391] on div "Utility" at bounding box center [837, 383] width 442 height 17
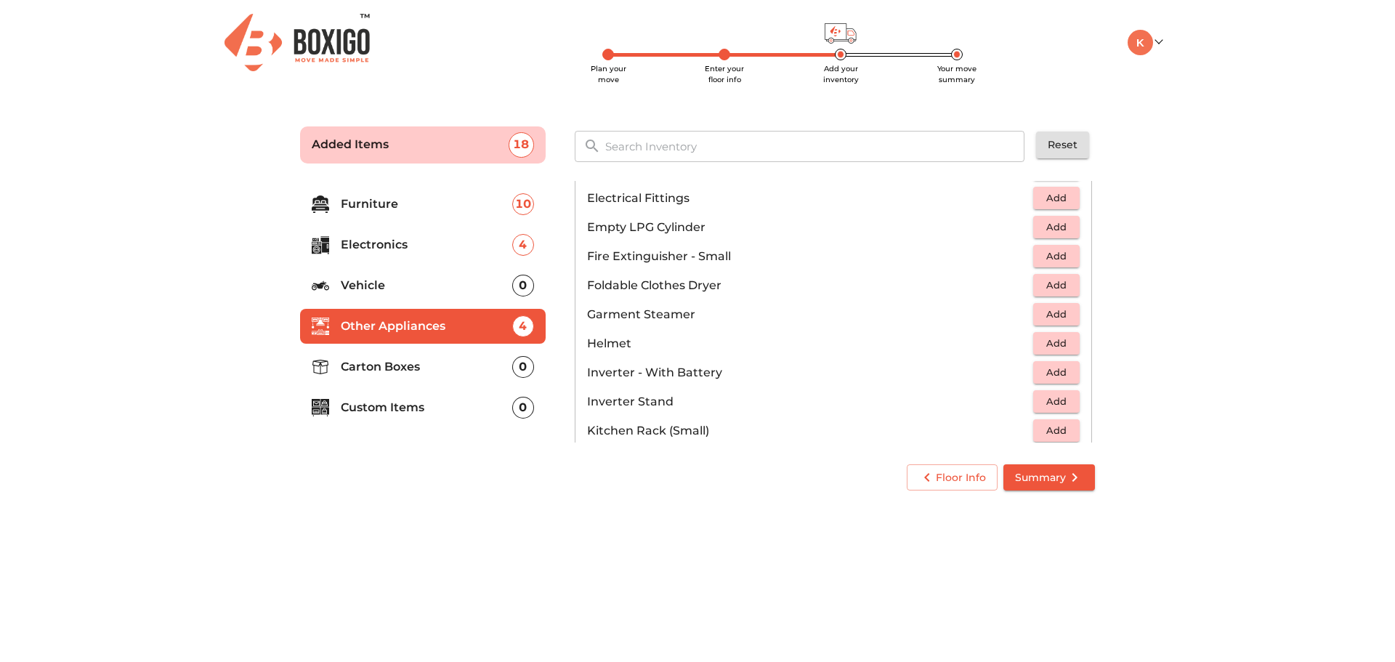
scroll to position [500, 0]
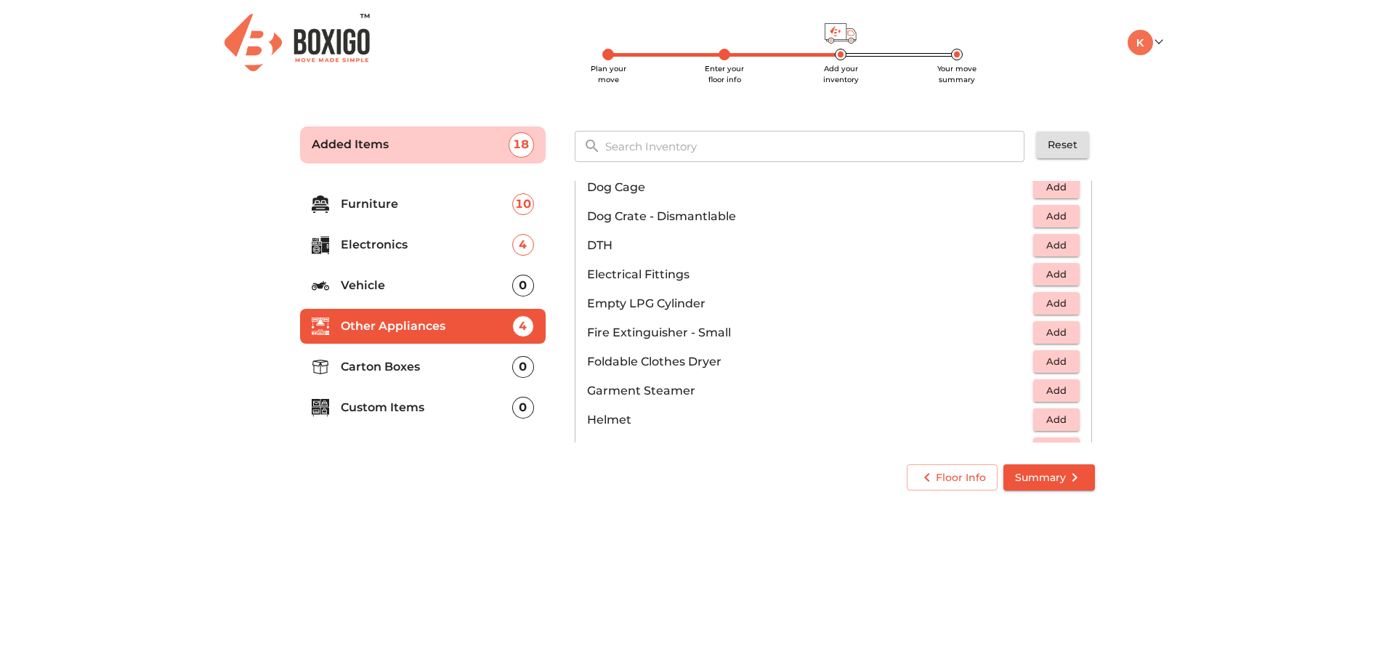
click at [399, 275] on li "Vehicle 0" at bounding box center [423, 285] width 246 height 35
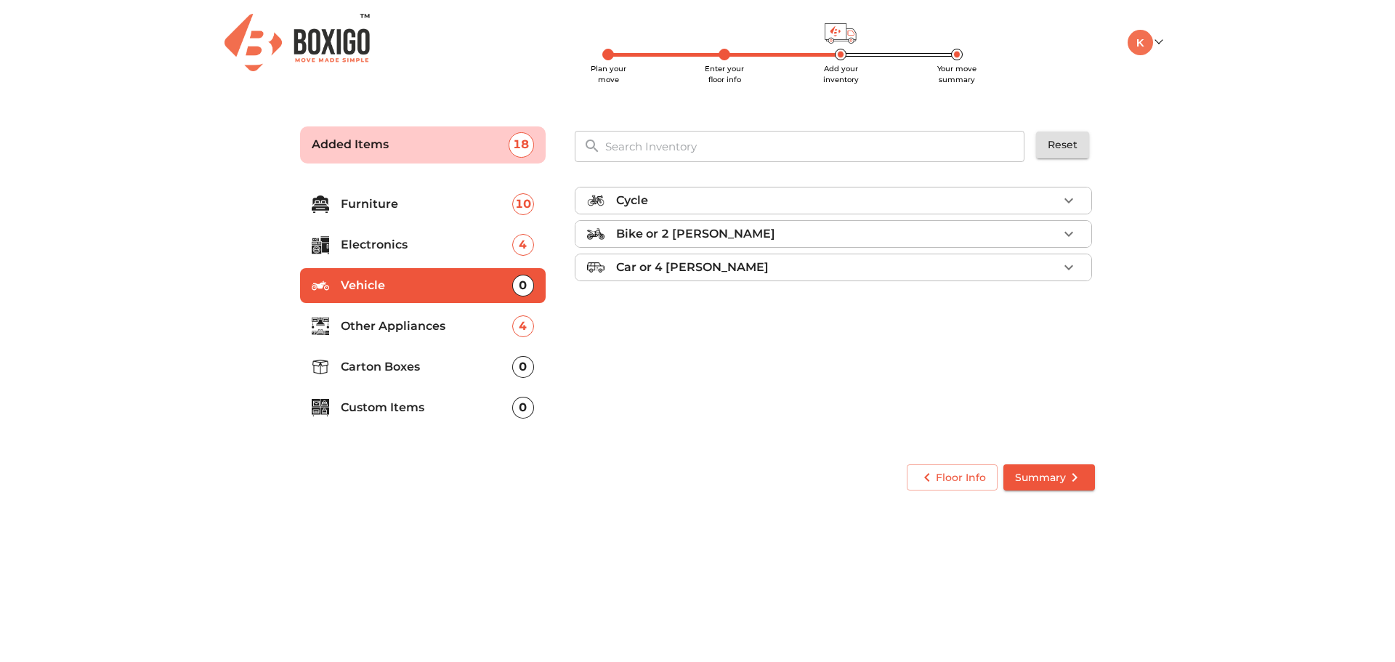
scroll to position [0, 0]
click at [384, 247] on p "Electronics" at bounding box center [426, 244] width 171 height 17
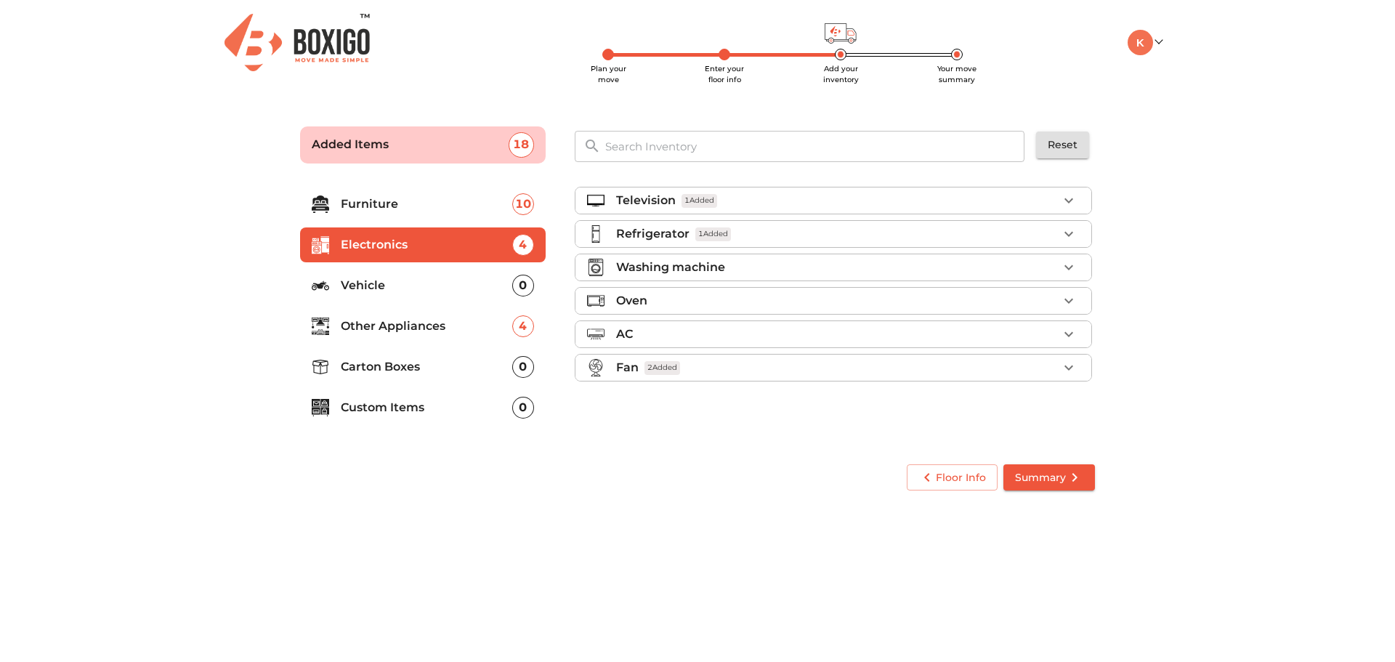
click at [726, 331] on div "AC" at bounding box center [837, 333] width 442 height 17
click at [725, 331] on div "AC" at bounding box center [837, 333] width 442 height 17
click at [729, 285] on ul "Television 1 Added Refrigerator 1 Added Washing machine Oven AC Split Air Condi…" at bounding box center [833, 287] width 517 height 212
click at [726, 299] on div "Oven" at bounding box center [837, 300] width 442 height 17
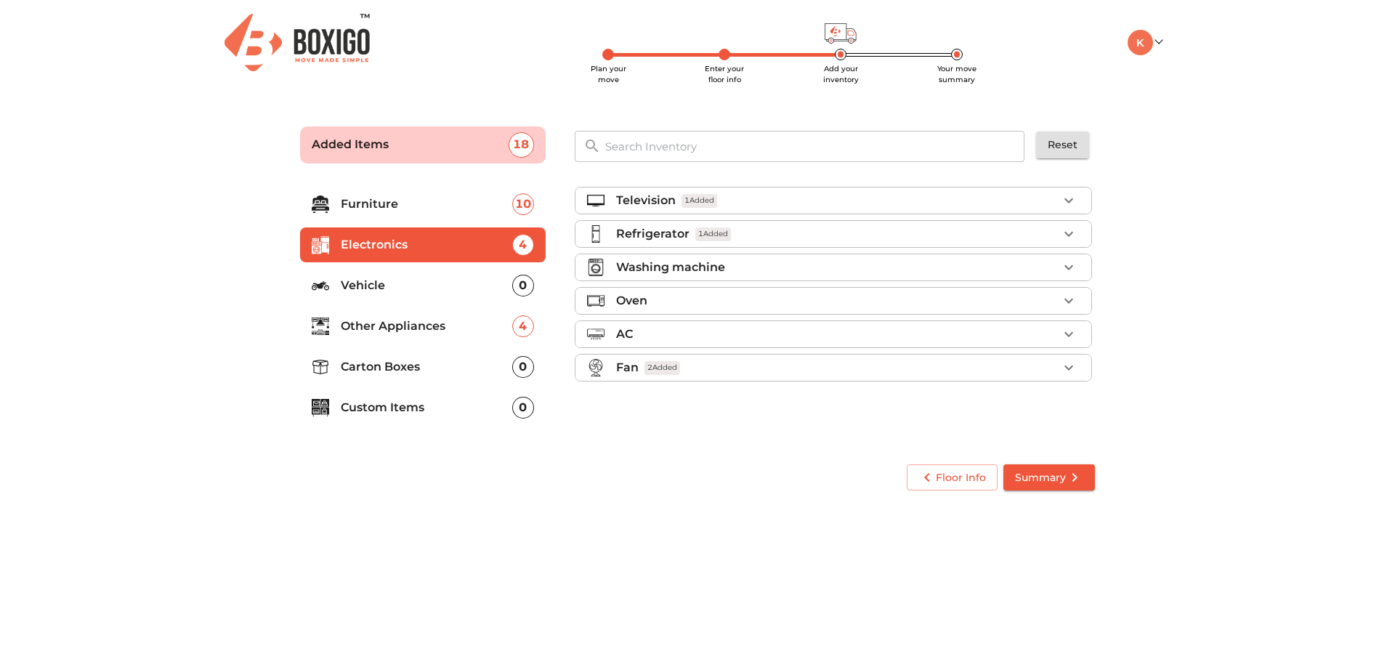
click at [398, 311] on li "Other Appliances 4" at bounding box center [423, 326] width 246 height 35
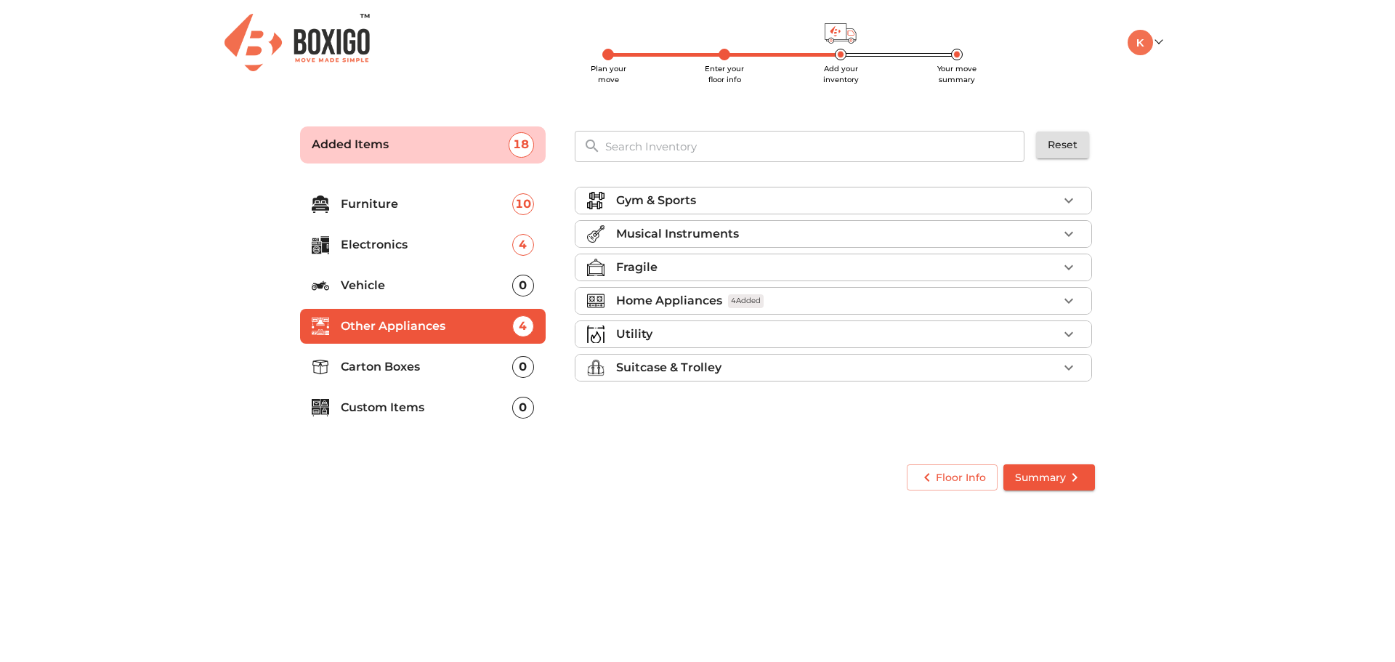
click at [717, 365] on p "Suitcase & Trolley" at bounding box center [668, 367] width 105 height 17
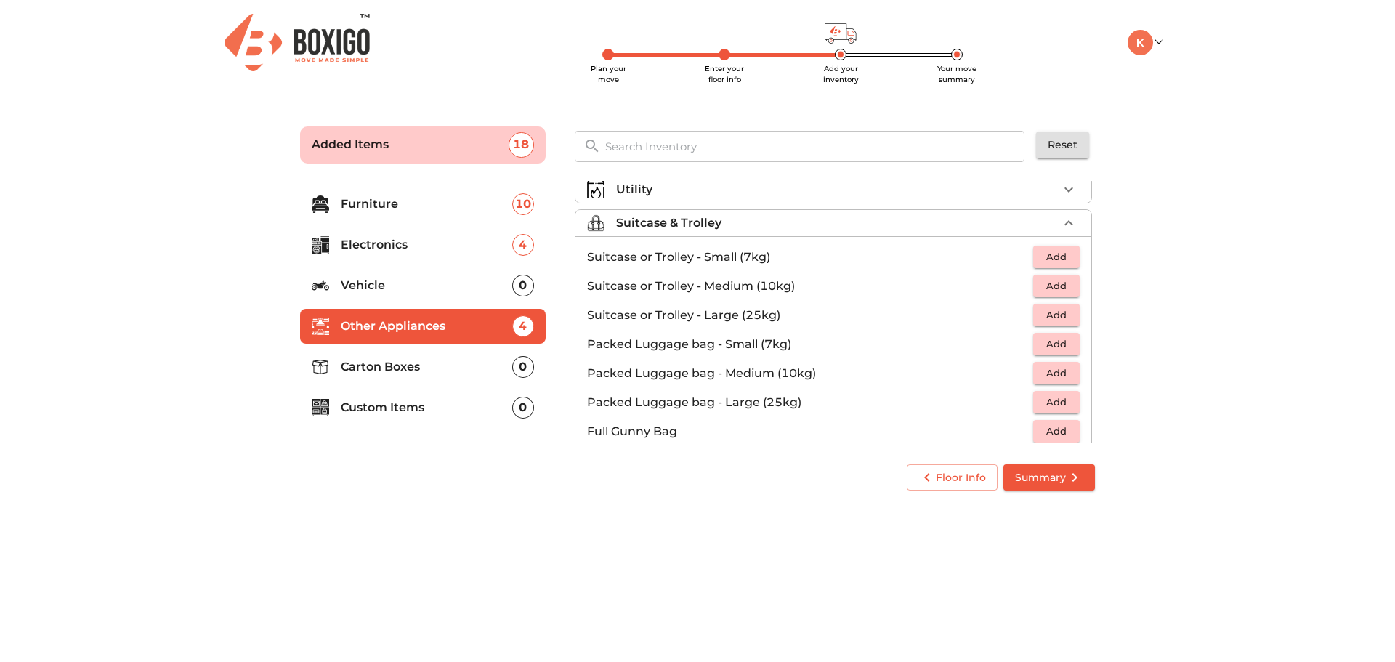
scroll to position [145, 0]
click at [1045, 309] on span "Add" at bounding box center [1056, 314] width 32 height 17
click at [1045, 309] on div "1" at bounding box center [1046, 315] width 66 height 22
click at [1060, 315] on icon "button" at bounding box center [1068, 314] width 17 height 17
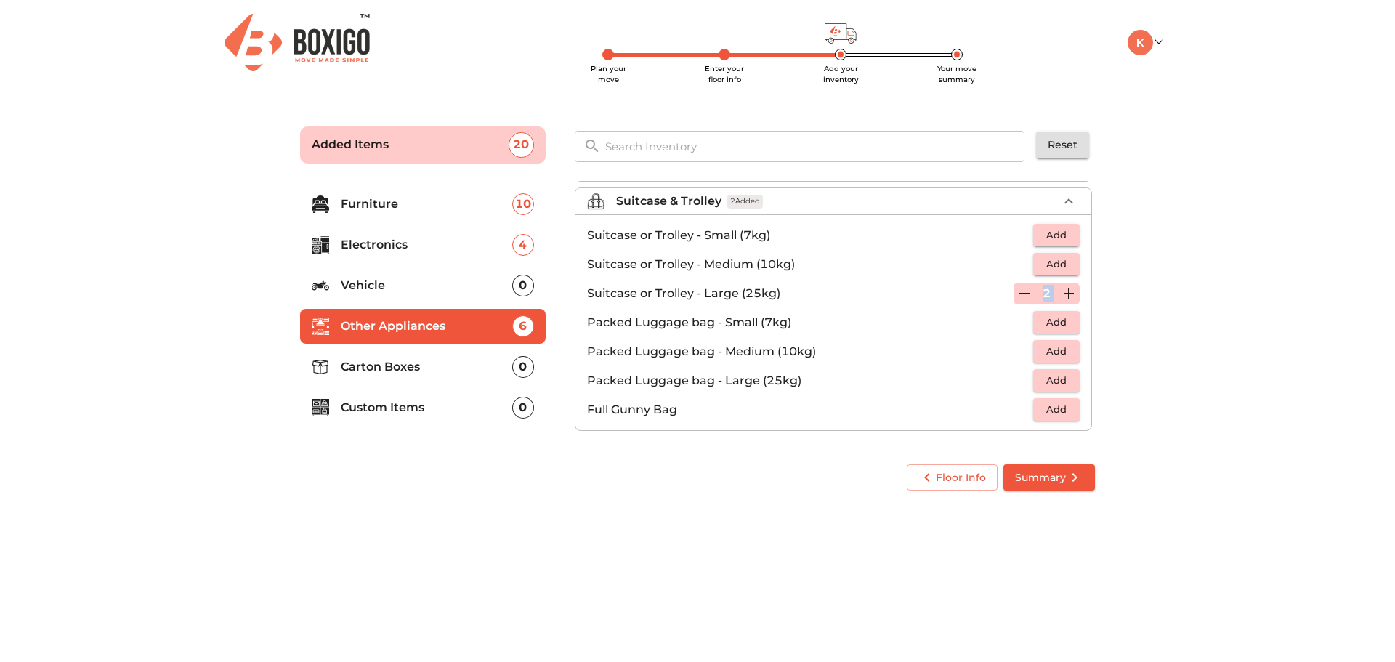
click at [1049, 233] on span "Add" at bounding box center [1056, 235] width 32 height 17
click at [383, 363] on p "Carton Boxes" at bounding box center [426, 366] width 171 height 17
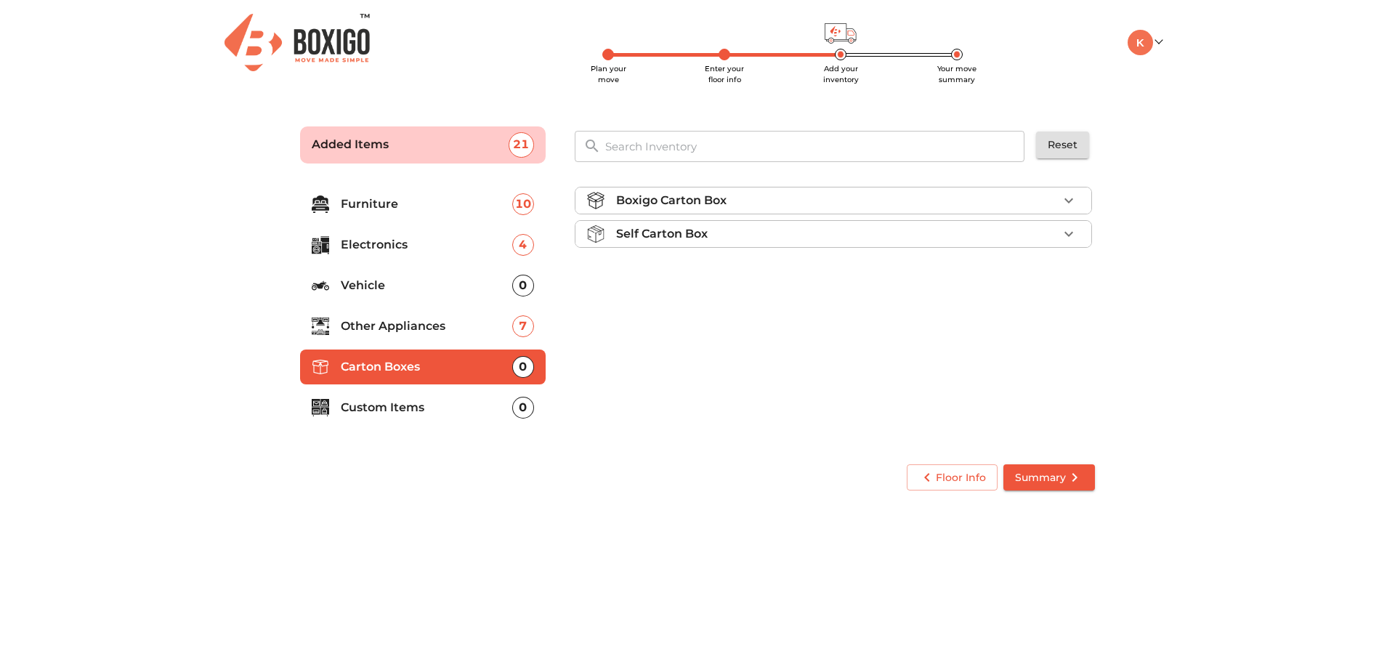
click at [968, 227] on div "Self Carton Box" at bounding box center [837, 233] width 442 height 17
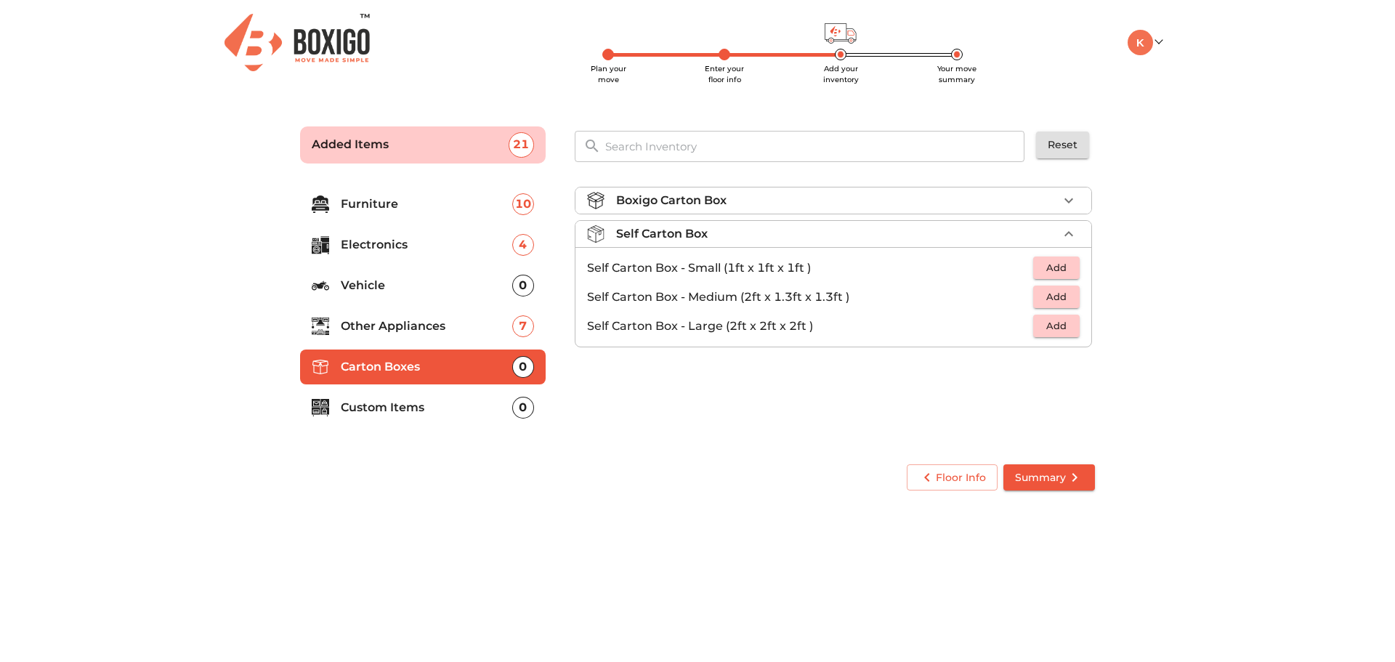
click at [968, 227] on div "Self Carton Box" at bounding box center [837, 233] width 442 height 17
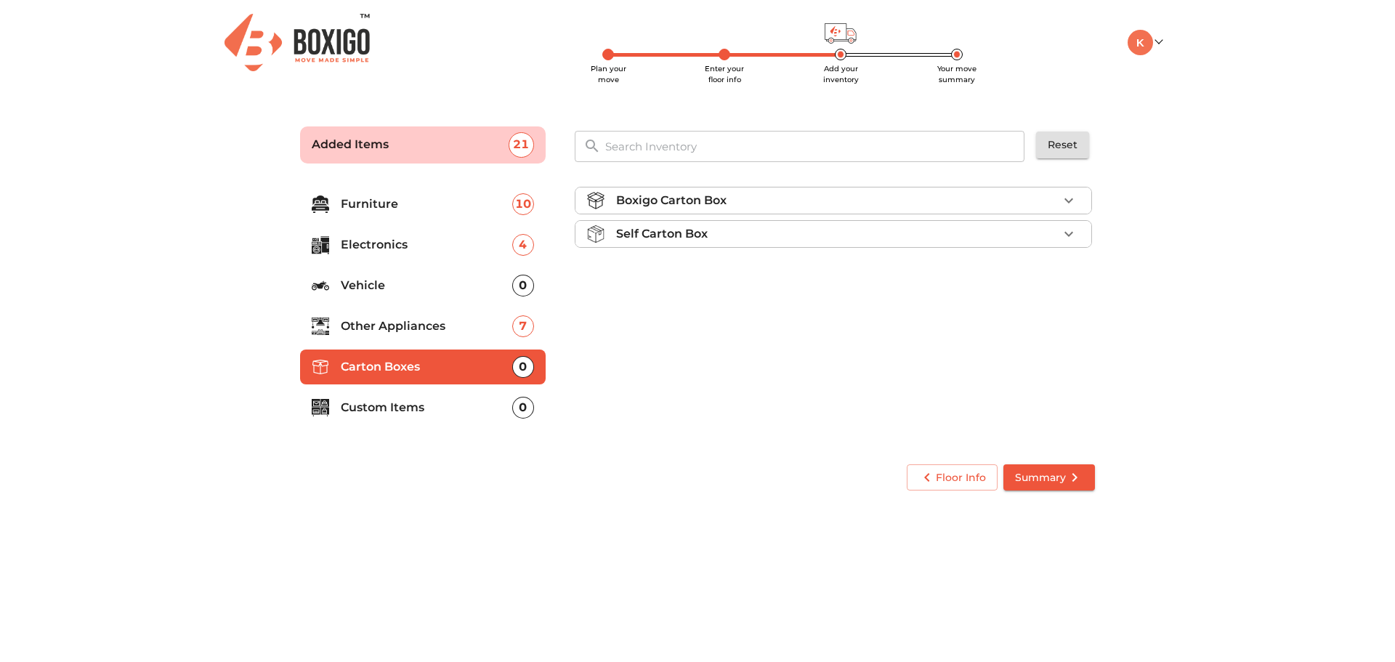
click at [976, 200] on div "Boxigo Carton Box" at bounding box center [837, 200] width 442 height 17
click at [1063, 230] on span "Add" at bounding box center [1056, 234] width 32 height 17
click at [1063, 230] on icon "button" at bounding box center [1068, 234] width 17 height 17
drag, startPoint x: 466, startPoint y: 418, endPoint x: 463, endPoint y: 410, distance: 9.2
click at [465, 418] on li "Custom Items 0" at bounding box center [423, 407] width 246 height 35
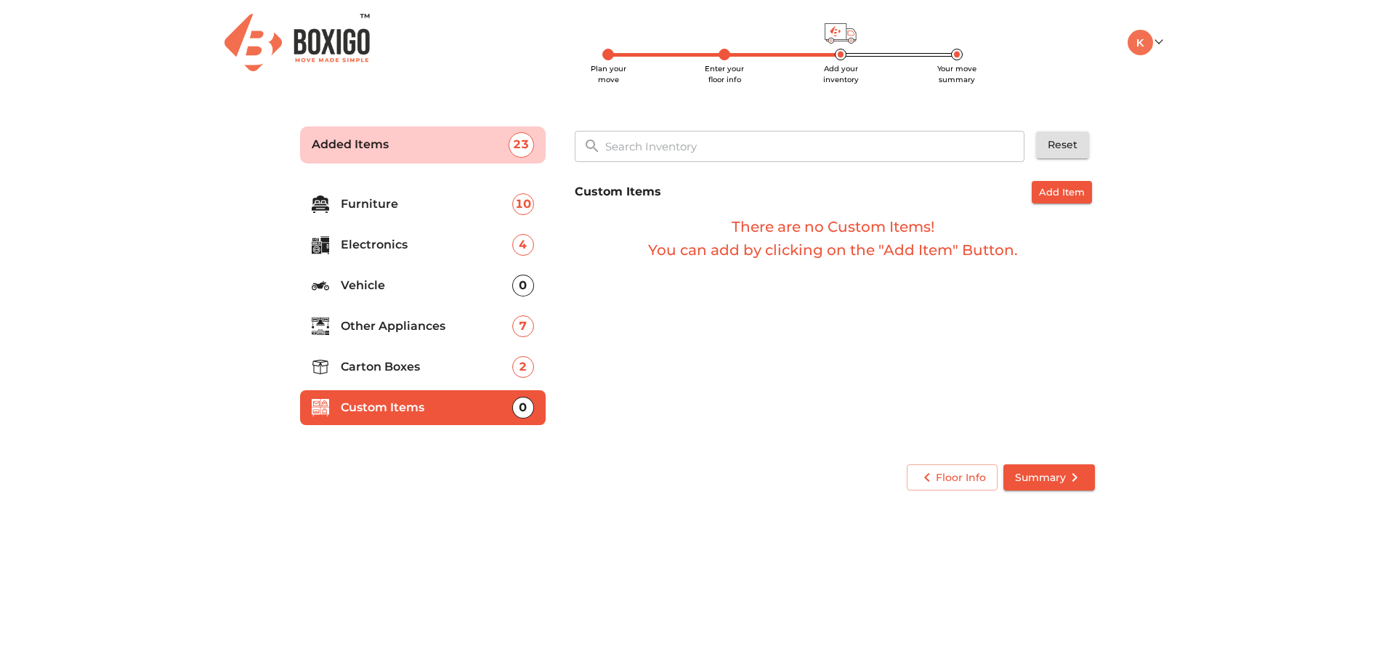
click at [1066, 483] on icon "submit" at bounding box center [1074, 477] width 17 height 17
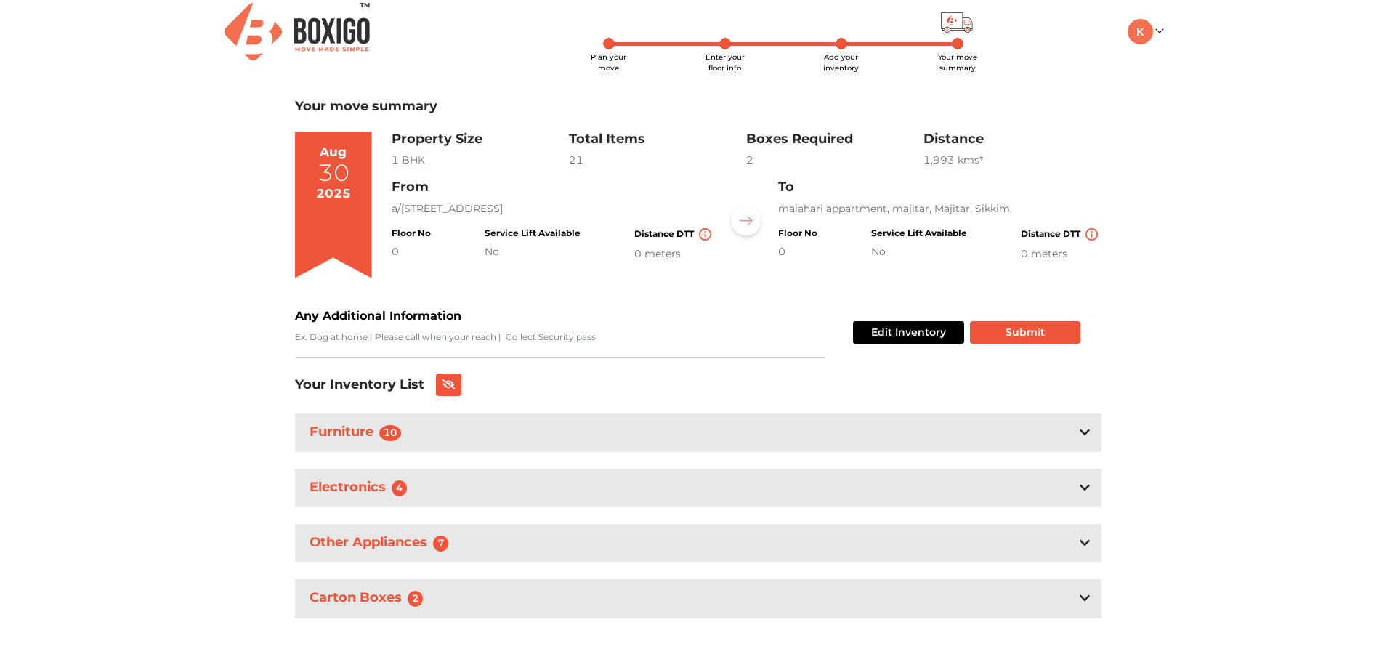
scroll to position [18, 0]
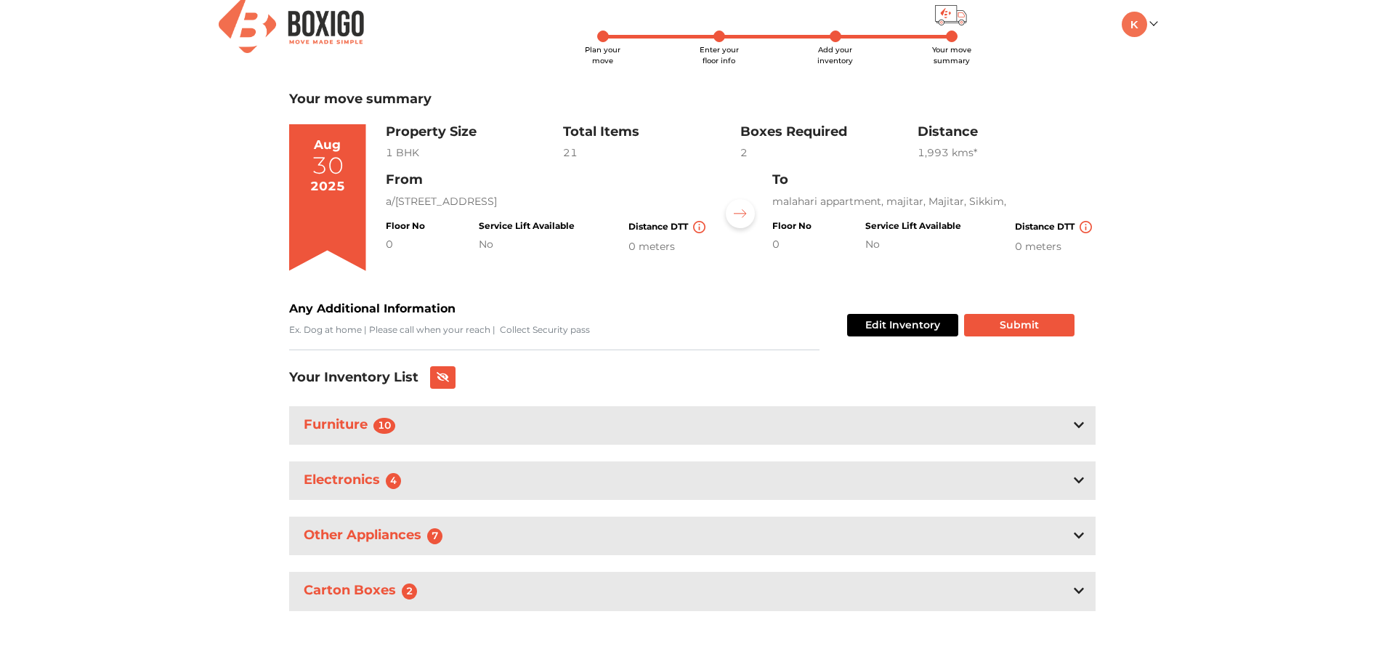
click at [631, 246] on div "0 meters" at bounding box center [668, 246] width 80 height 15
click at [565, 239] on div "No" at bounding box center [527, 244] width 96 height 15
click at [1058, 230] on h4 "Distance DTT" at bounding box center [1055, 227] width 80 height 12
click at [698, 226] on img at bounding box center [699, 227] width 12 height 12
click at [1034, 325] on button "Submit" at bounding box center [1019, 325] width 110 height 23
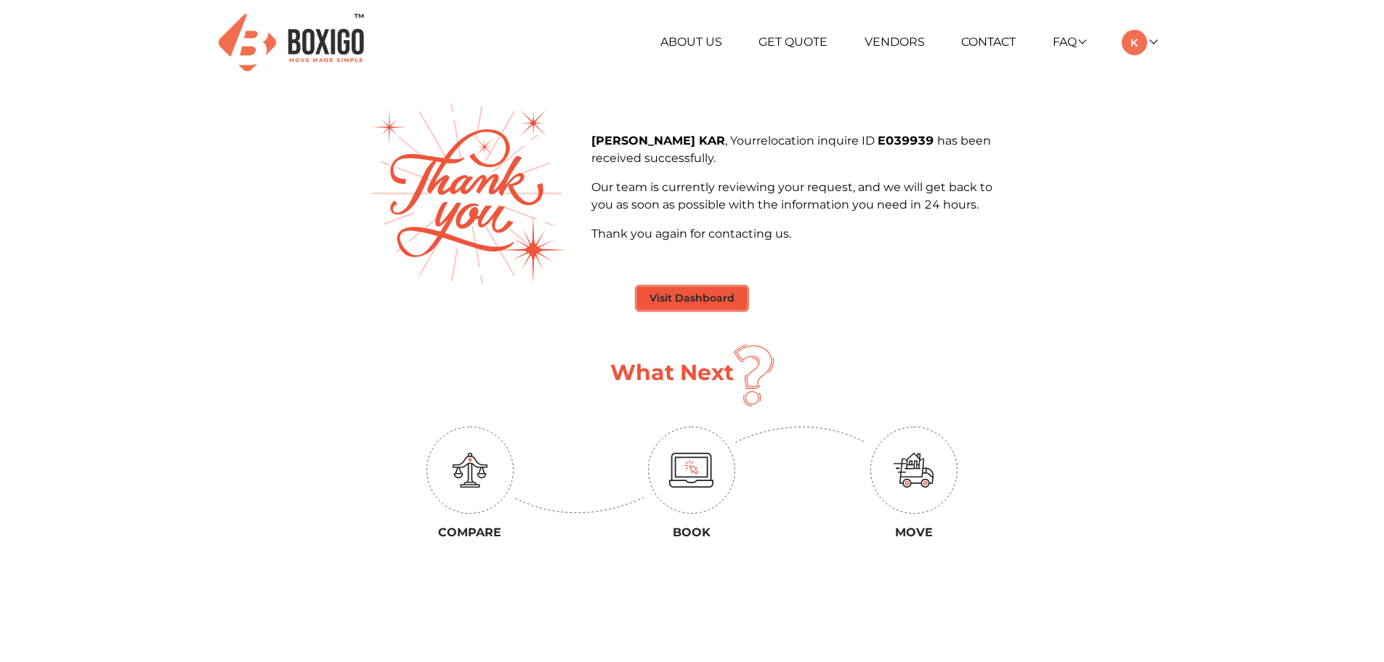
click at [708, 300] on button "Visit Dashboard" at bounding box center [692, 298] width 110 height 23
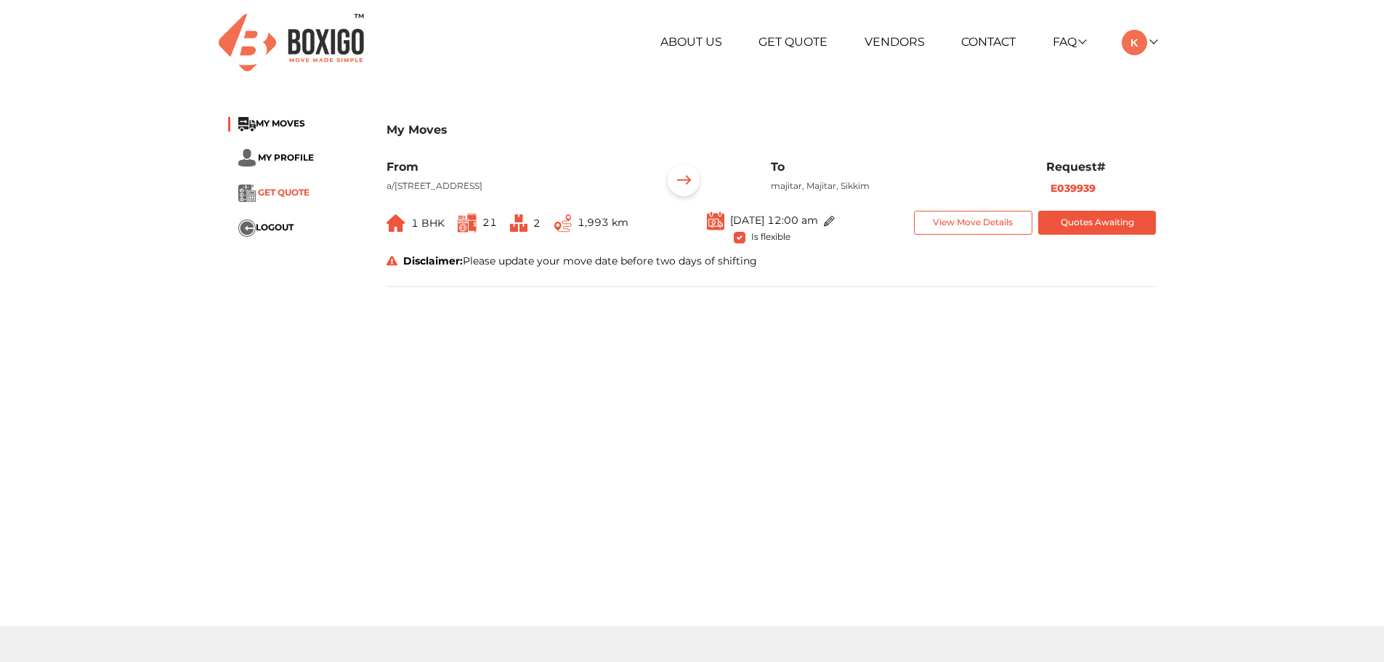
click at [296, 194] on span "GET QUOTE" at bounding box center [284, 192] width 52 height 11
